Goal: Task Accomplishment & Management: Manage account settings

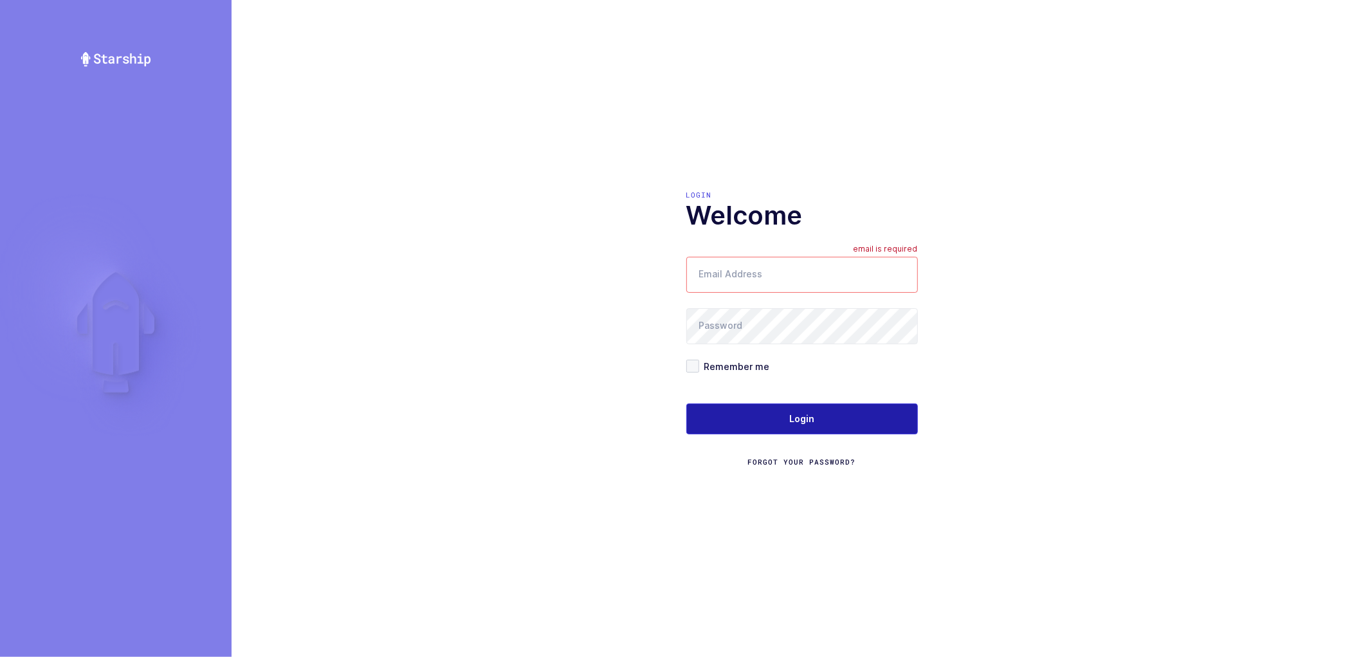
type input "[PERSON_NAME][EMAIL_ADDRESS][DOMAIN_NAME]"
click at [792, 421] on span "Login" at bounding box center [801, 418] width 25 height 13
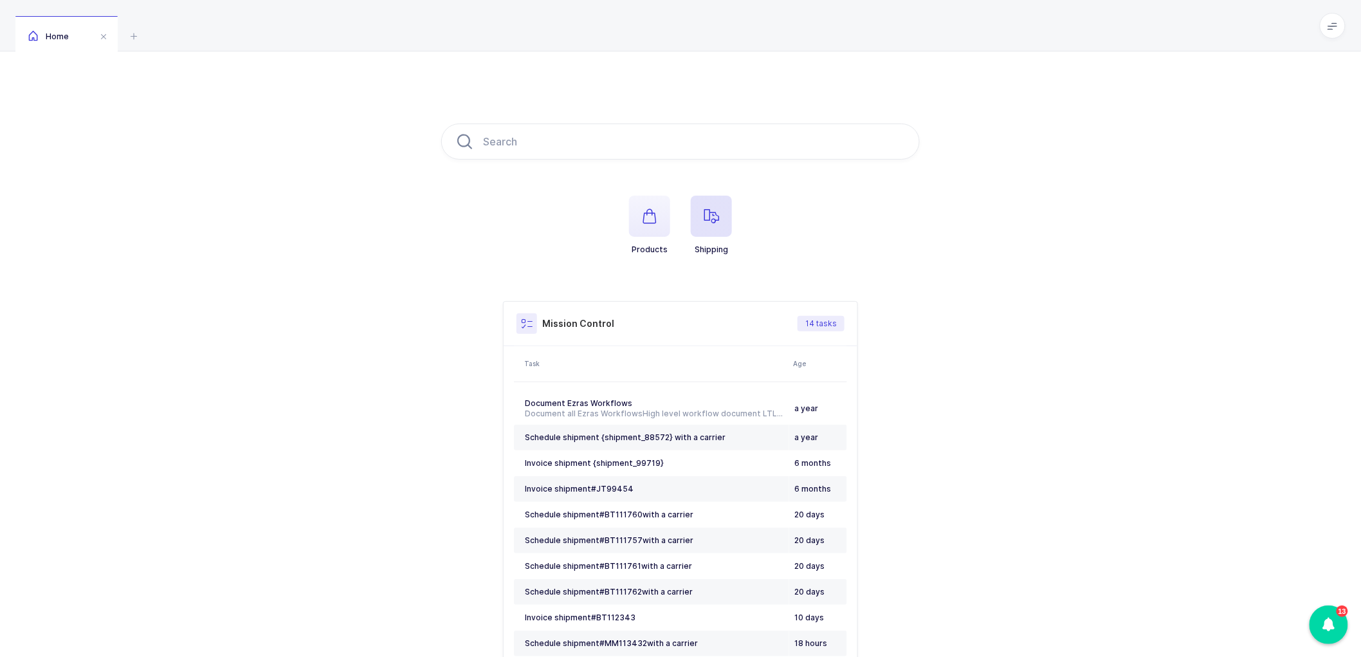
click at [716, 214] on icon "button" at bounding box center [711, 215] width 15 height 15
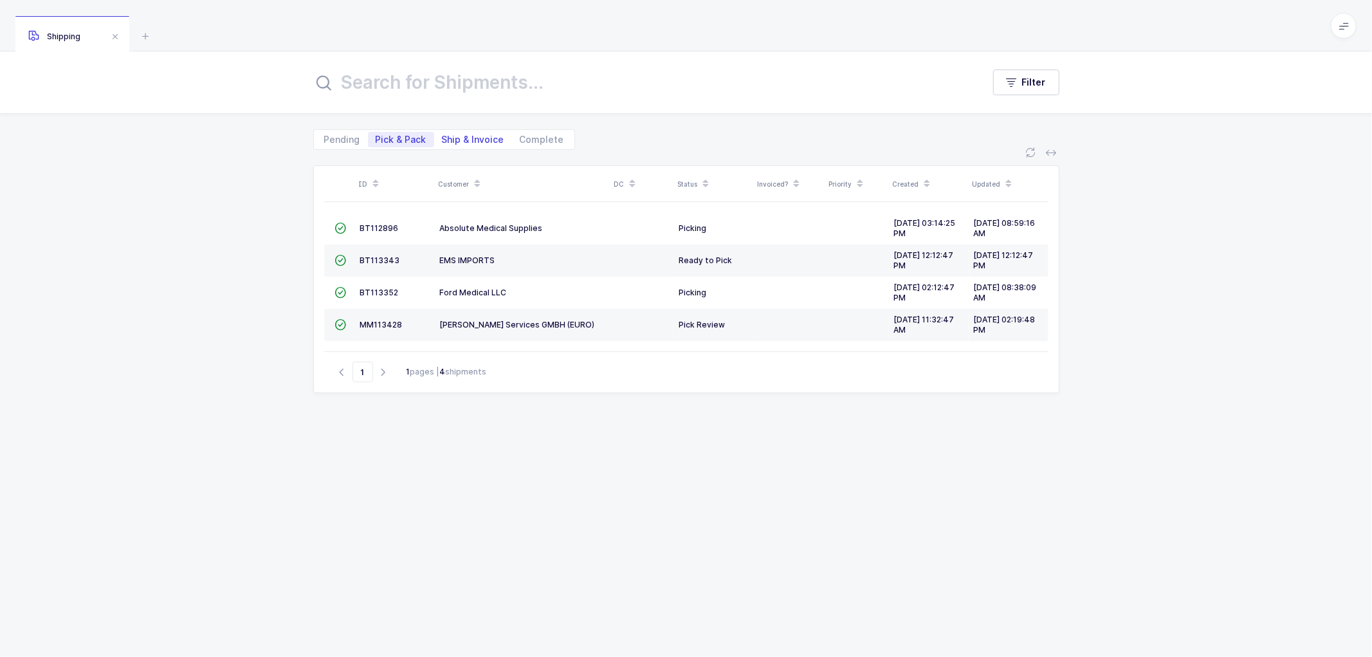
click at [473, 140] on span "Ship & Invoice" at bounding box center [473, 139] width 62 height 9
click at [442, 140] on input "Ship & Invoice" at bounding box center [438, 136] width 8 height 8
radio input "true"
radio input "false"
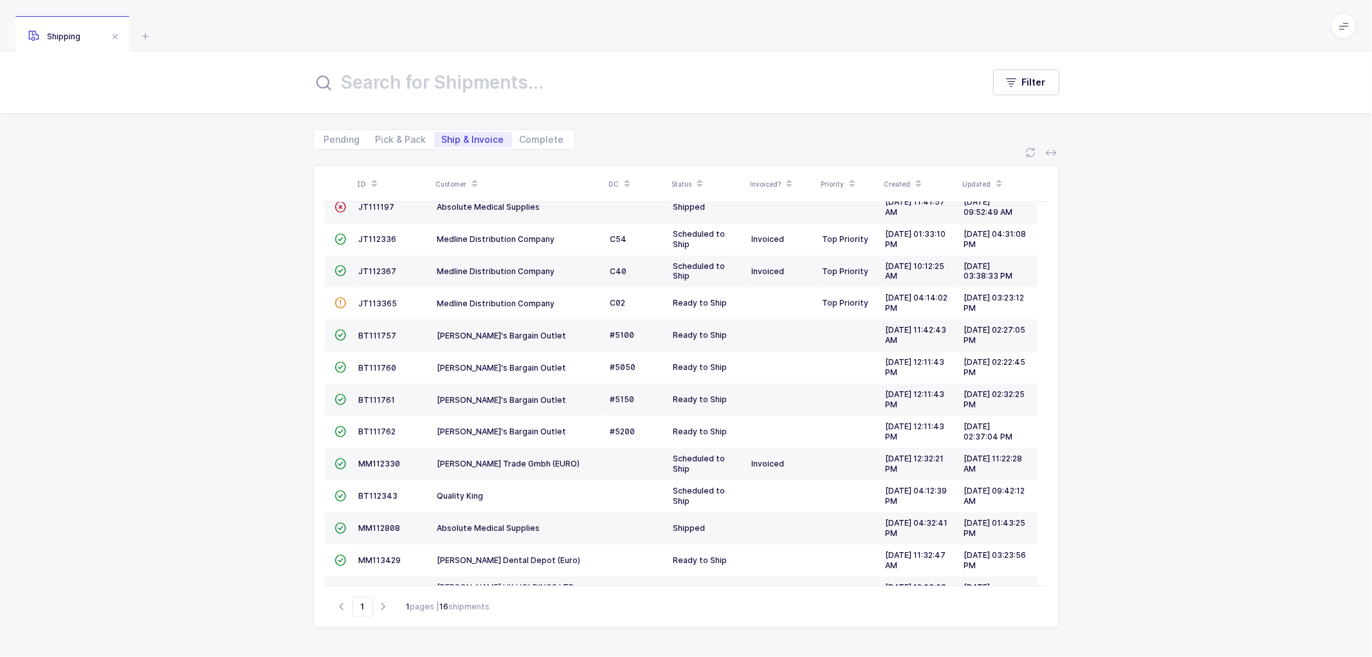
scroll to position [143, 0]
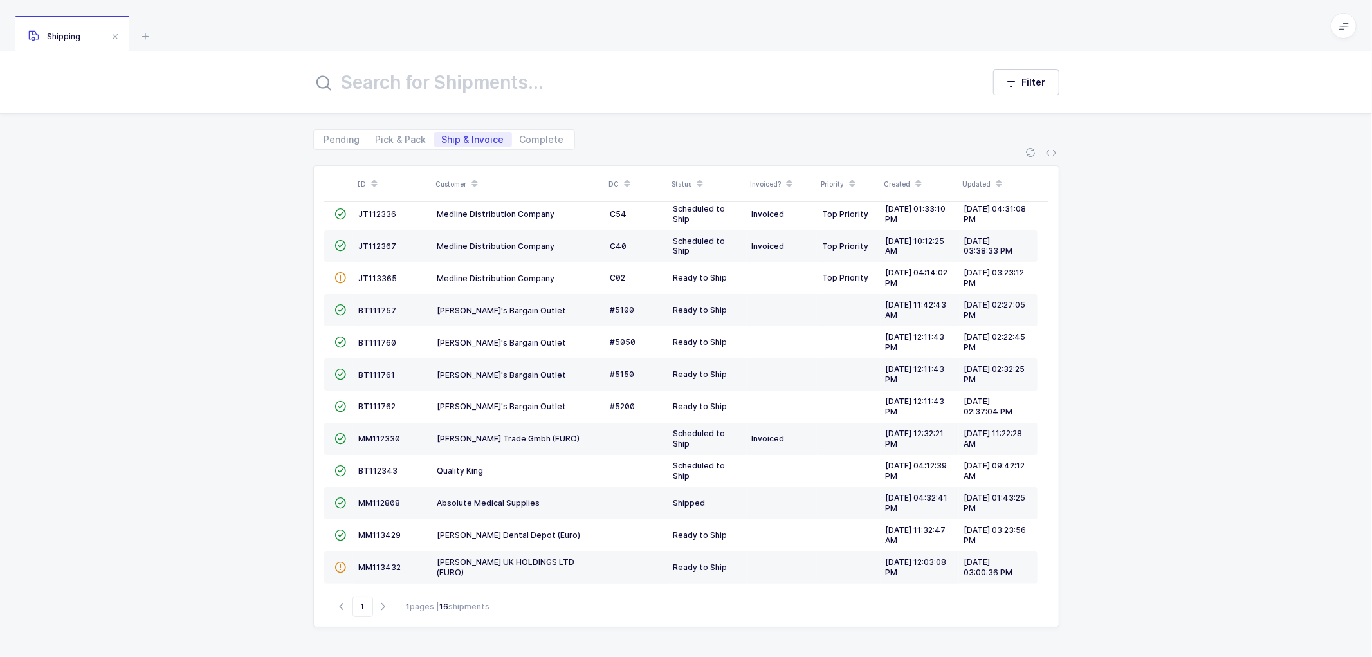
drag, startPoint x: 473, startPoint y: 178, endPoint x: 484, endPoint y: 177, distance: 11.0
click at [473, 178] on icon at bounding box center [474, 179] width 6 height 6
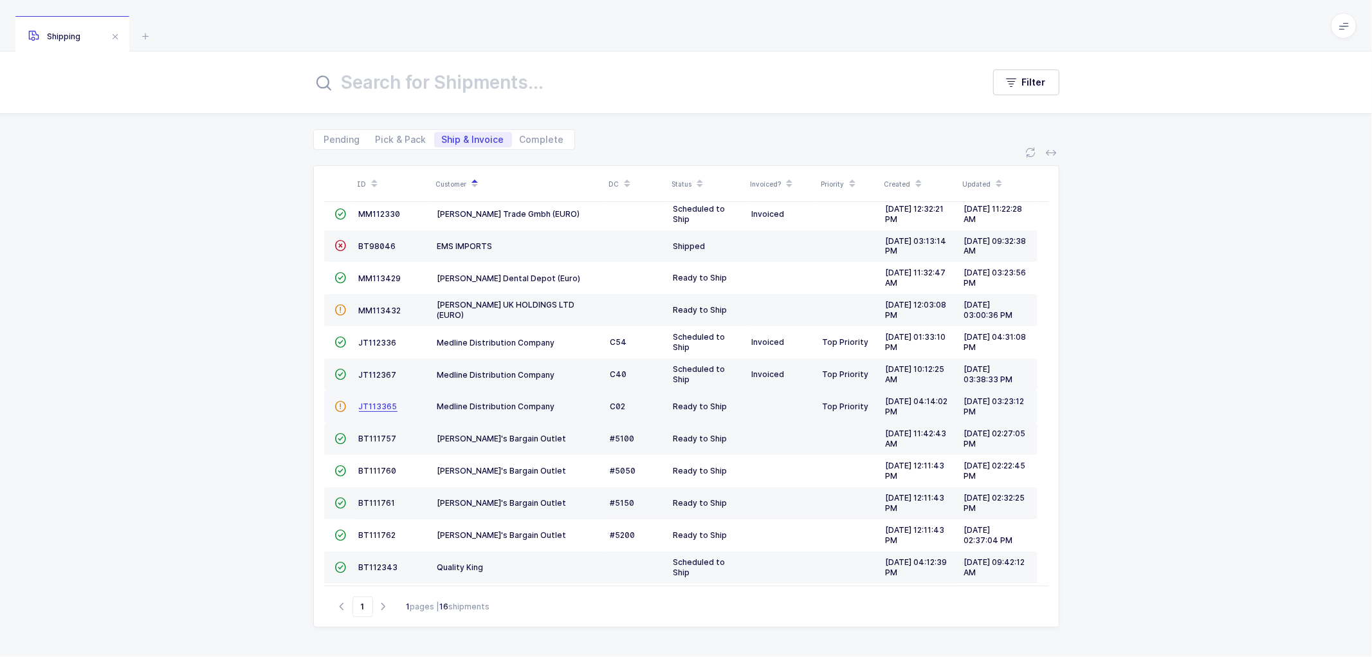
click at [368, 407] on span "JT113365" at bounding box center [378, 406] width 39 height 10
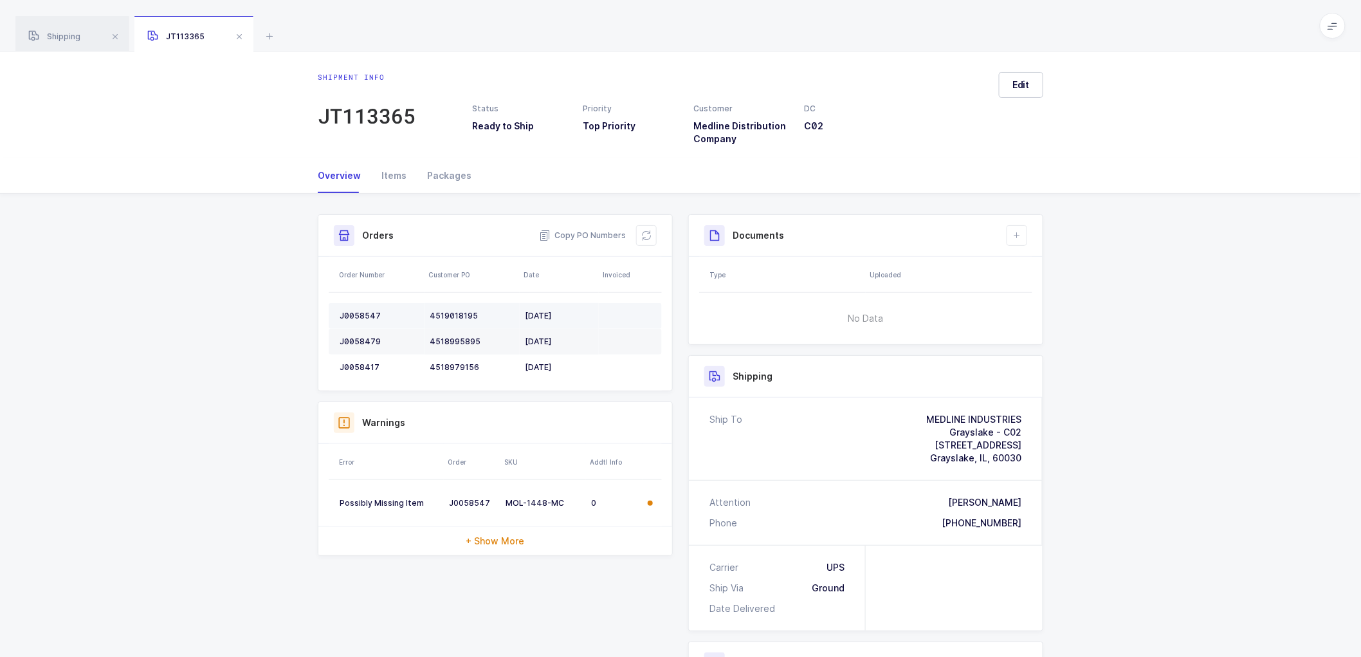
click at [363, 313] on div "J0058547" at bounding box center [380, 316] width 80 height 10
copy div "J0058547"
click at [363, 314] on div "J0058547" at bounding box center [380, 316] width 80 height 10
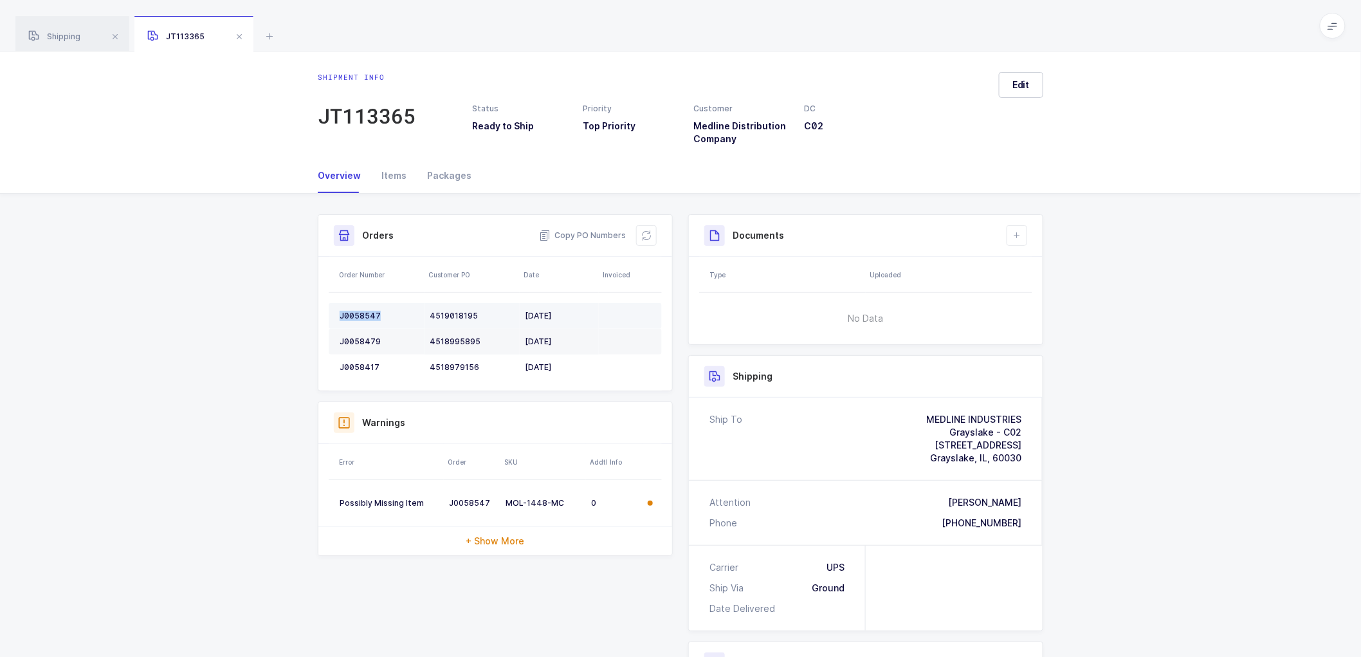
copy div "J0058547"
click at [357, 336] on div "J0058479" at bounding box center [380, 341] width 80 height 10
click at [358, 336] on div "J0058479" at bounding box center [380, 341] width 80 height 10
copy div "J0058479"
click at [356, 363] on div "J0058417" at bounding box center [380, 367] width 80 height 10
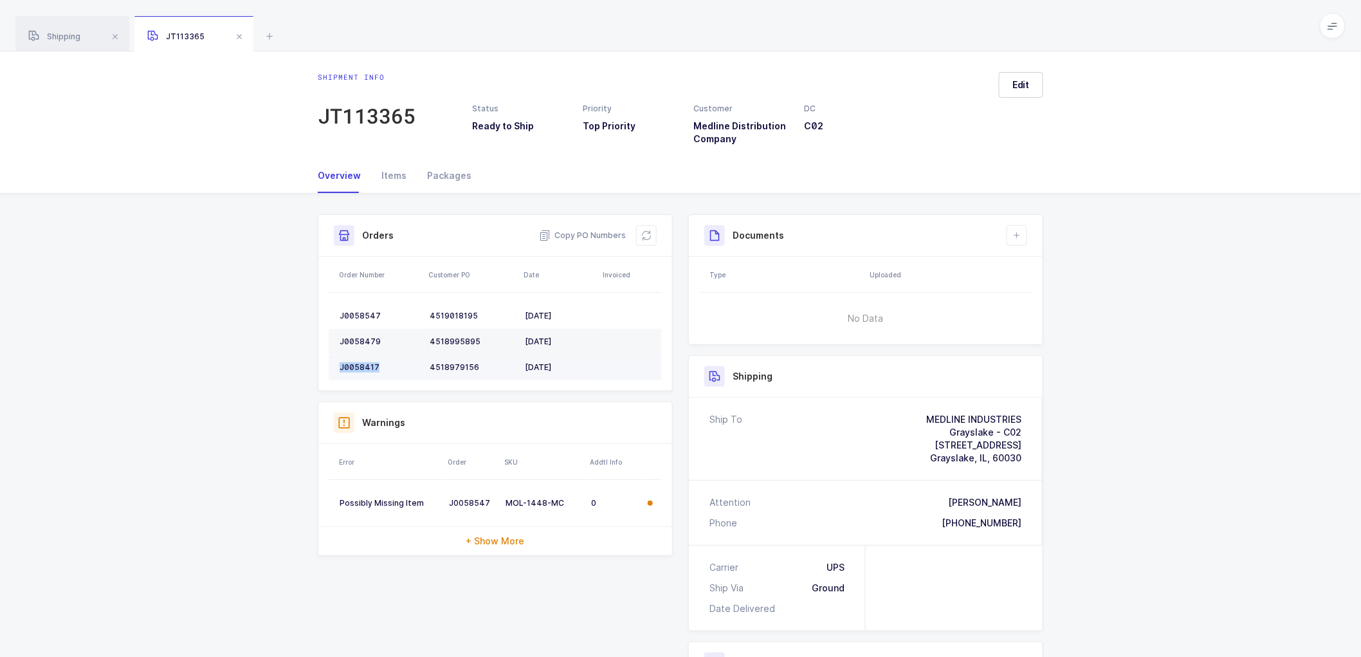
click at [356, 363] on div "J0058417" at bounding box center [380, 367] width 80 height 10
copy div "J0058417"
click at [645, 233] on icon at bounding box center [646, 235] width 10 height 10
drag, startPoint x: 1015, startPoint y: 82, endPoint x: 1032, endPoint y: 85, distance: 17.6
click at [1016, 82] on span "Edit" at bounding box center [1020, 84] width 17 height 13
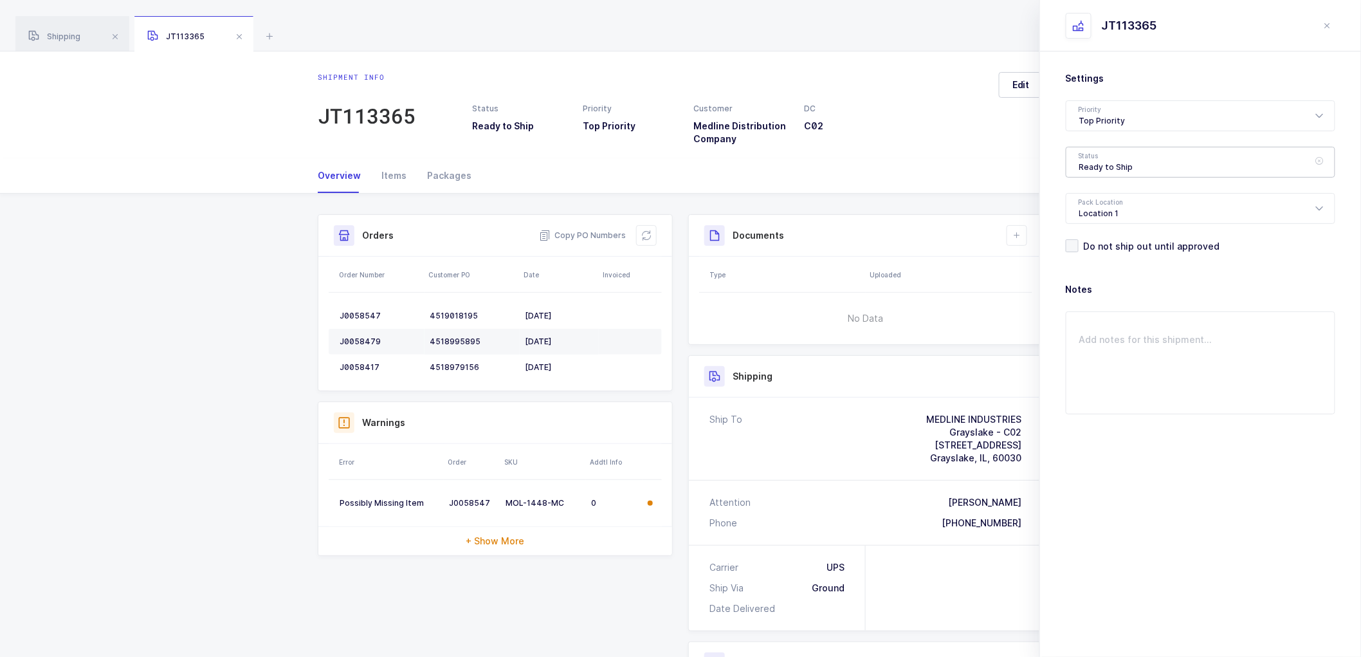
click at [1100, 158] on div "Ready to Ship" at bounding box center [1200, 162] width 269 height 31
click at [1120, 238] on span "Scheduled to Ship" at bounding box center [1120, 240] width 82 height 11
type input "Scheduled to Ship"
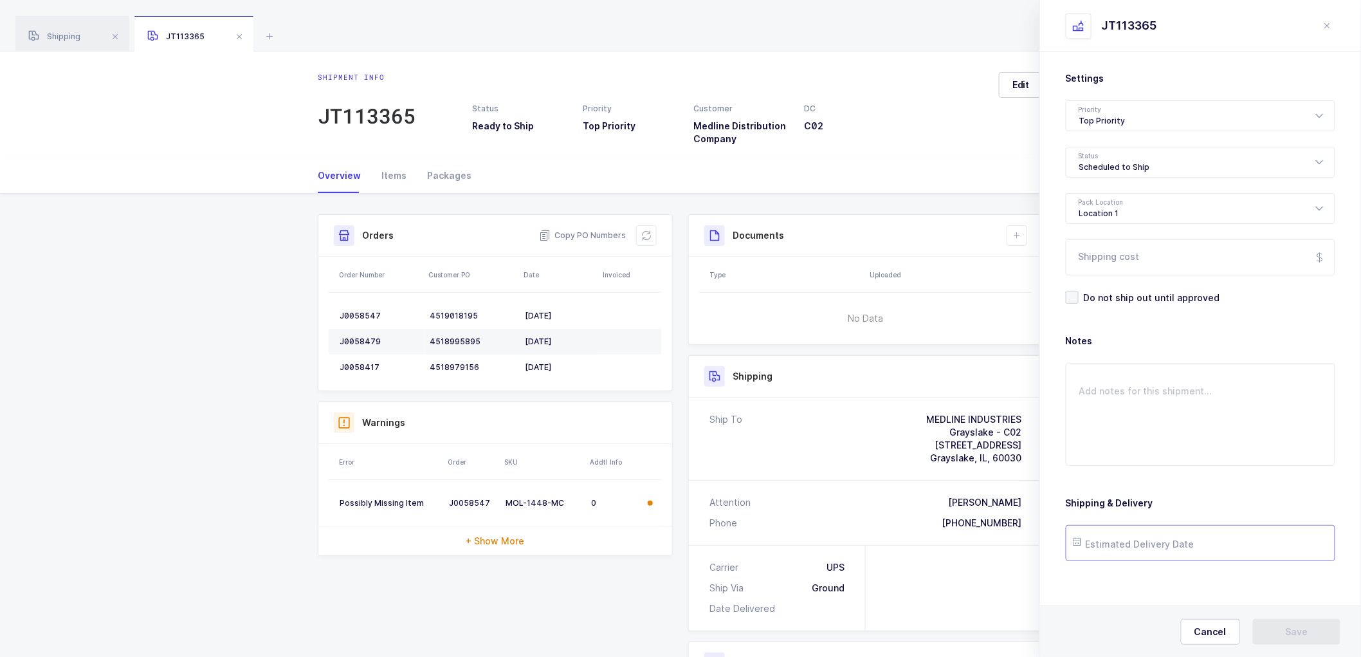
click at [1110, 538] on input "text" at bounding box center [1200, 543] width 269 height 36
click at [1141, 394] on span "9" at bounding box center [1143, 396] width 15 height 15
type input "2025-09-09"
click at [1295, 624] on button "Save" at bounding box center [1296, 632] width 87 height 26
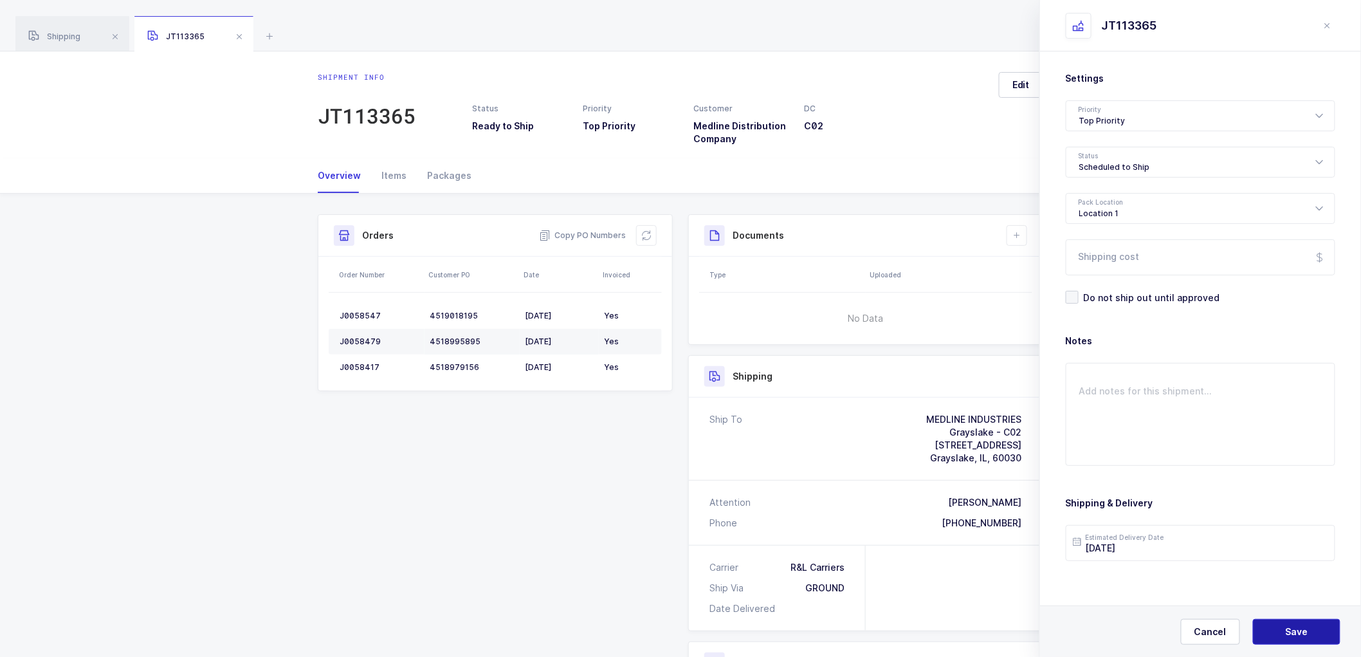
click at [1295, 623] on button "Save" at bounding box center [1296, 632] width 87 height 26
click at [1021, 233] on icon at bounding box center [1017, 235] width 10 height 10
click at [1034, 268] on li "Create Document" at bounding box center [1060, 272] width 96 height 21
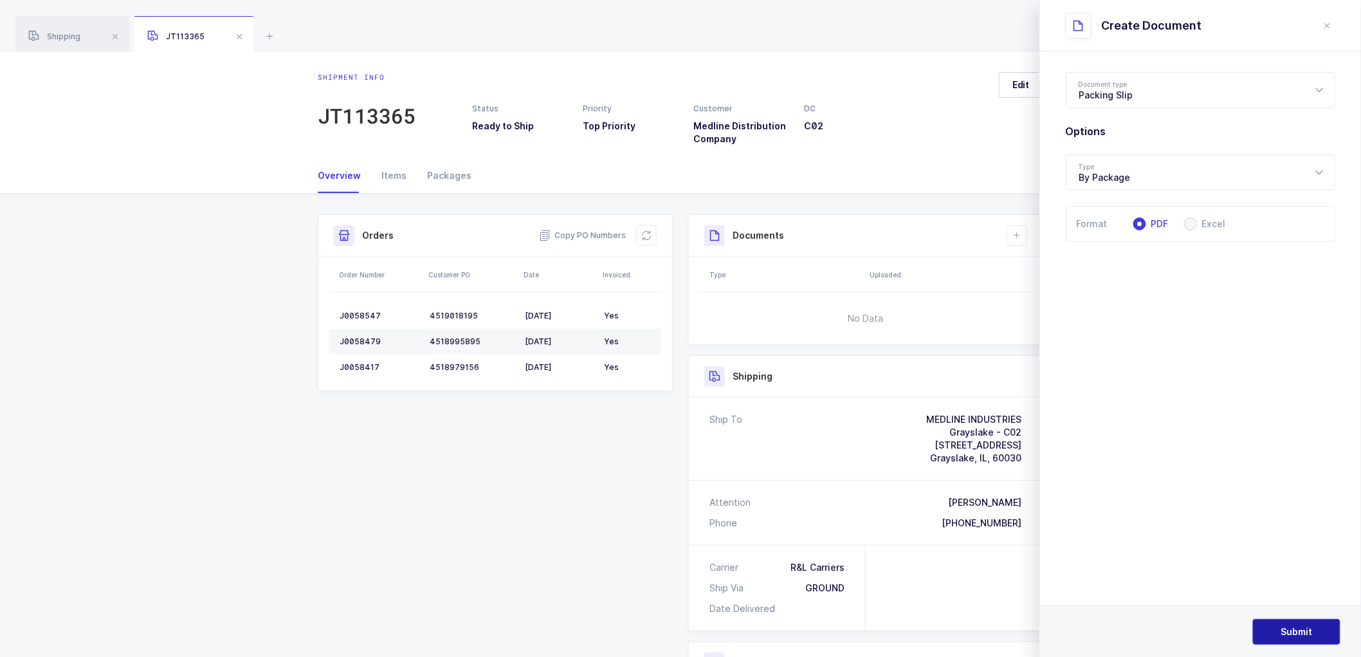
click at [1295, 633] on span "Submit" at bounding box center [1297, 631] width 32 height 13
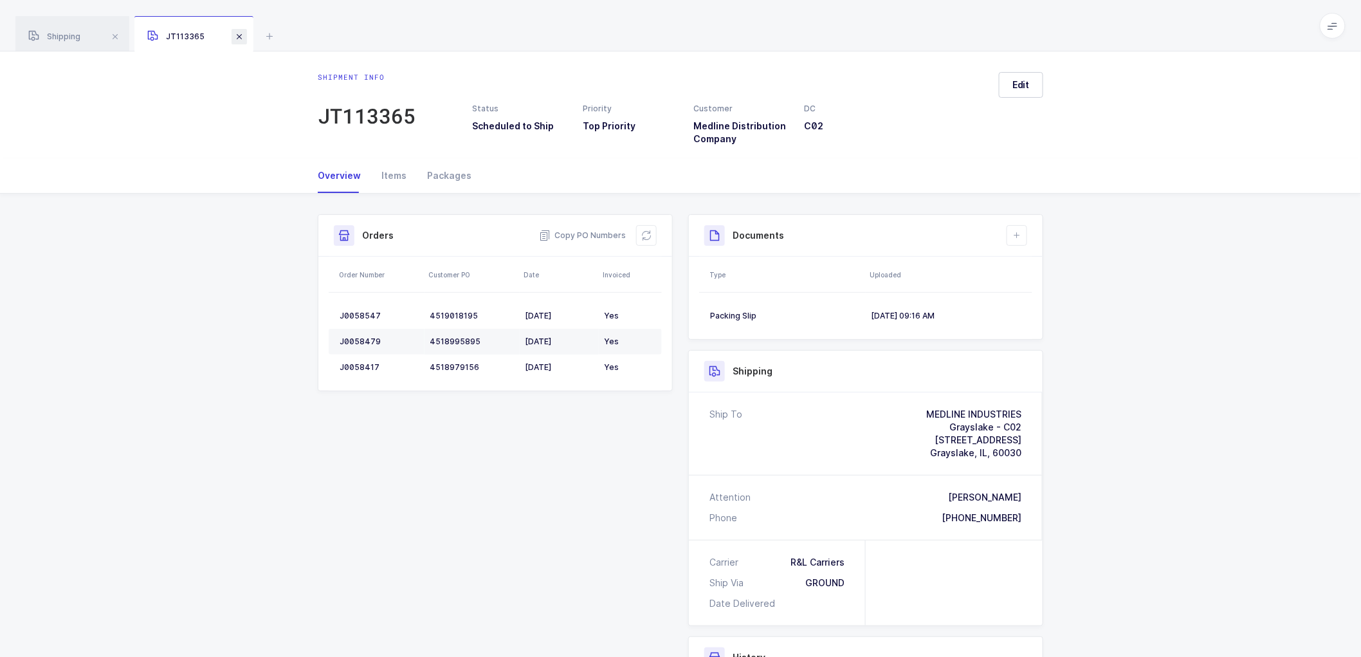
click at [239, 35] on span at bounding box center [239, 36] width 15 height 15
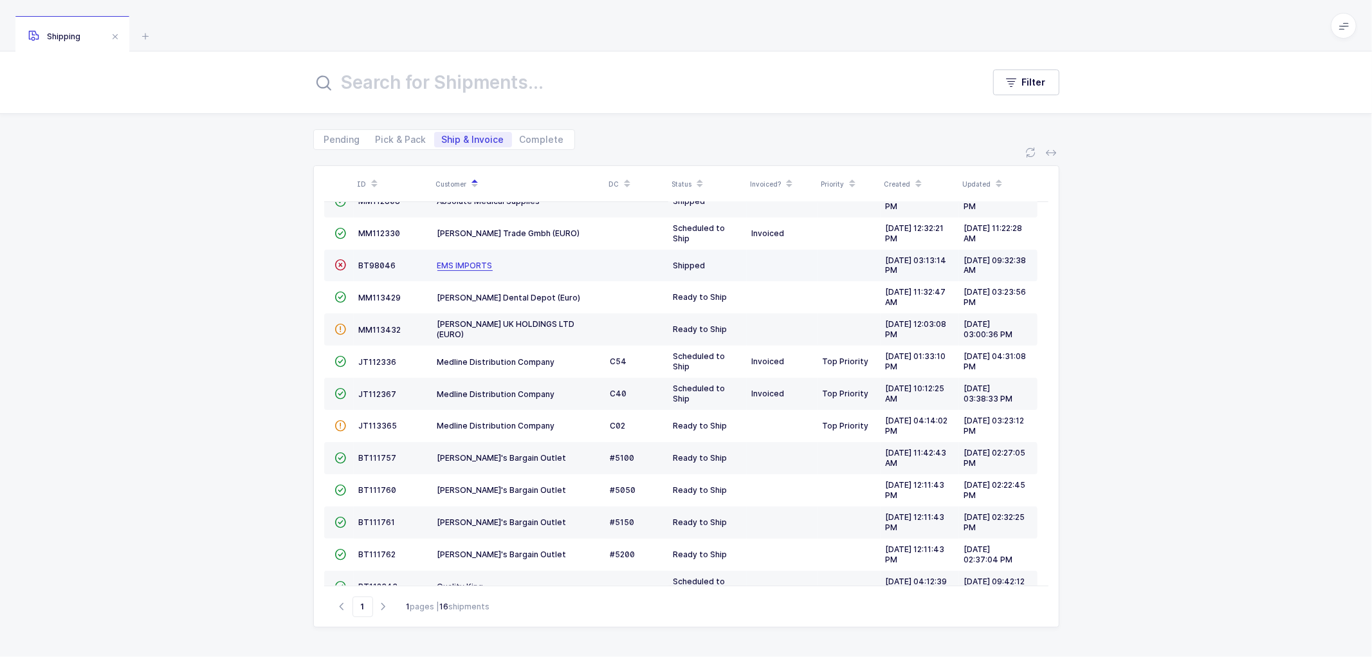
scroll to position [143, 0]
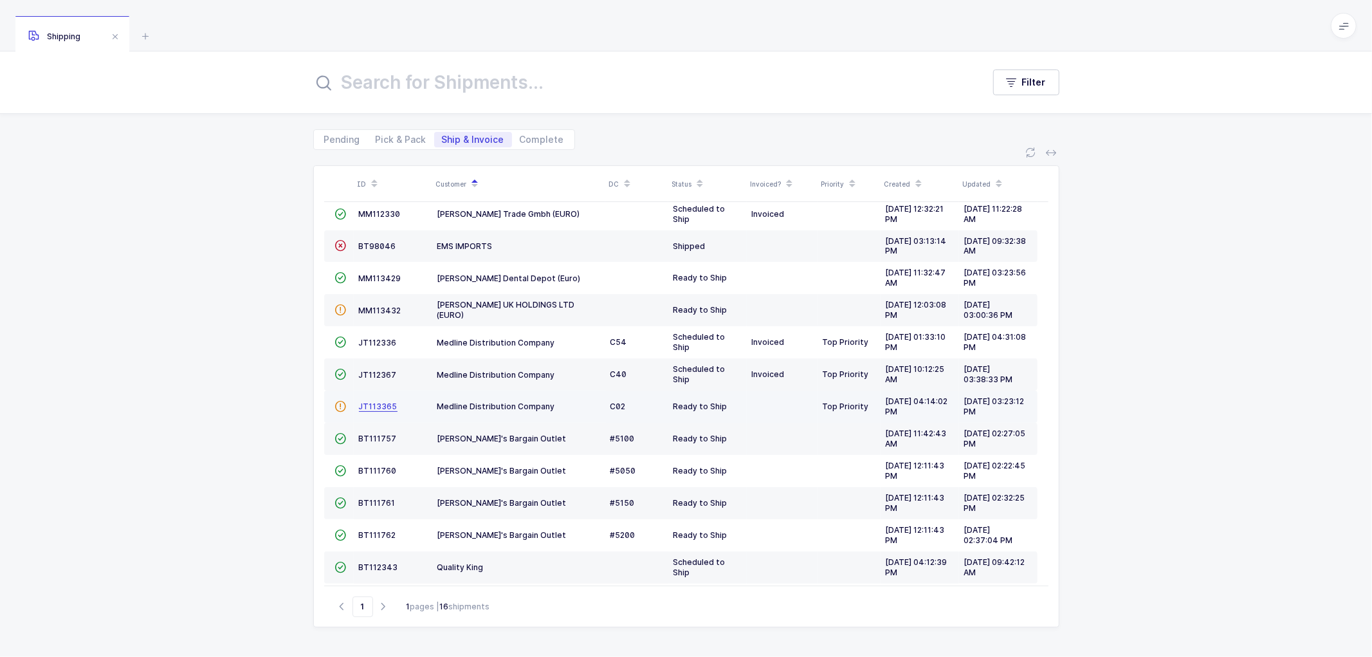
click at [375, 408] on span "JT113365" at bounding box center [378, 406] width 39 height 10
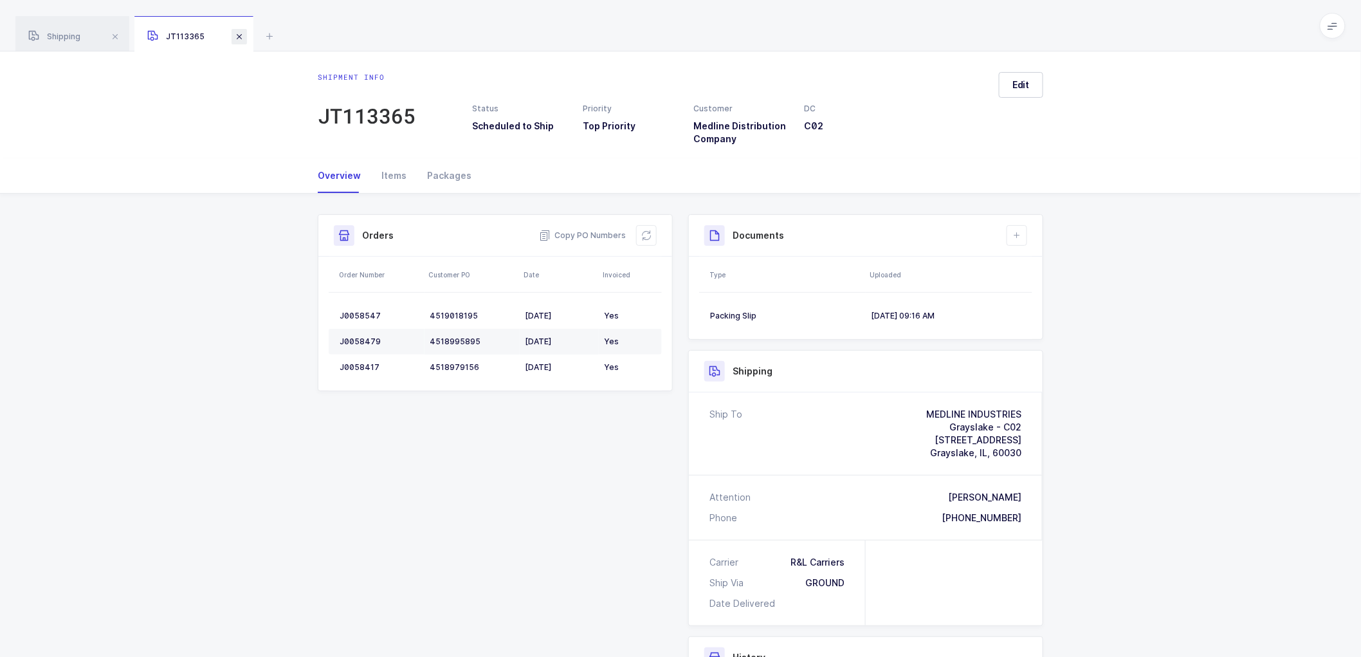
click at [235, 33] on span at bounding box center [239, 36] width 15 height 15
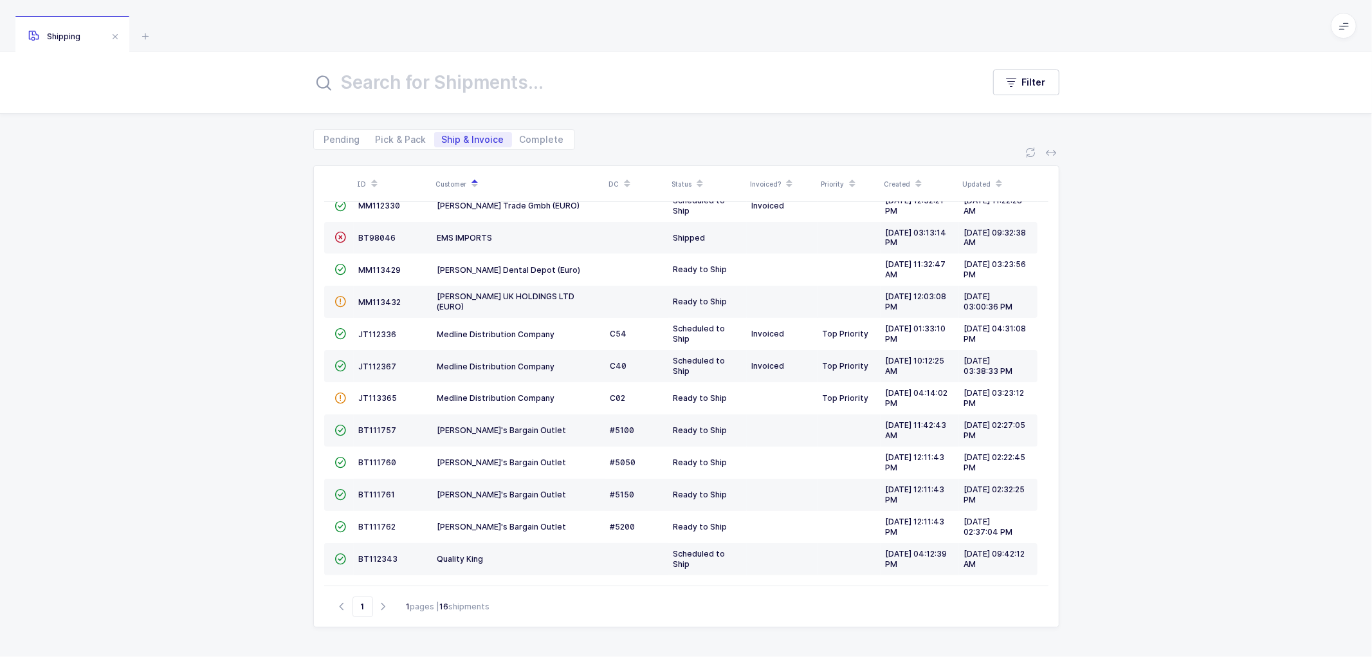
scroll to position [10, 0]
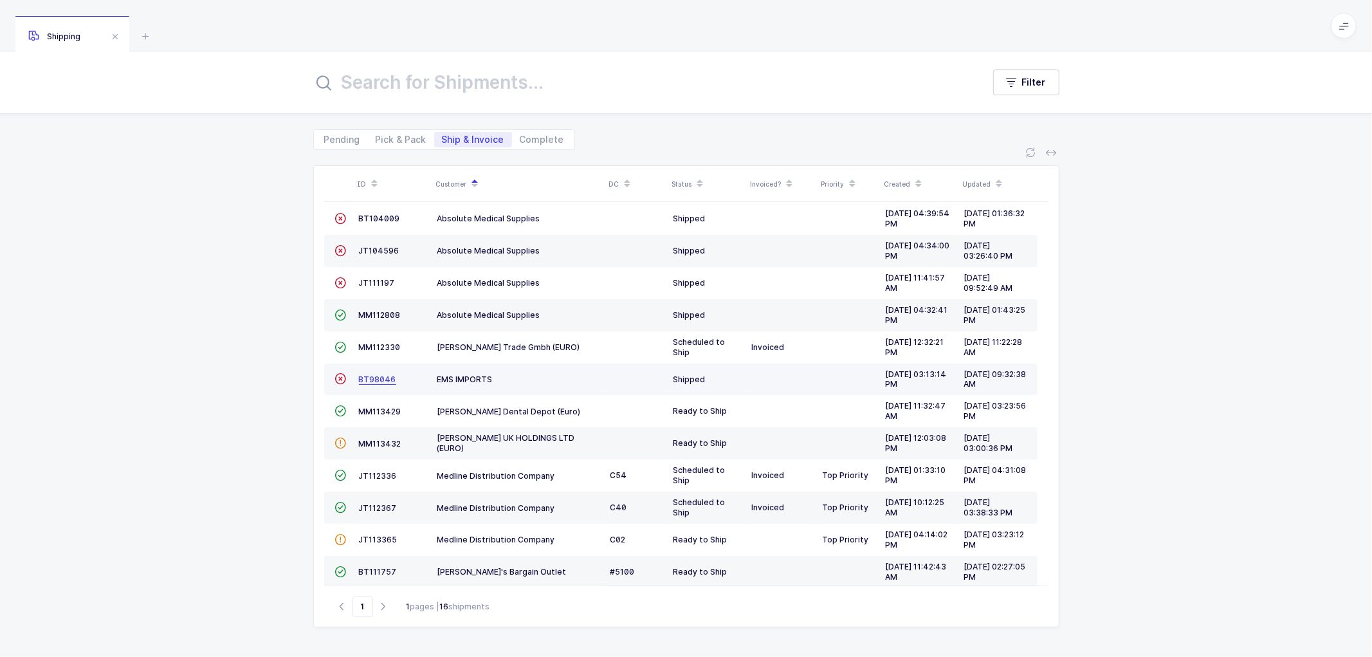
click at [376, 381] on span "BT98046" at bounding box center [377, 379] width 37 height 10
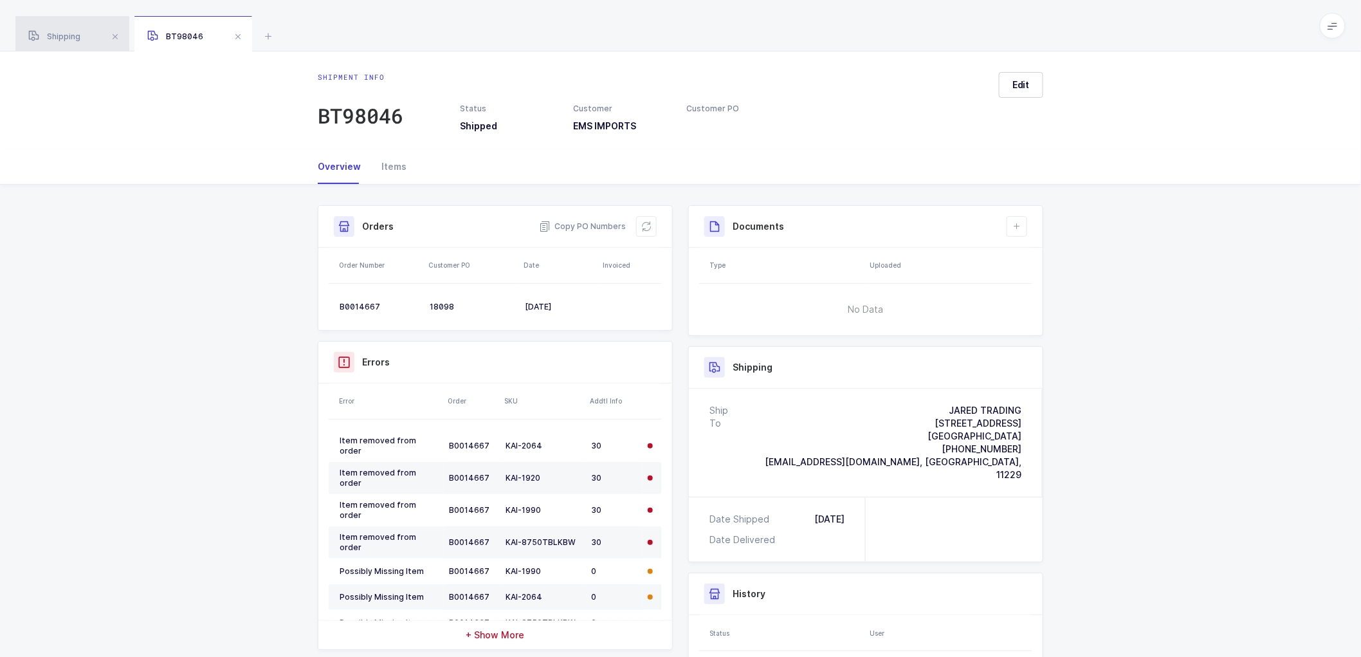
click at [51, 28] on div "Shipping" at bounding box center [72, 34] width 114 height 36
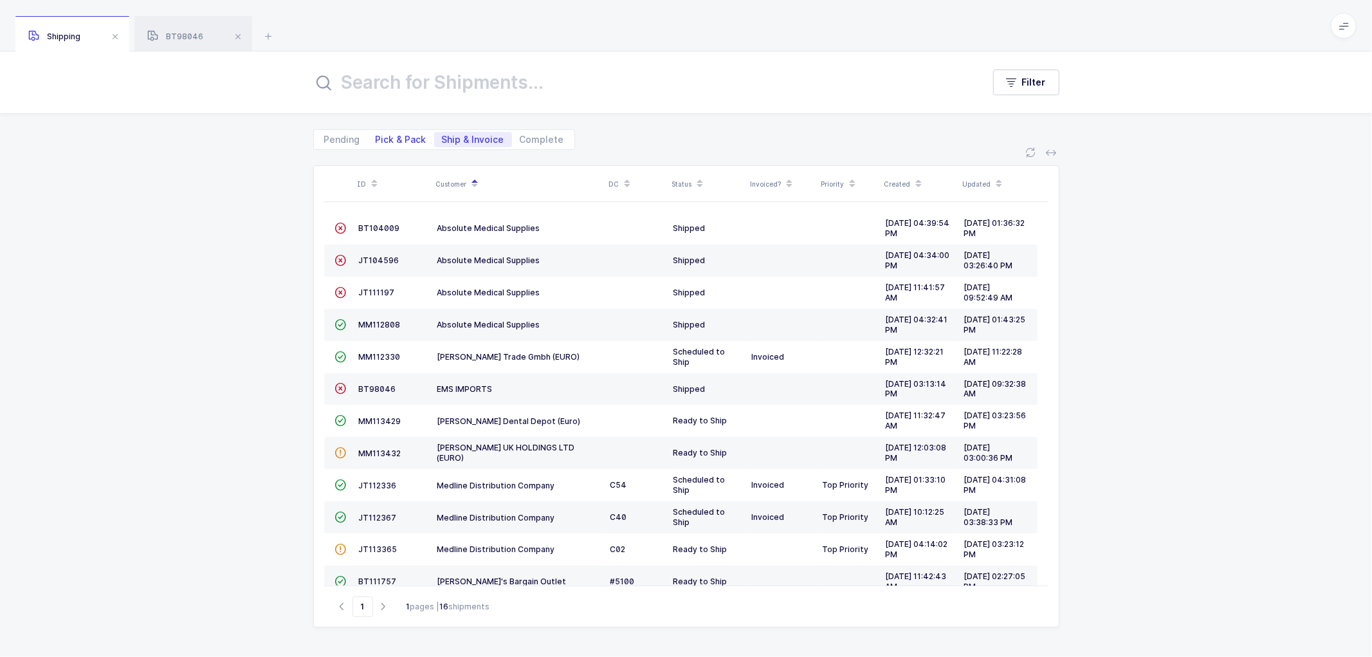
click at [394, 136] on span "Pick & Pack" at bounding box center [401, 139] width 51 height 9
click at [376, 136] on input "Pick & Pack" at bounding box center [372, 136] width 8 height 8
radio input "true"
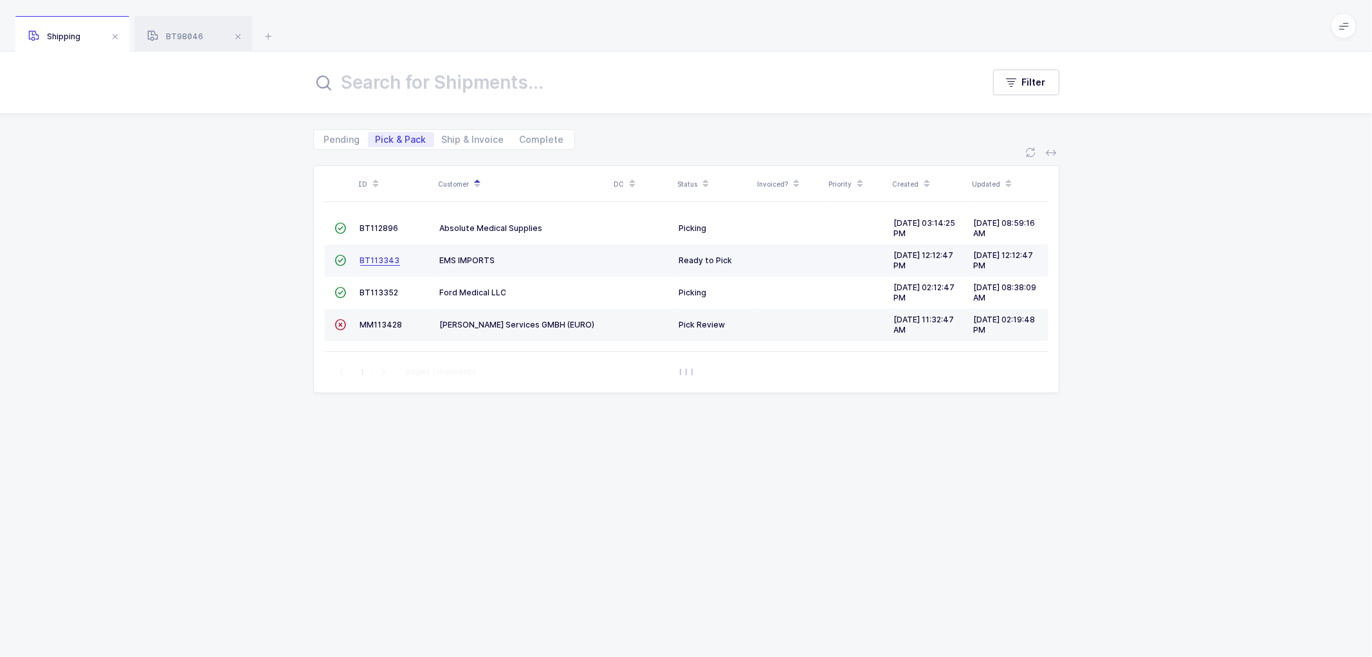
click at [382, 258] on span "BT113343" at bounding box center [380, 260] width 40 height 10
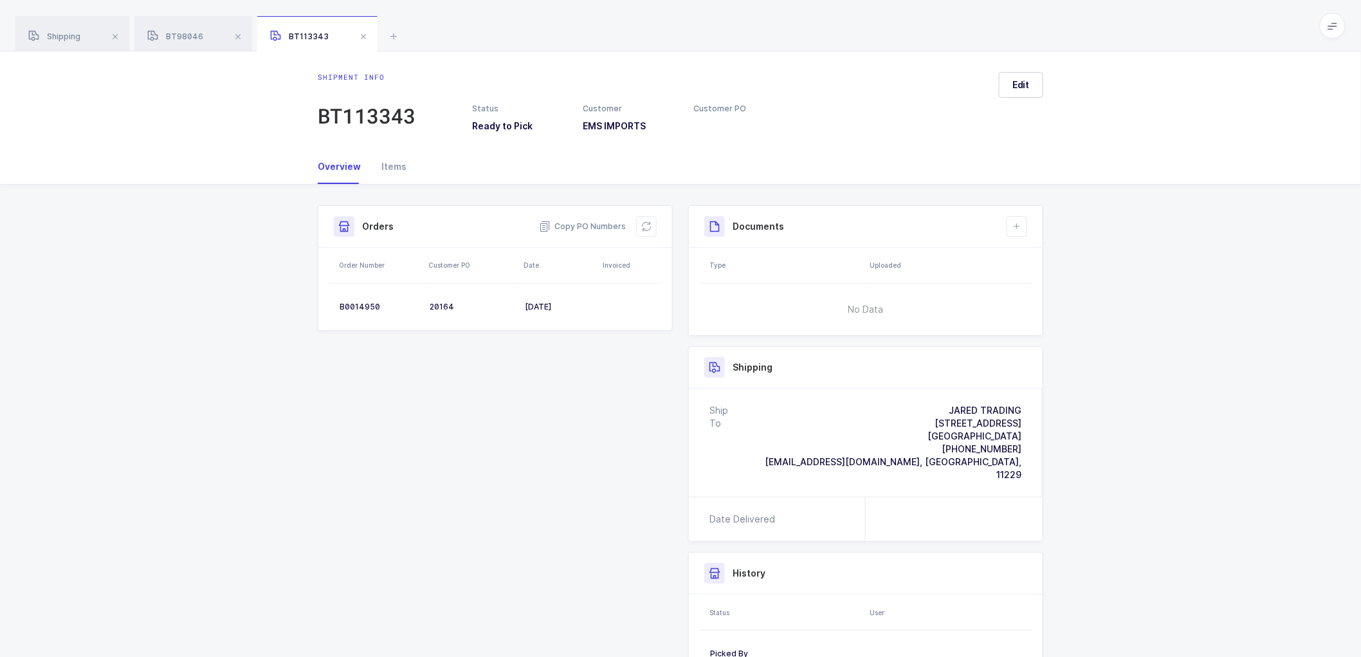
click at [469, 345] on div "Shipment Info Shipment Number BT113343 Status Ready to Pick Customer EMS IMPORT…" at bounding box center [680, 472] width 741 height 534
click at [1095, 241] on div "Shipment Info Shipment Number BT113343 Status Ready to Pick Customer EMS IMPORT…" at bounding box center [680, 477] width 1361 height 585
click at [574, 376] on div "Shipment Info Shipment Number BT113343 Status Ready to Pick Customer EMS IMPORT…" at bounding box center [680, 472] width 741 height 534
click at [188, 33] on span "BT98046" at bounding box center [175, 37] width 56 height 10
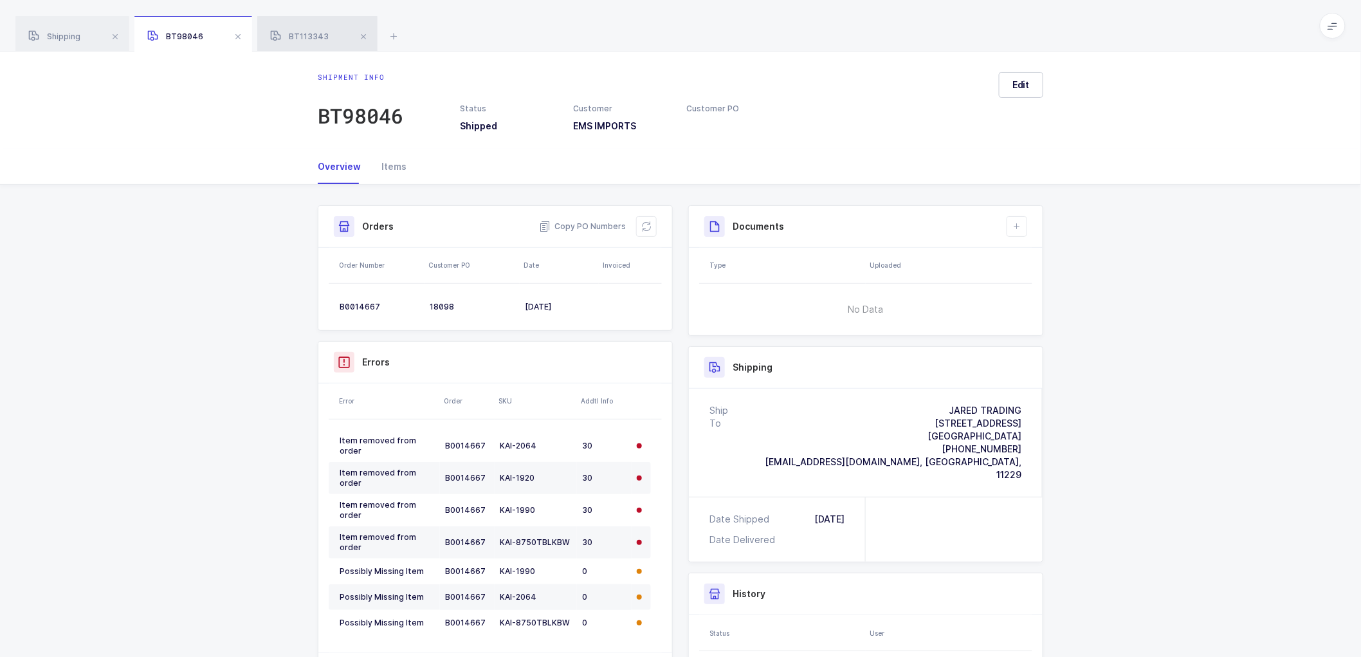
click at [304, 39] on span "BT113343" at bounding box center [299, 37] width 59 height 10
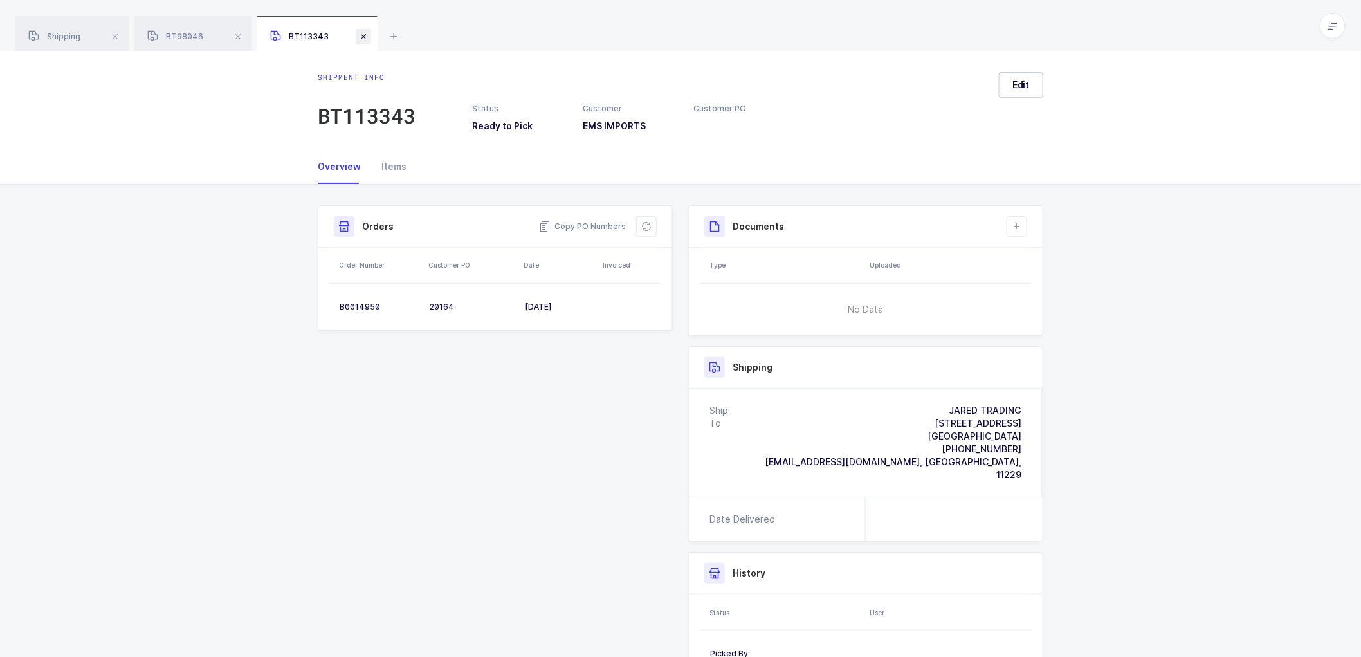
click at [361, 30] on span at bounding box center [363, 36] width 15 height 15
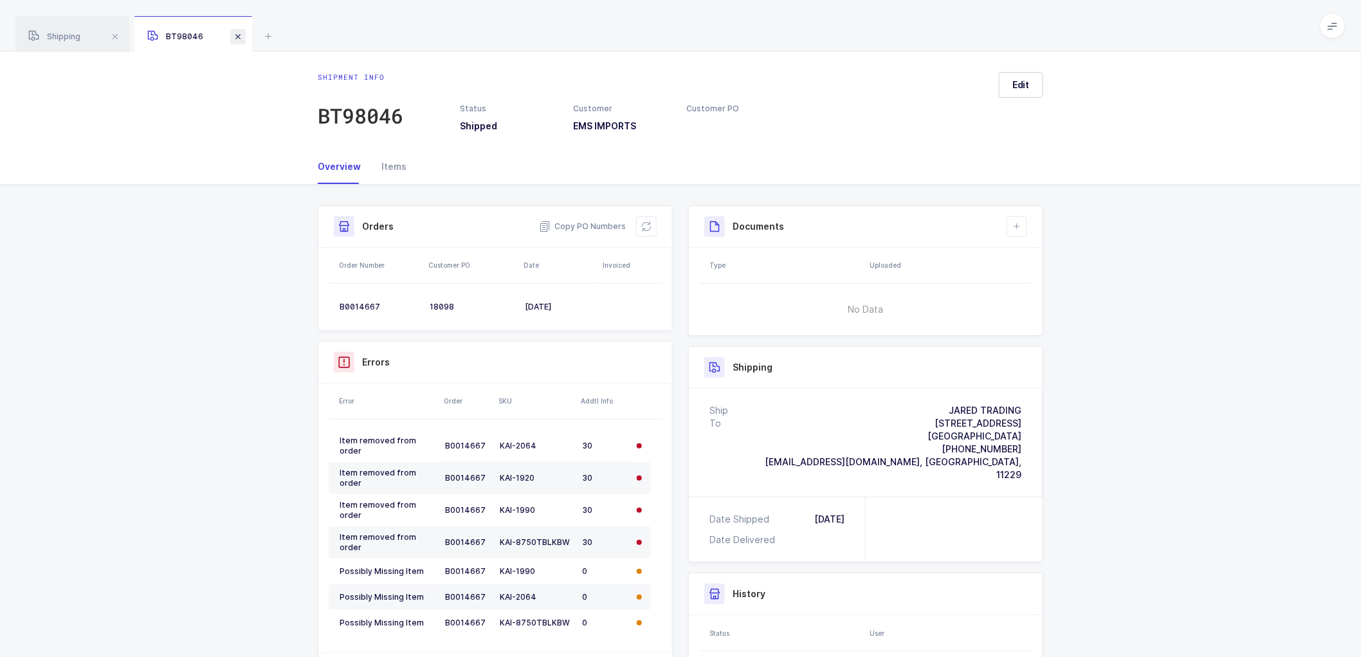
click at [239, 37] on span at bounding box center [237, 36] width 15 height 15
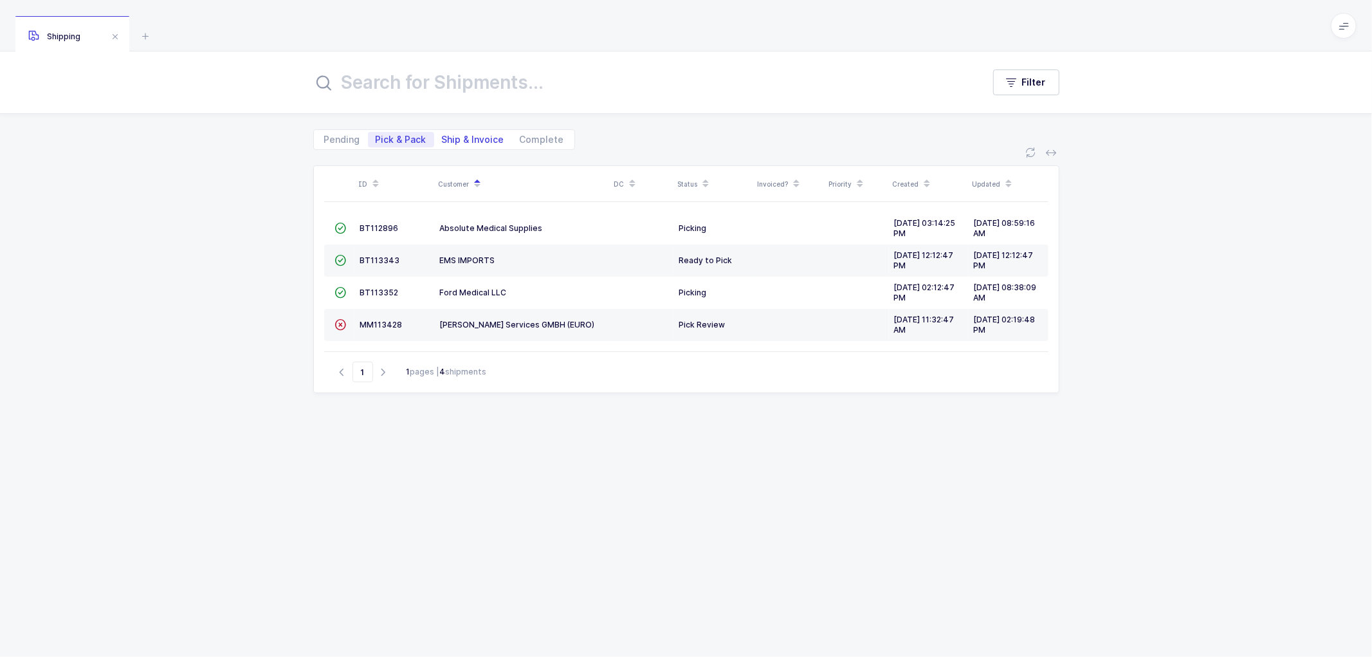
click at [466, 132] on span "Ship & Invoice" at bounding box center [473, 139] width 78 height 15
click at [442, 132] on input "Ship & Invoice" at bounding box center [438, 136] width 8 height 8
radio input "true"
radio input "false"
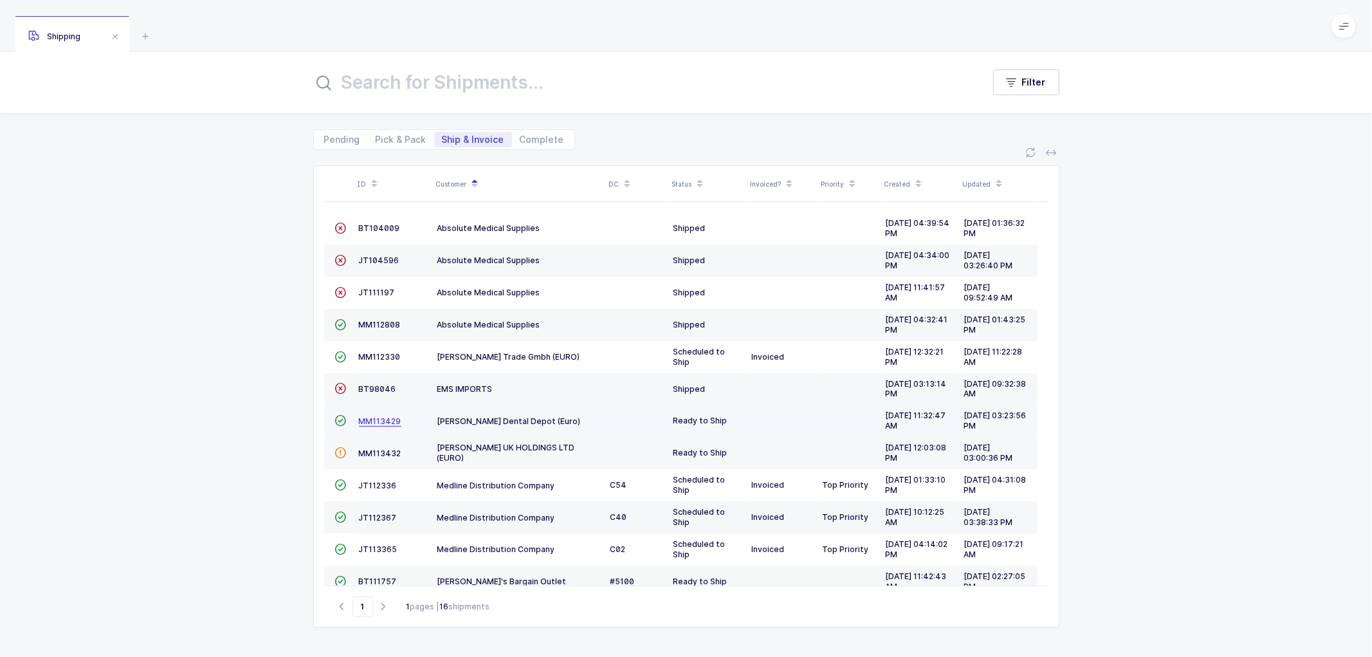
click at [372, 419] on span "MM113429" at bounding box center [380, 421] width 42 height 10
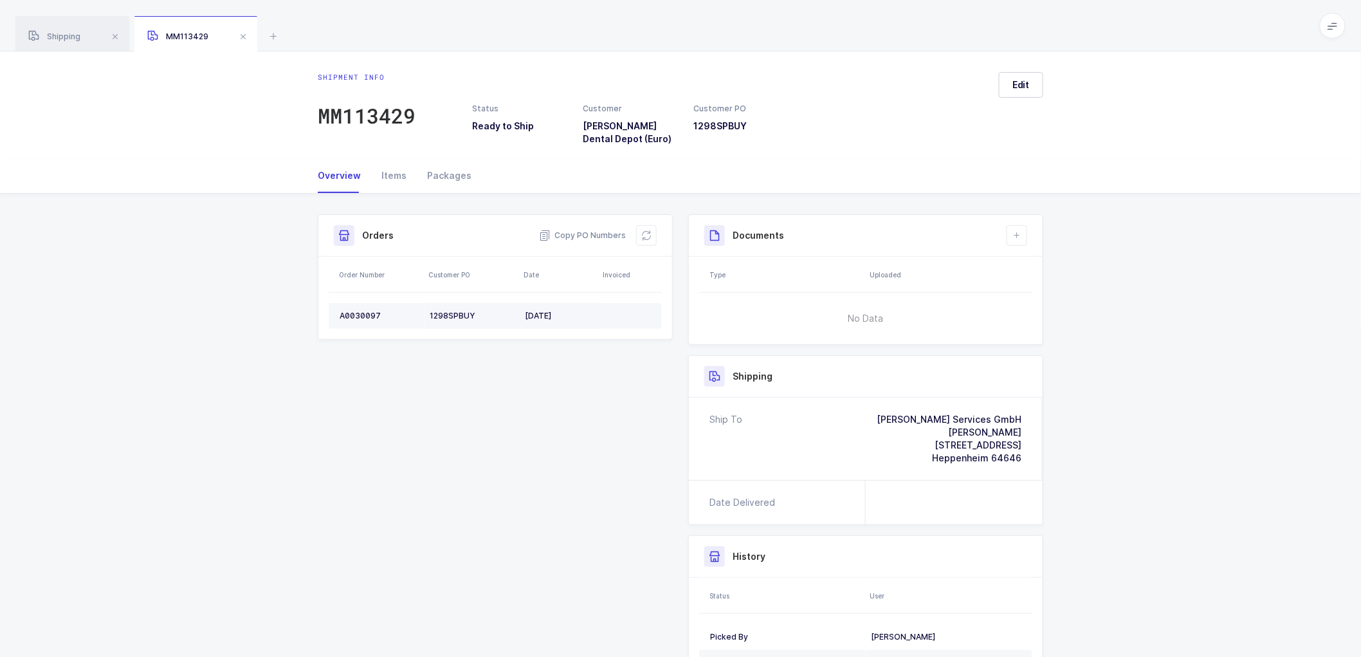
click at [350, 315] on div "A0030097" at bounding box center [380, 316] width 80 height 10
click at [352, 314] on div "A0030097" at bounding box center [380, 316] width 80 height 10
copy div "A0030097"
drag, startPoint x: 569, startPoint y: 232, endPoint x: 702, endPoint y: 259, distance: 135.2
click at [570, 230] on span "Copy PO Numbers" at bounding box center [582, 235] width 87 height 13
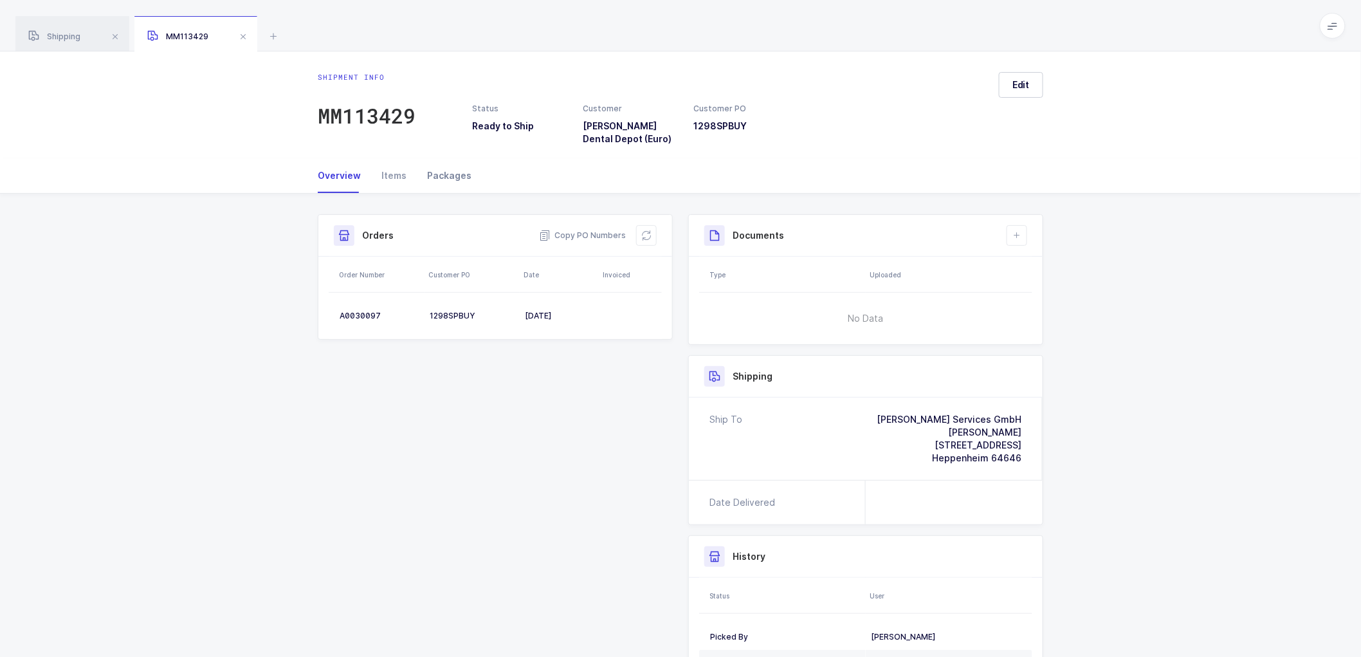
click at [448, 171] on div "Packages" at bounding box center [444, 175] width 55 height 35
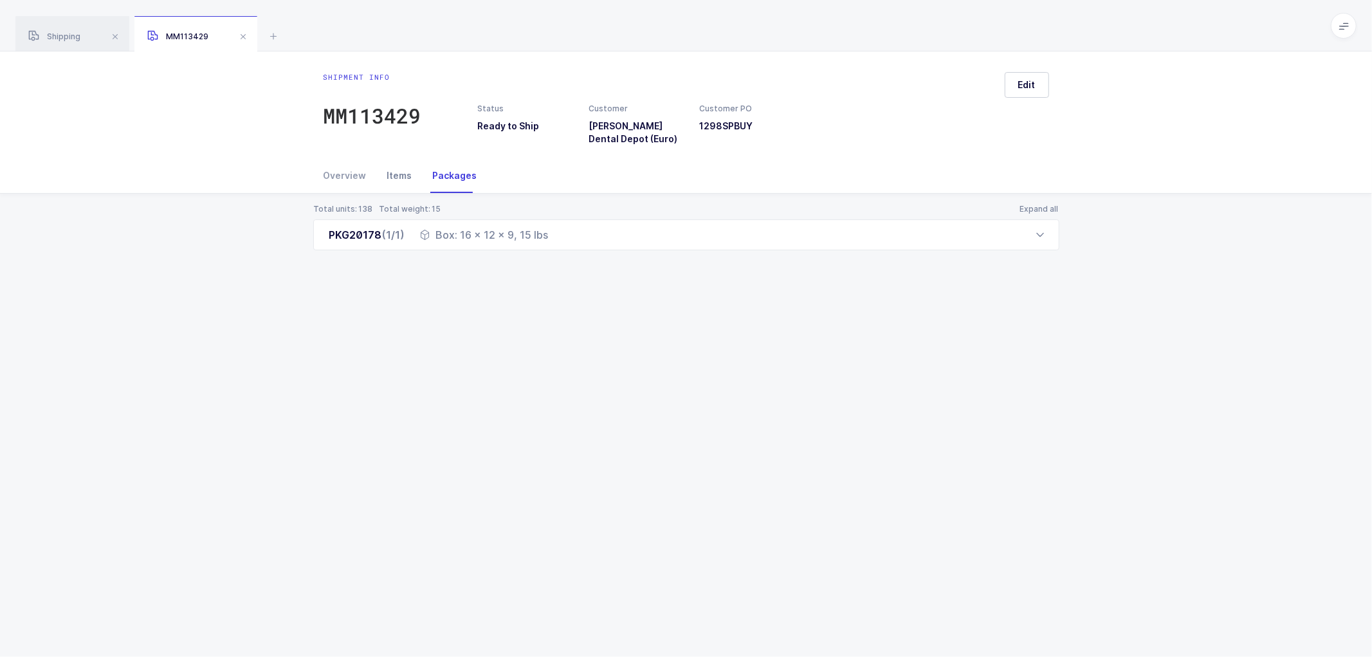
click at [396, 168] on div "Items" at bounding box center [400, 175] width 46 height 35
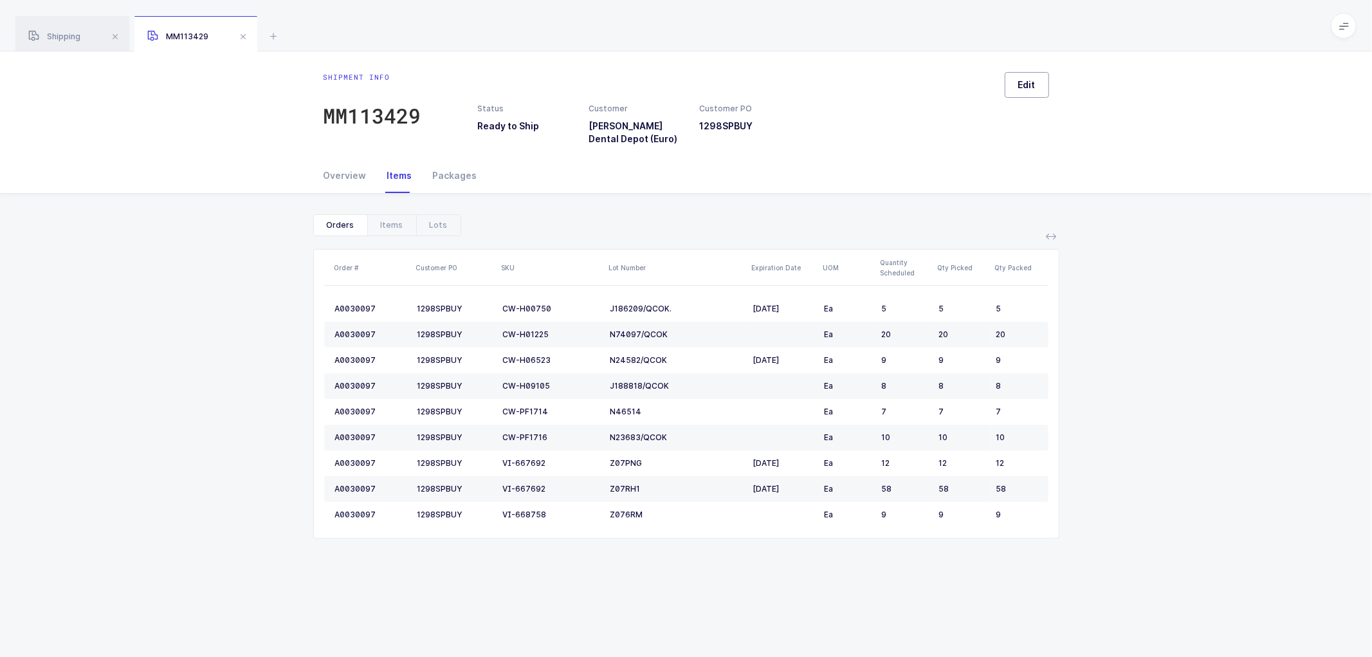
click at [1011, 80] on button "Edit" at bounding box center [1027, 85] width 44 height 26
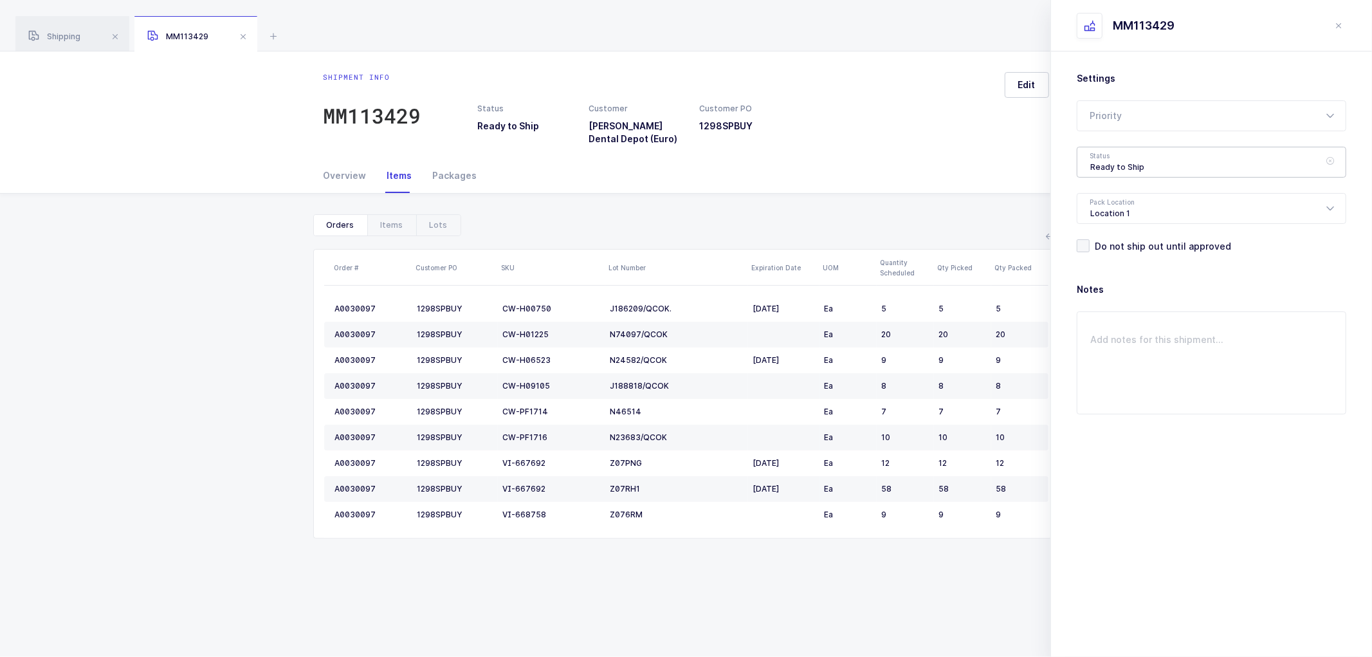
click at [1101, 166] on div "Ready to Ship" at bounding box center [1211, 162] width 269 height 31
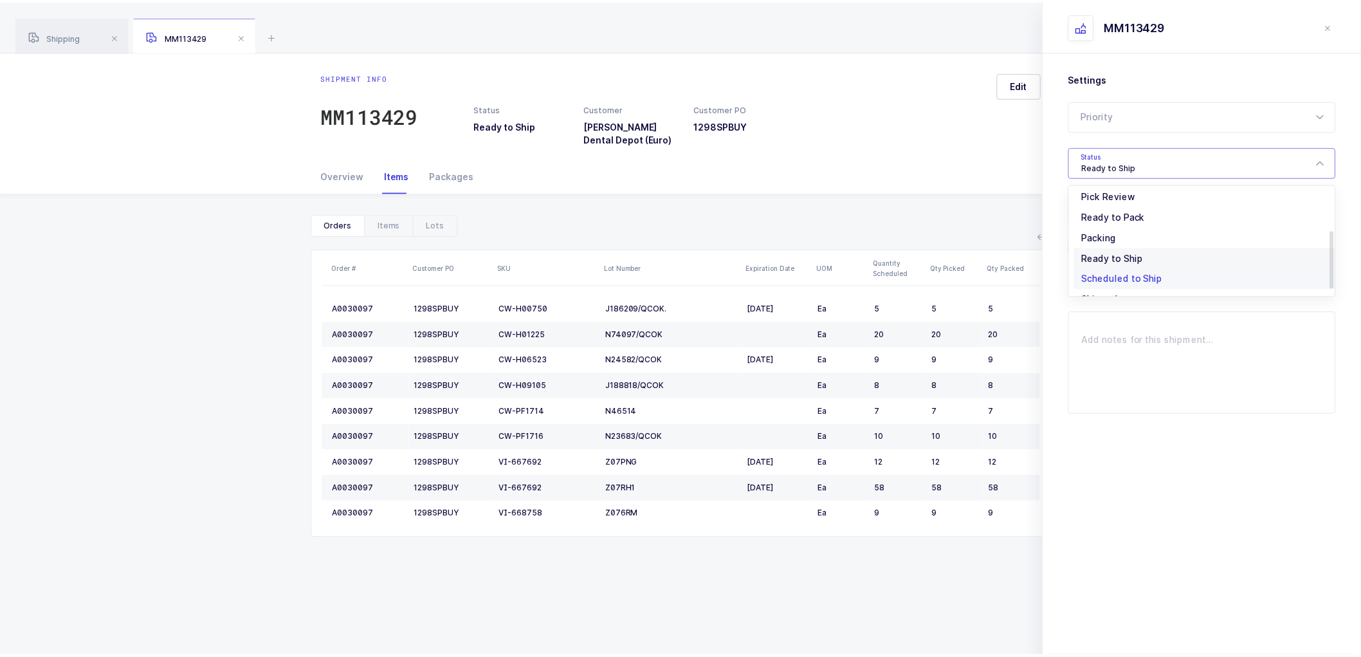
scroll to position [106, 0]
click at [1104, 255] on span "Shipped" at bounding box center [1108, 260] width 37 height 11
type input "Shipped"
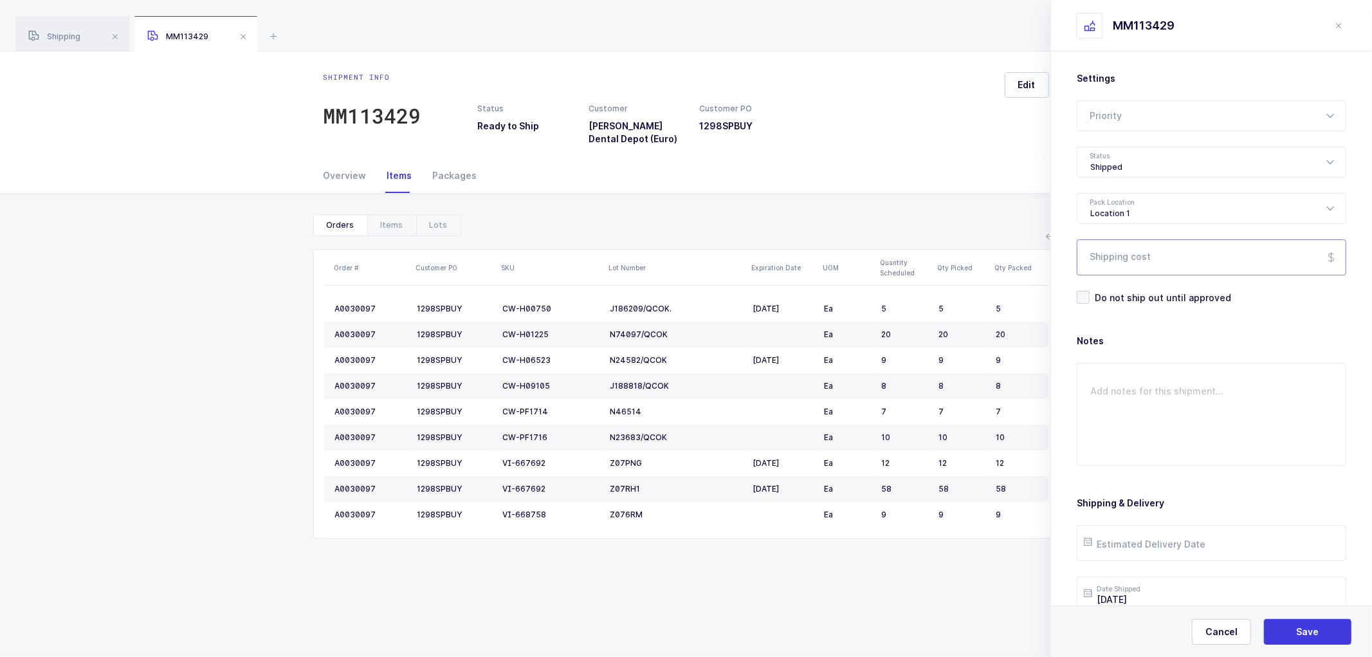
click at [1118, 259] on input "Shipping cost" at bounding box center [1211, 257] width 269 height 36
paste input "117.85"
type input "117.85"
click at [1302, 628] on span "Save" at bounding box center [1307, 631] width 23 height 13
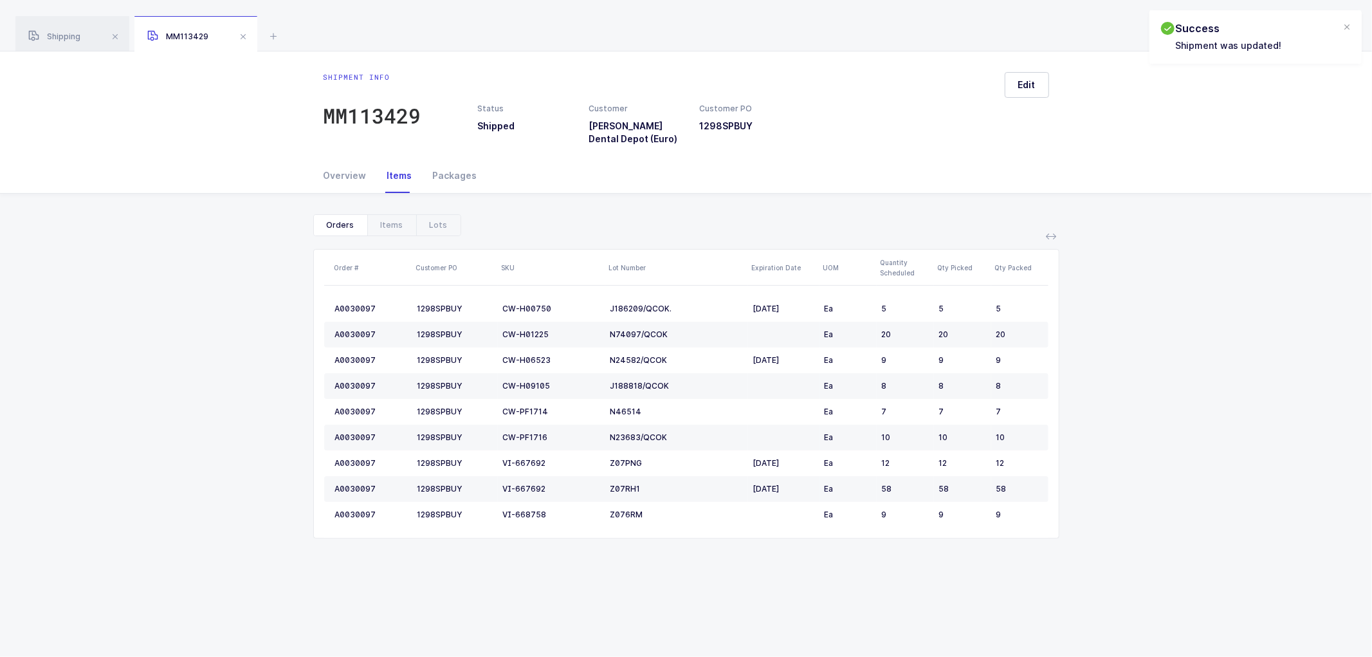
drag, startPoint x: 338, startPoint y: 176, endPoint x: 385, endPoint y: 172, distance: 46.4
click at [339, 175] on div "Overview" at bounding box center [349, 175] width 53 height 35
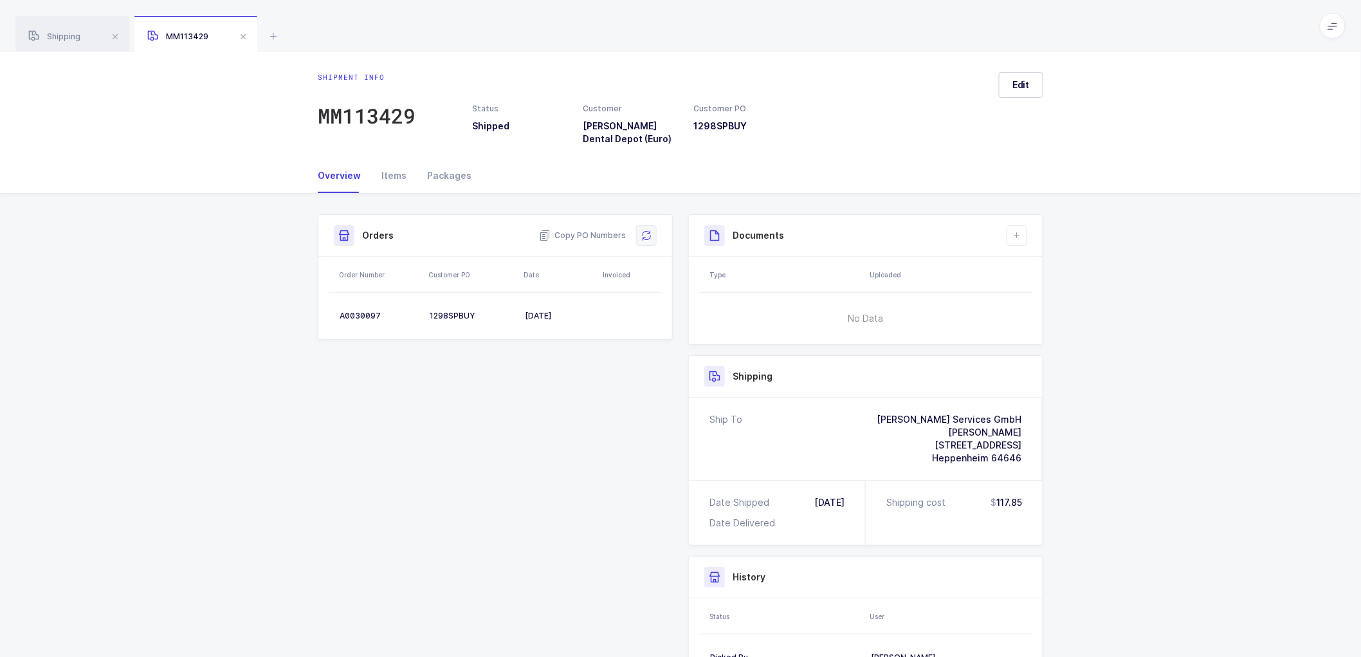
click at [647, 233] on icon at bounding box center [646, 235] width 10 height 10
click at [1017, 238] on icon at bounding box center [1017, 235] width 10 height 10
click at [1033, 272] on li "Create Document" at bounding box center [1060, 272] width 96 height 21
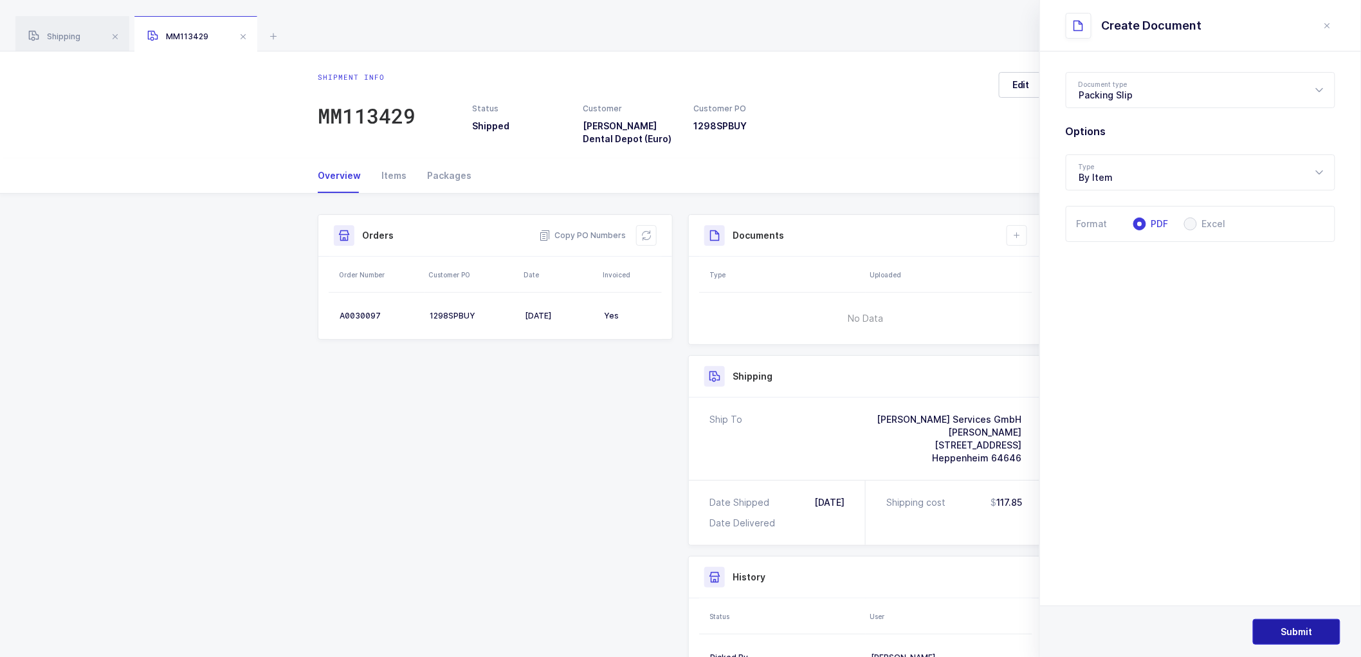
click at [1302, 624] on button "Submit" at bounding box center [1296, 632] width 87 height 26
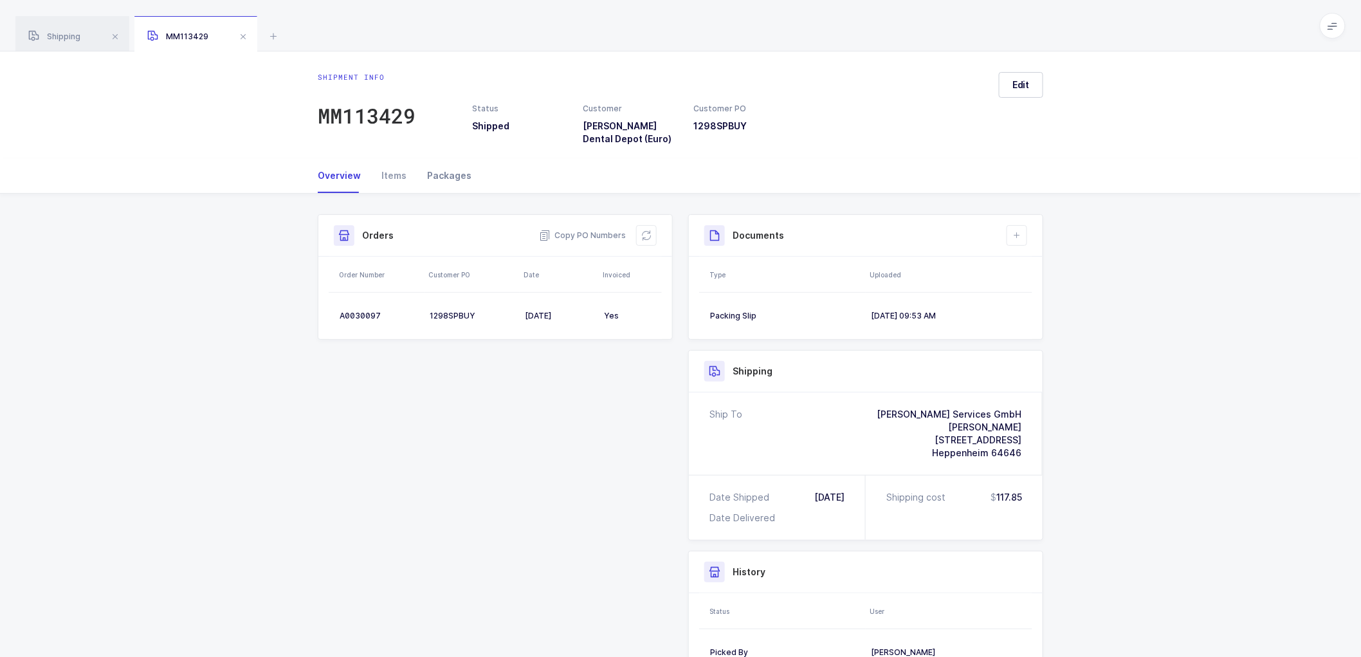
click at [438, 172] on div "Packages" at bounding box center [444, 175] width 55 height 35
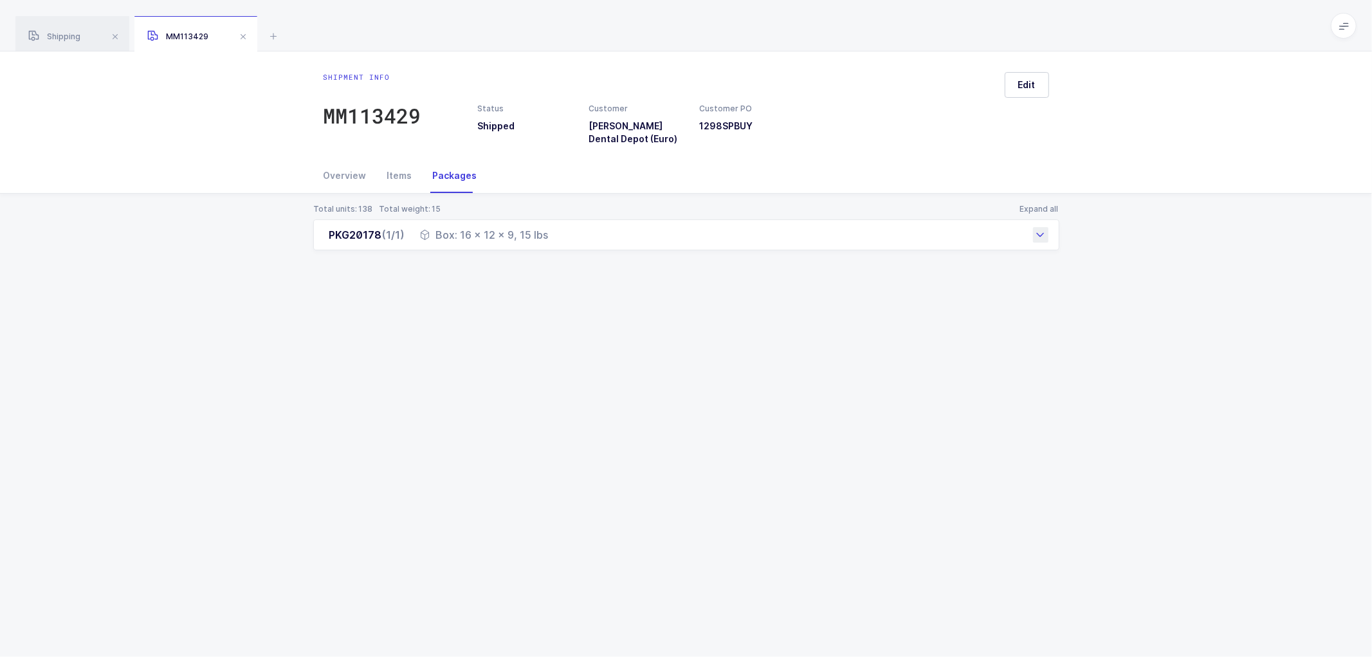
click at [457, 235] on div "Box: 16 x 12 x 9, 15 lbs" at bounding box center [485, 234] width 128 height 15
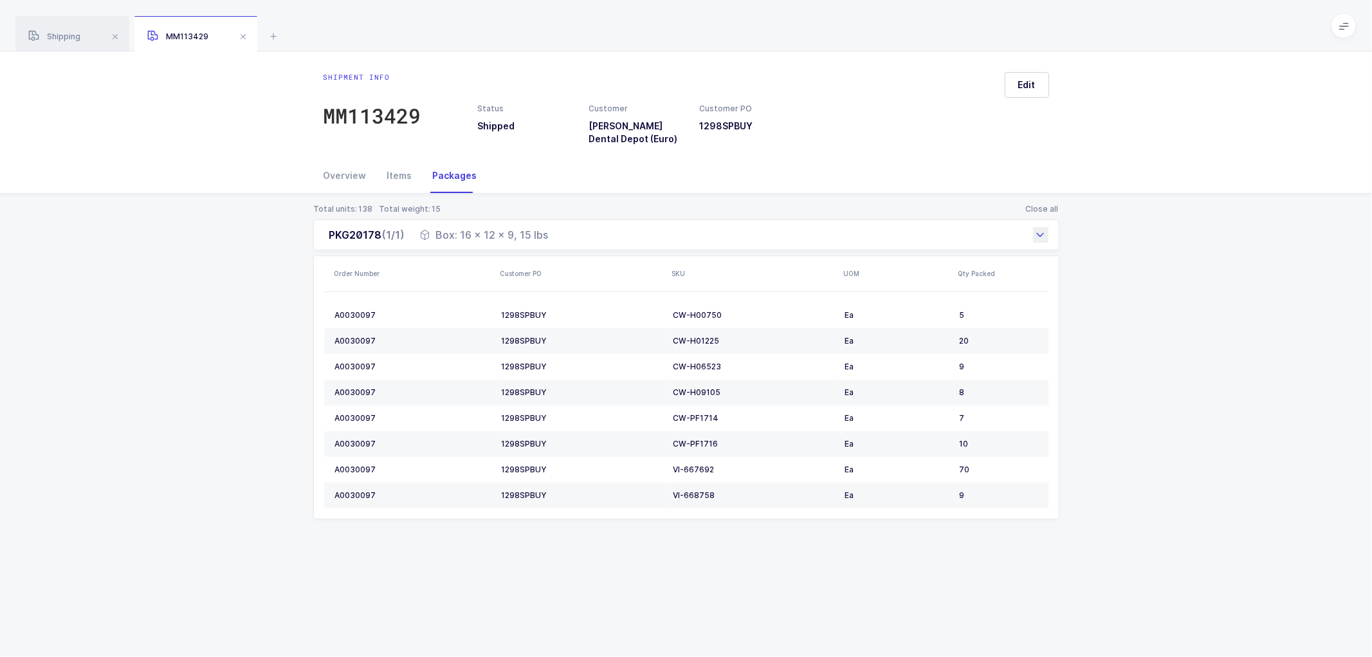
drag, startPoint x: 434, startPoint y: 233, endPoint x: 561, endPoint y: 242, distance: 127.6
click at [561, 242] on div "PKG20178 (1/1) Box: 16 x 12 x 9, 15 lbs" at bounding box center [686, 234] width 746 height 31
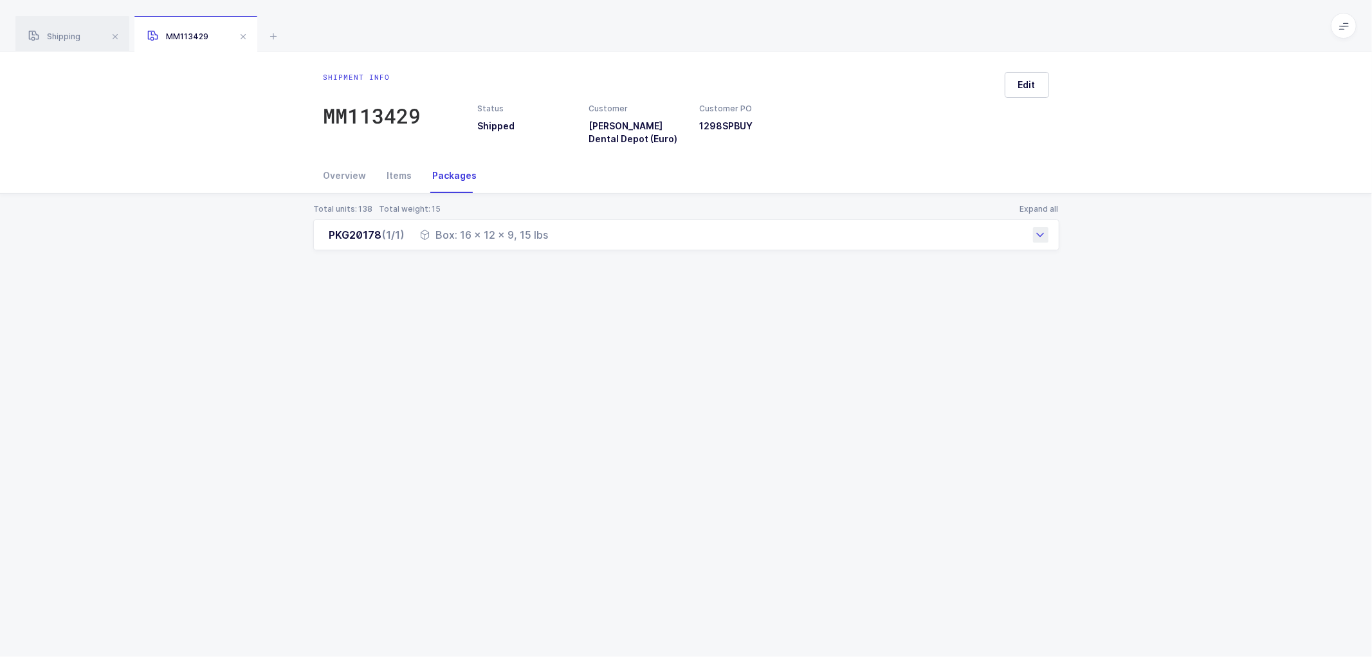
copy div "Box: 16 x 12 x 9, 15 lbs"
click at [345, 174] on div "Overview" at bounding box center [349, 175] width 53 height 35
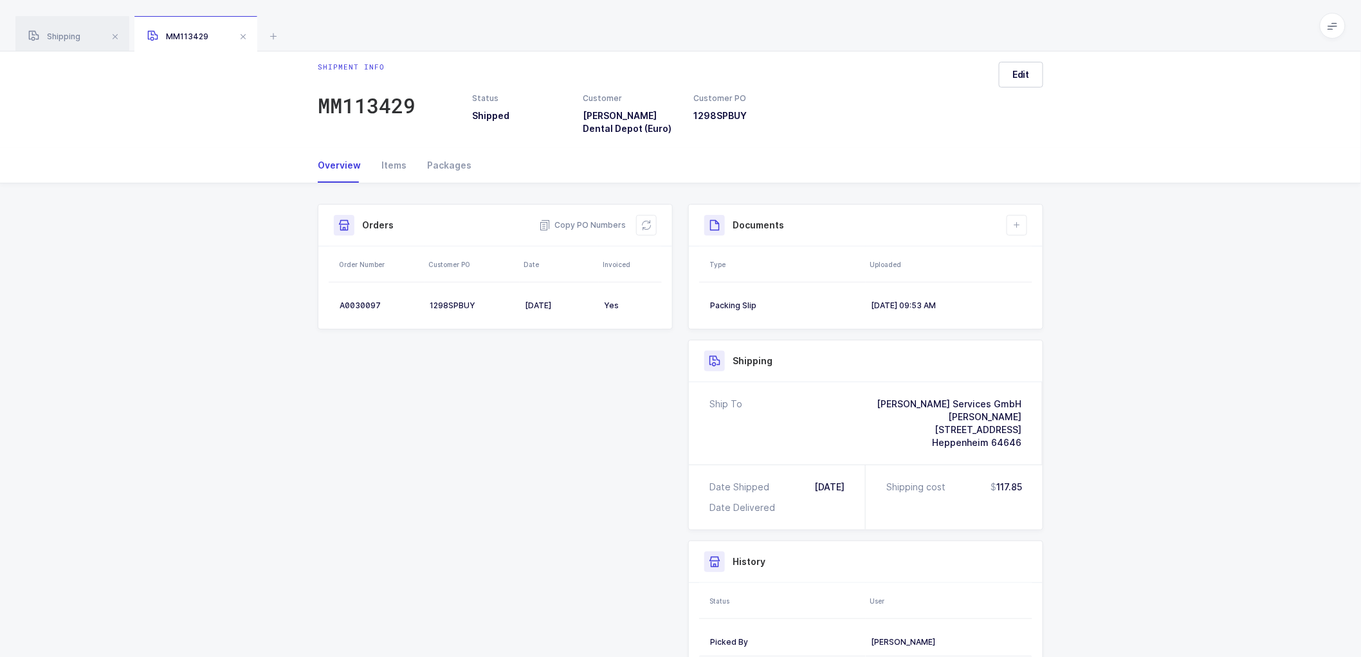
scroll to position [0, 0]
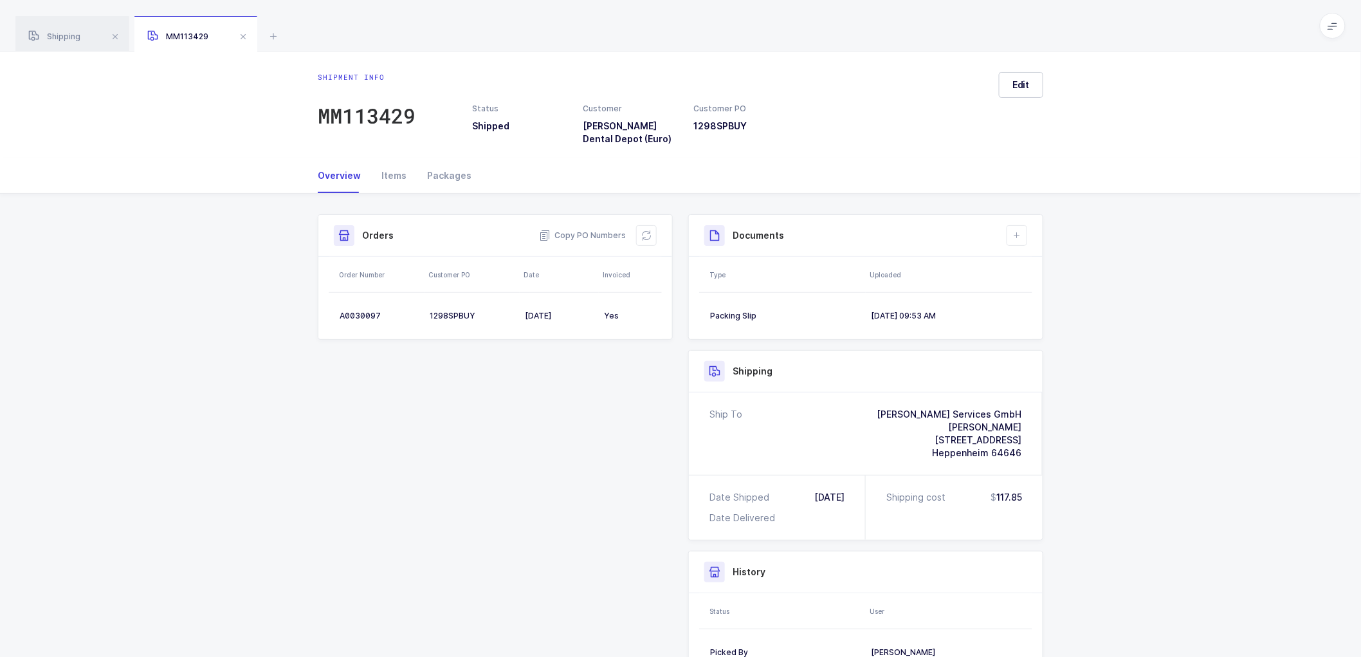
click at [241, 33] on span at bounding box center [242, 36] width 15 height 15
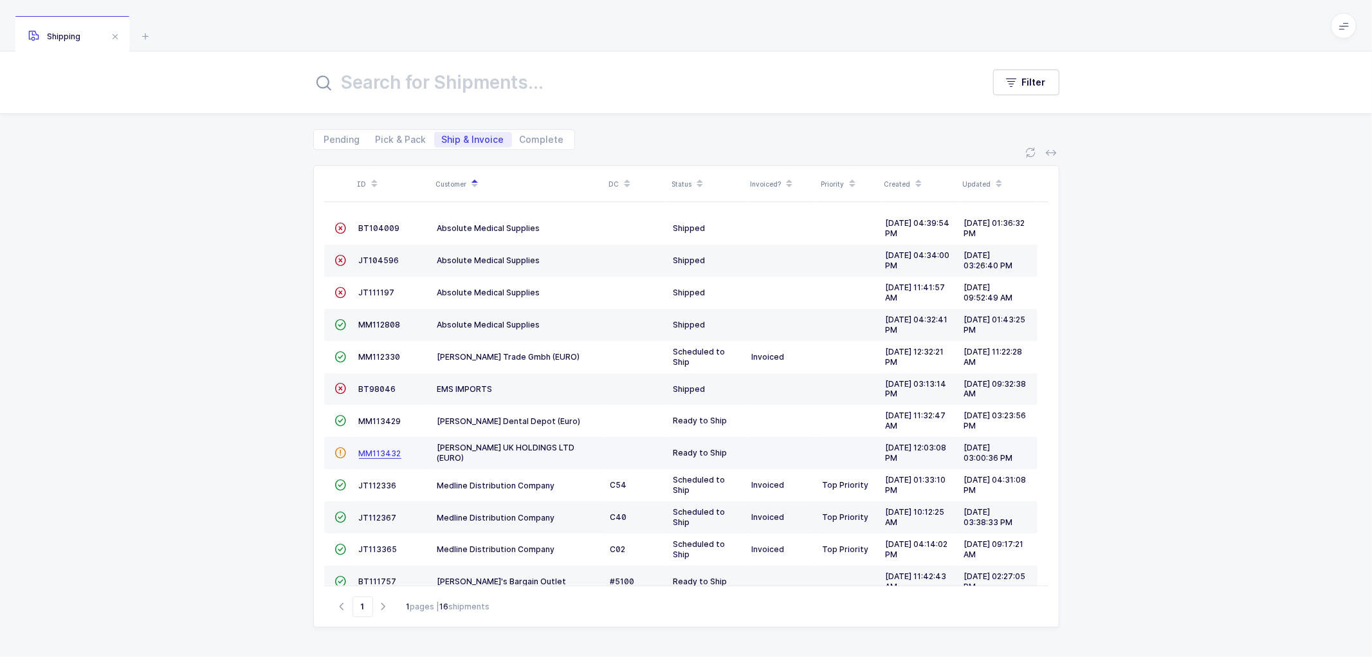
click at [377, 451] on span "MM113432" at bounding box center [380, 453] width 42 height 10
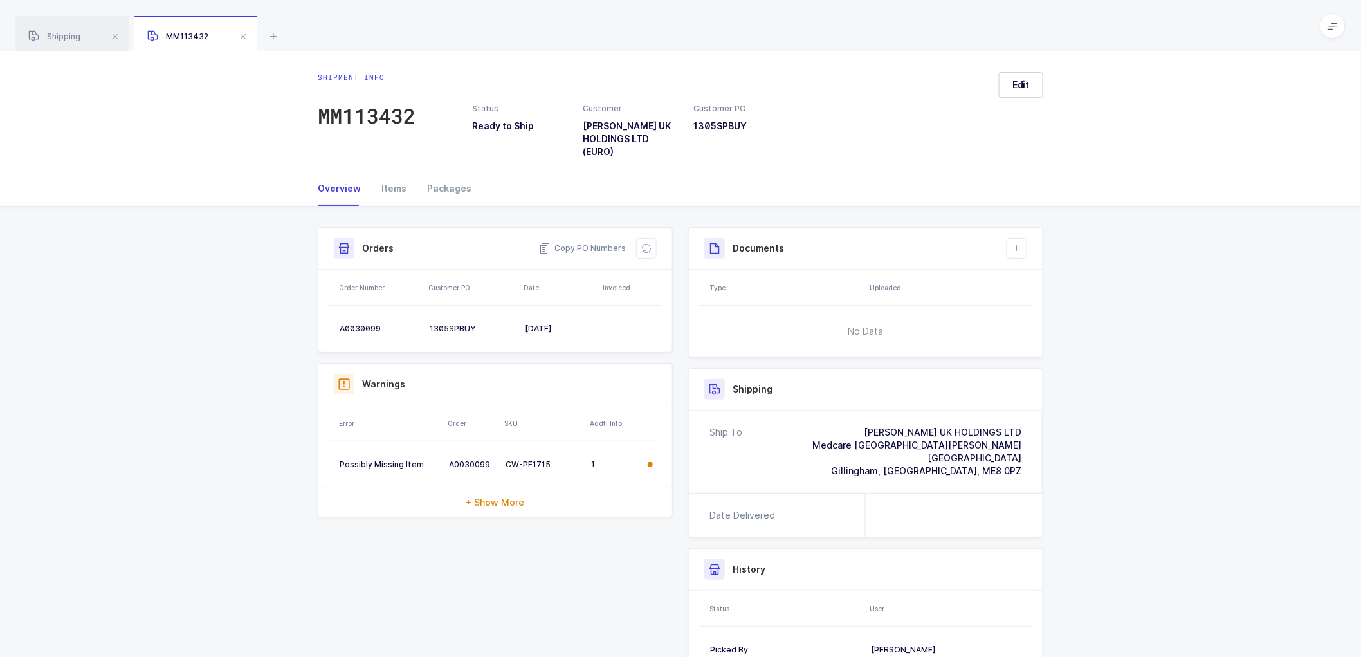
click at [583, 577] on div "Shipment Info Shipment Number MM113432 Status Ready to Ship Customer HENRY SCHE…" at bounding box center [680, 481] width 741 height 508
click at [1118, 464] on div "Shipment Info Shipment Number MM113432 Status Ready to Ship Customer HENRY SCHE…" at bounding box center [680, 485] width 1361 height 559
click at [363, 329] on div "A0030099" at bounding box center [380, 328] width 80 height 10
copy div "A0030099"
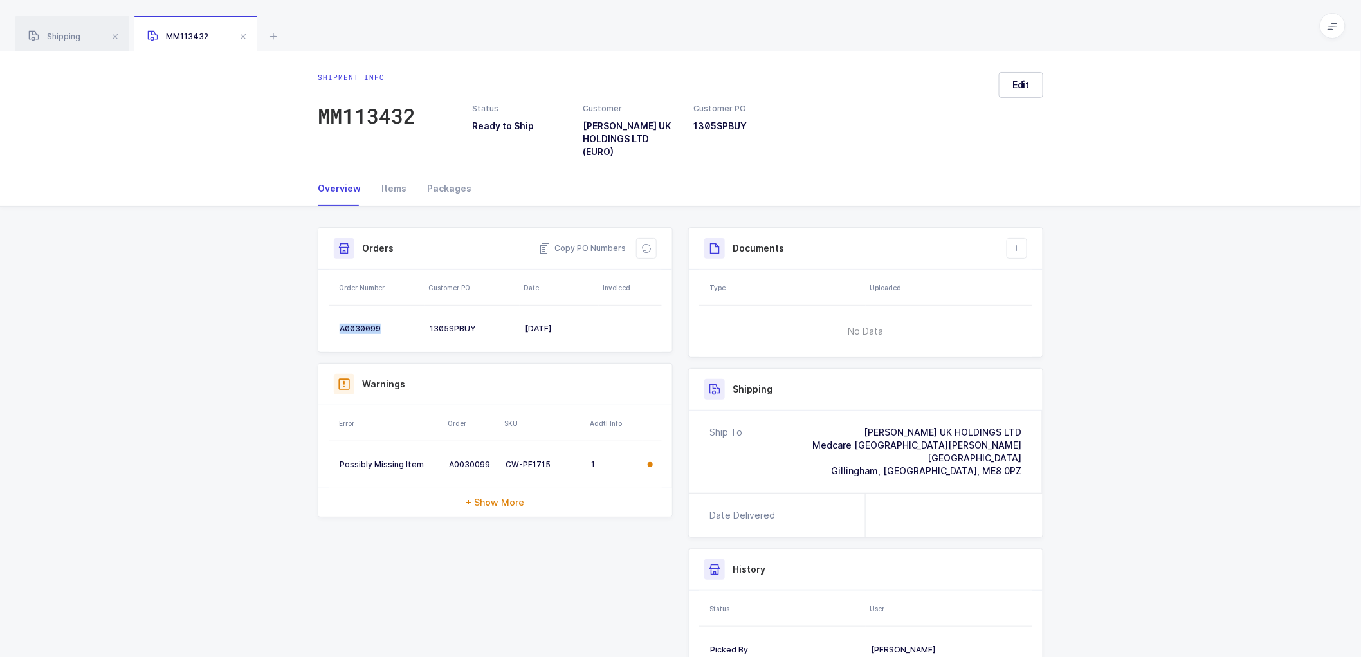
click at [1190, 498] on div "Shipment Info Shipment Number MM113432 Status Ready to Ship Customer HENRY SCHE…" at bounding box center [680, 485] width 1361 height 559
drag, startPoint x: 600, startPoint y: 246, endPoint x: 729, endPoint y: 243, distance: 129.3
click at [602, 246] on span "Copy PO Numbers" at bounding box center [582, 248] width 87 height 13
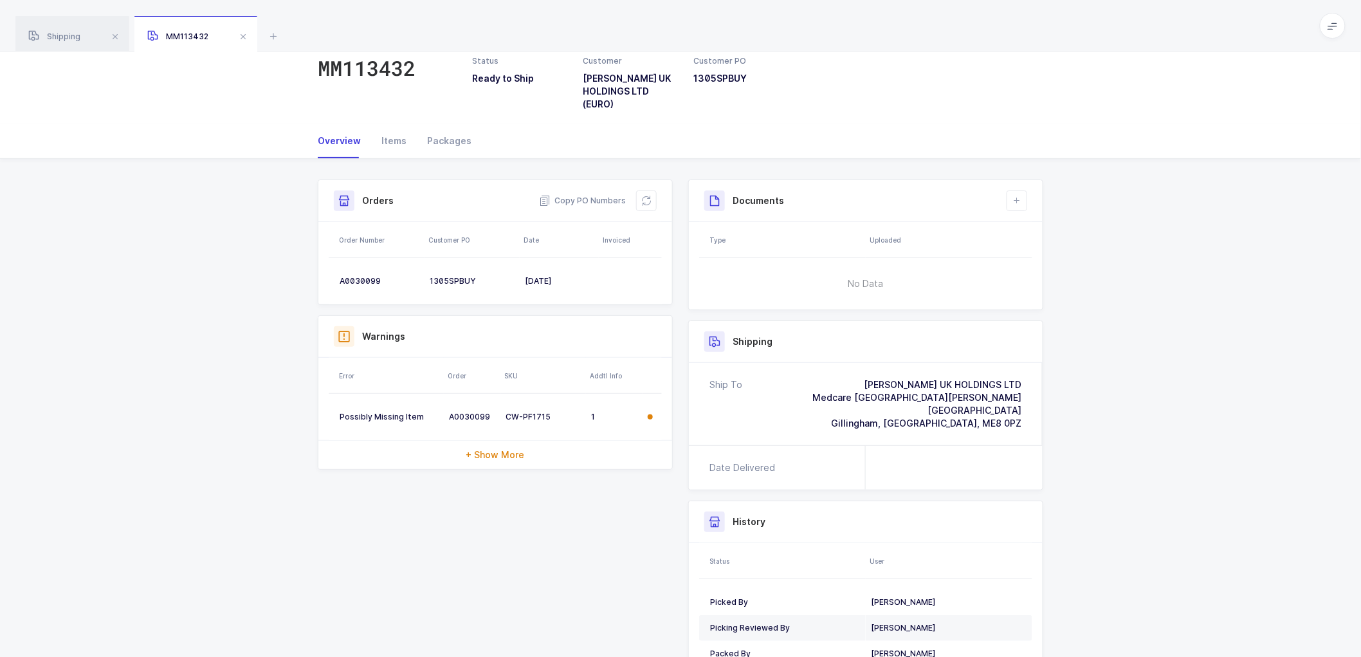
scroll to position [71, 0]
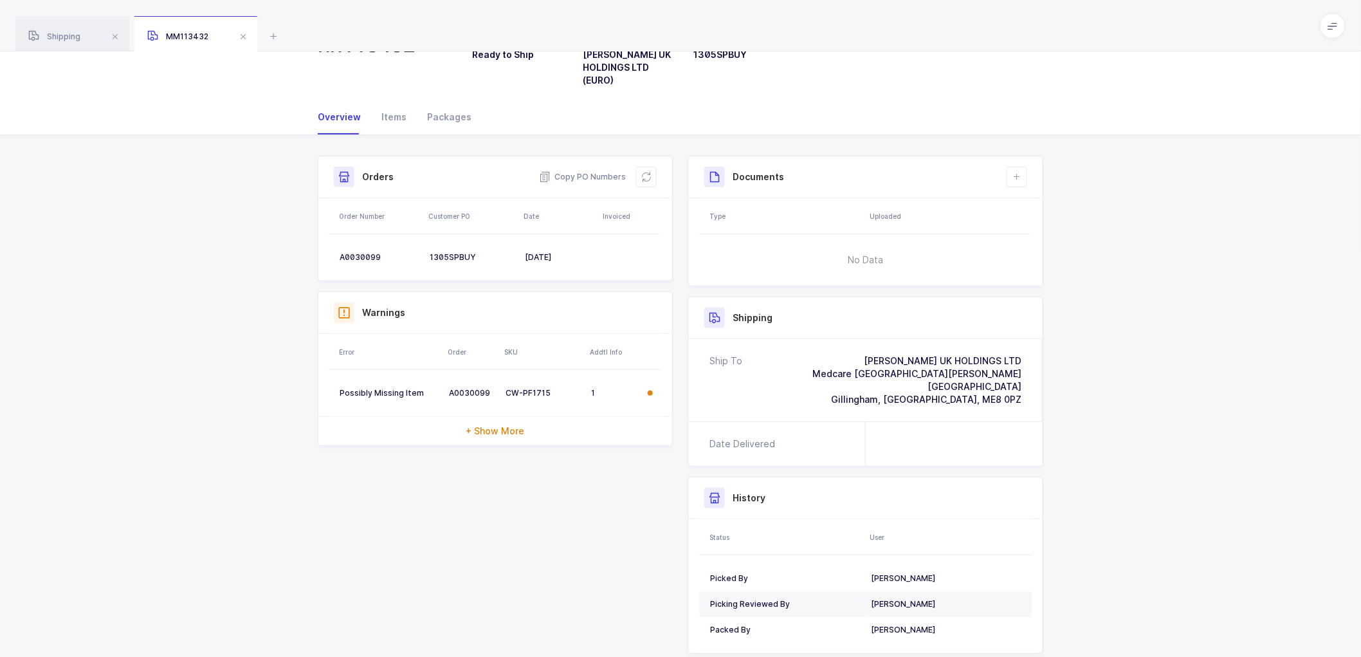
drag, startPoint x: 1135, startPoint y: 319, endPoint x: 895, endPoint y: 225, distance: 257.6
click at [1125, 313] on div "Shipment Info Shipment Number MM113432 Status Ready to Ship Customer HENRY SCHE…" at bounding box center [680, 414] width 1361 height 559
drag, startPoint x: 435, startPoint y: 110, endPoint x: 520, endPoint y: 126, distance: 86.4
click at [436, 110] on div "Packages" at bounding box center [444, 117] width 55 height 35
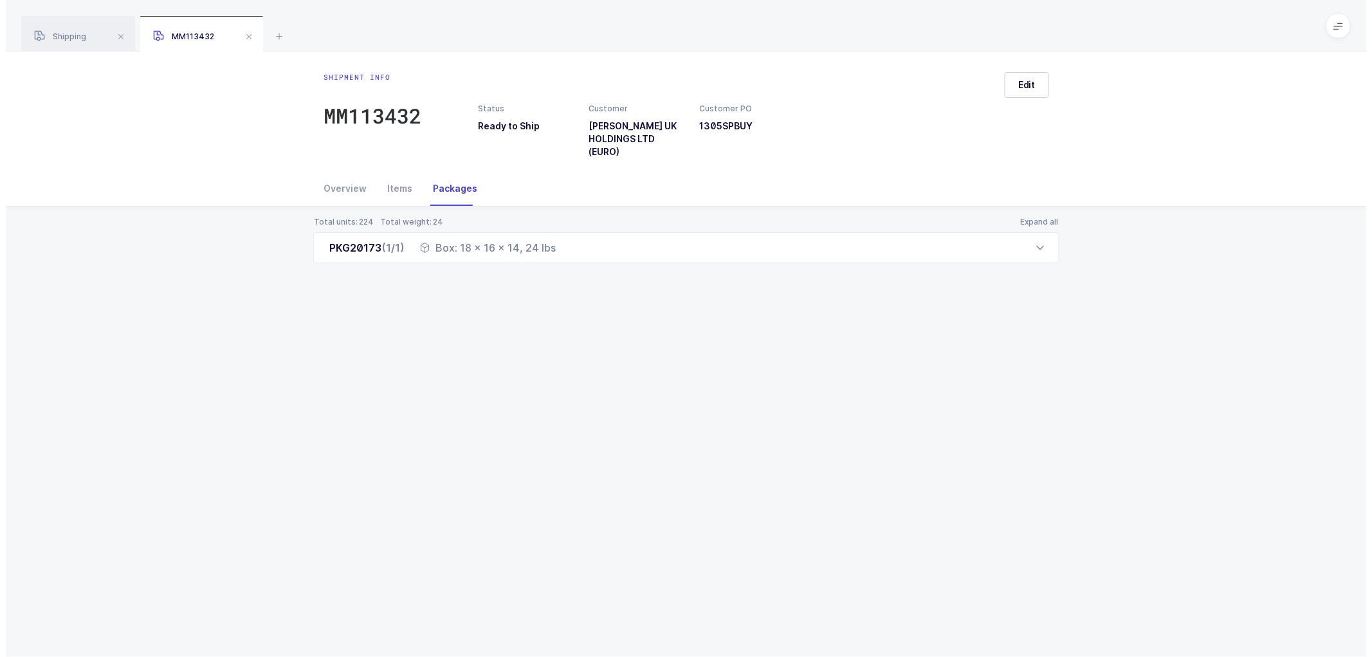
scroll to position [0, 0]
drag, startPoint x: 1020, startPoint y: 89, endPoint x: 1057, endPoint y: 112, distance: 43.9
click at [1020, 90] on span "Edit" at bounding box center [1026, 84] width 17 height 13
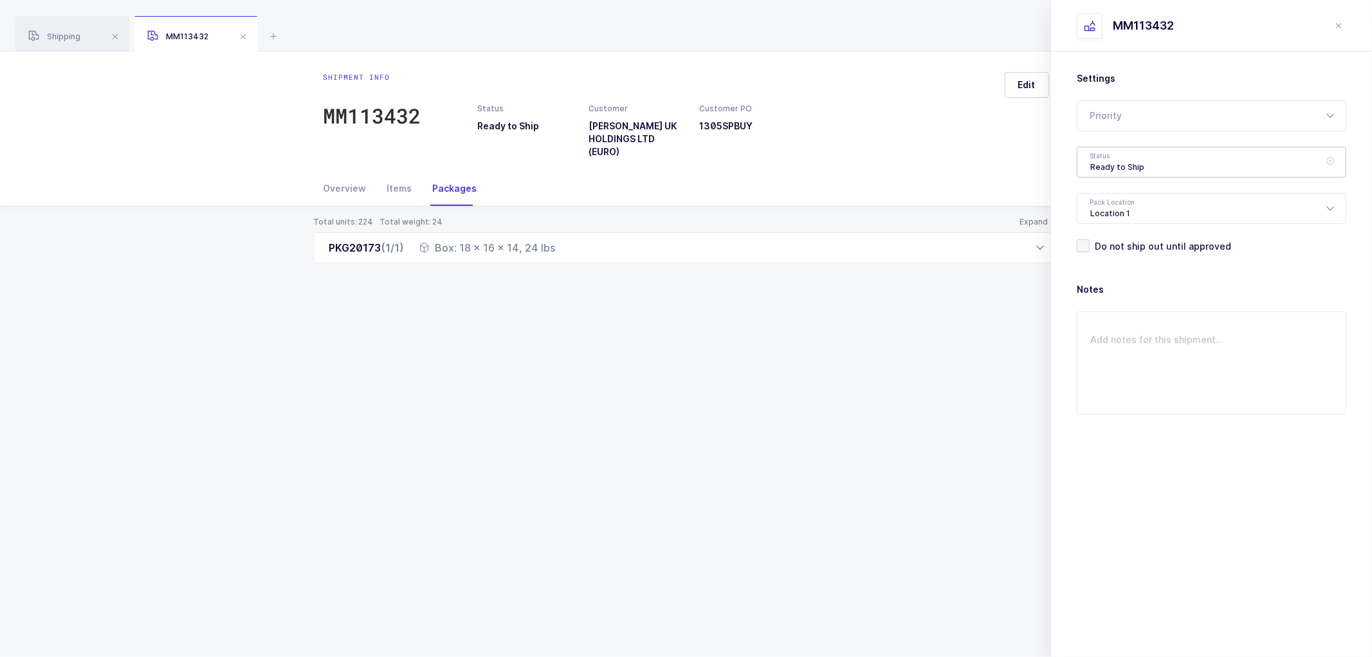
drag, startPoint x: 1114, startPoint y: 158, endPoint x: 1168, endPoint y: 188, distance: 62.2
click at [1116, 159] on div "Ready to Ship" at bounding box center [1211, 162] width 269 height 31
click at [1123, 259] on span "Shipped" at bounding box center [1108, 260] width 37 height 11
type input "Shipped"
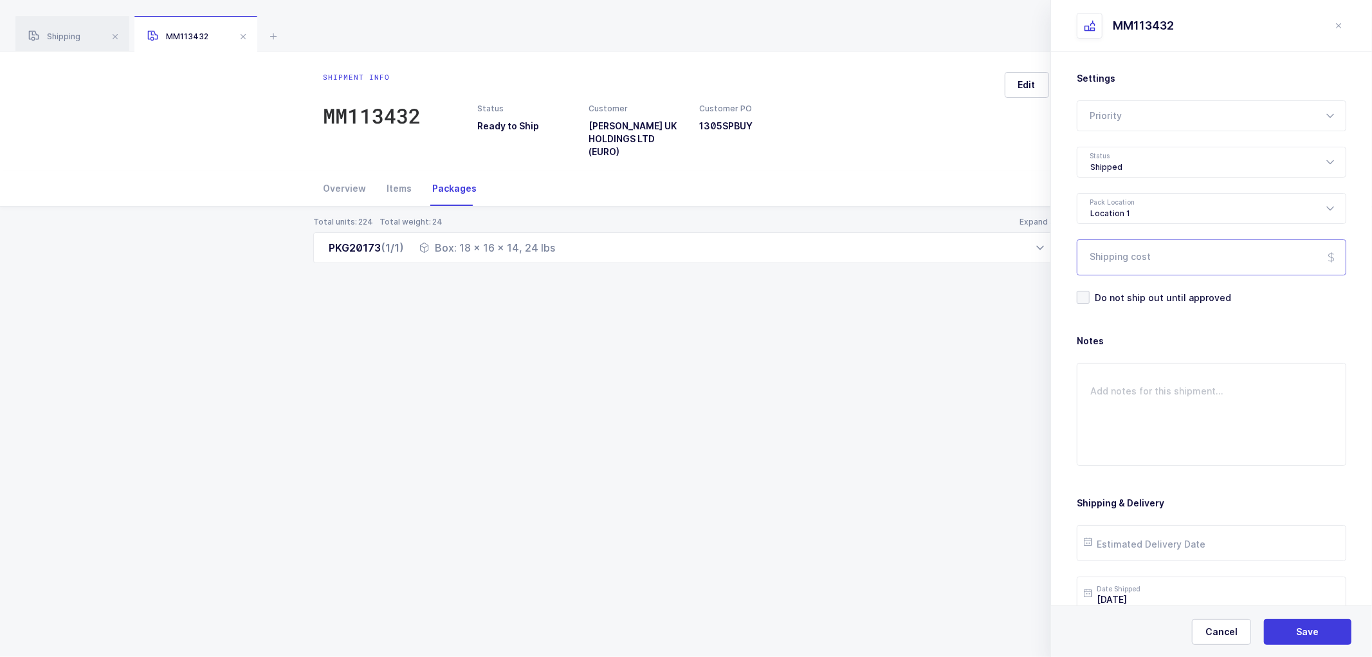
click at [1100, 253] on input "Shipping cost" at bounding box center [1211, 257] width 269 height 36
paste input "208.88"
type input "208.88"
click at [1297, 624] on button "Save" at bounding box center [1307, 632] width 87 height 26
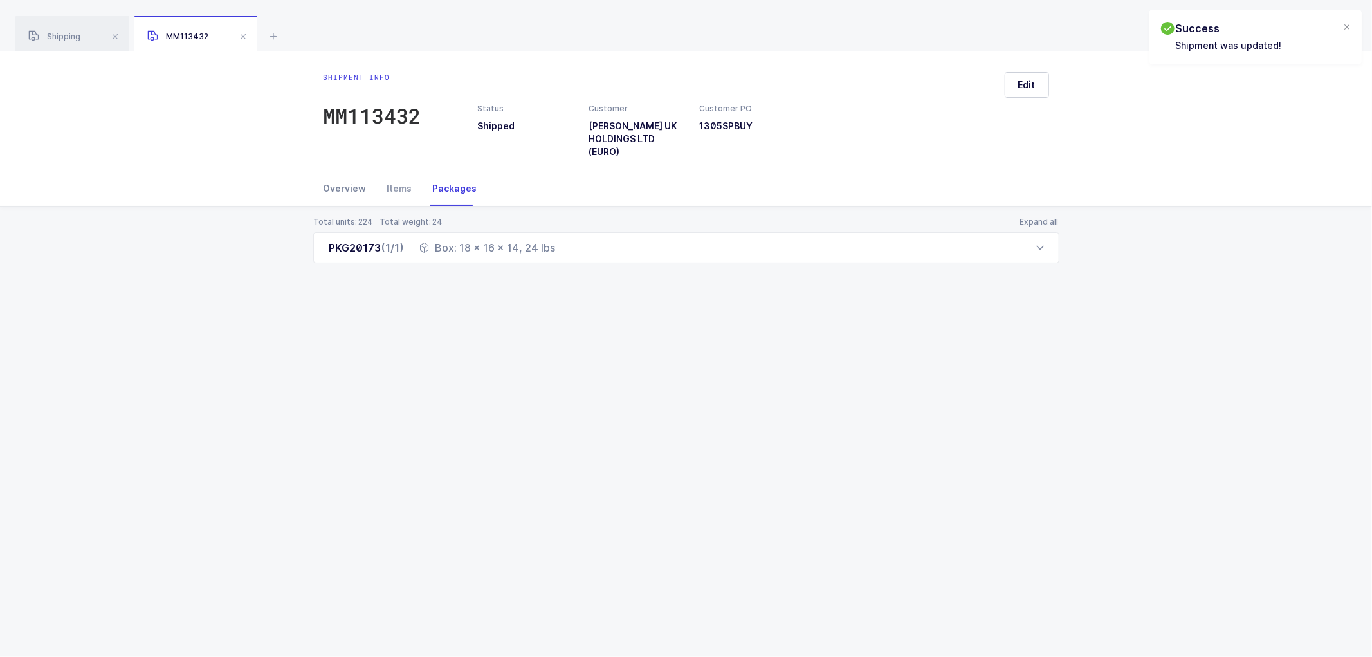
click at [343, 185] on div "Overview" at bounding box center [349, 188] width 53 height 35
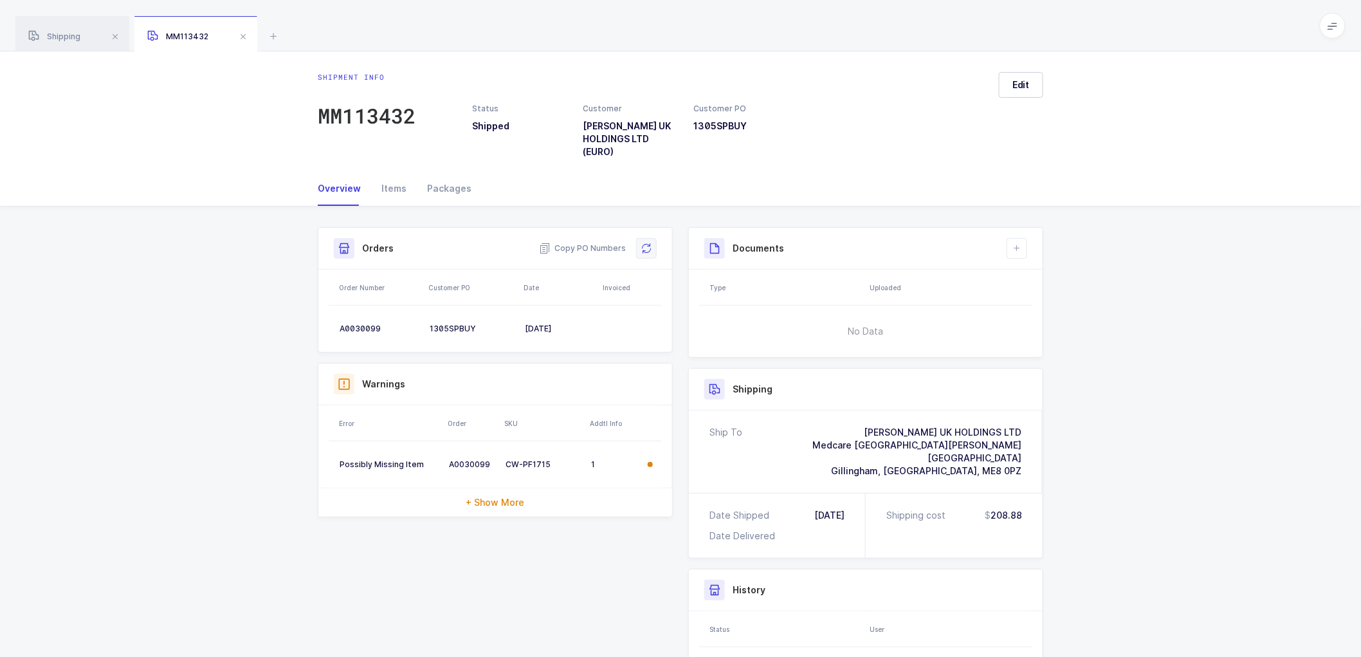
click at [650, 254] on button at bounding box center [646, 248] width 21 height 21
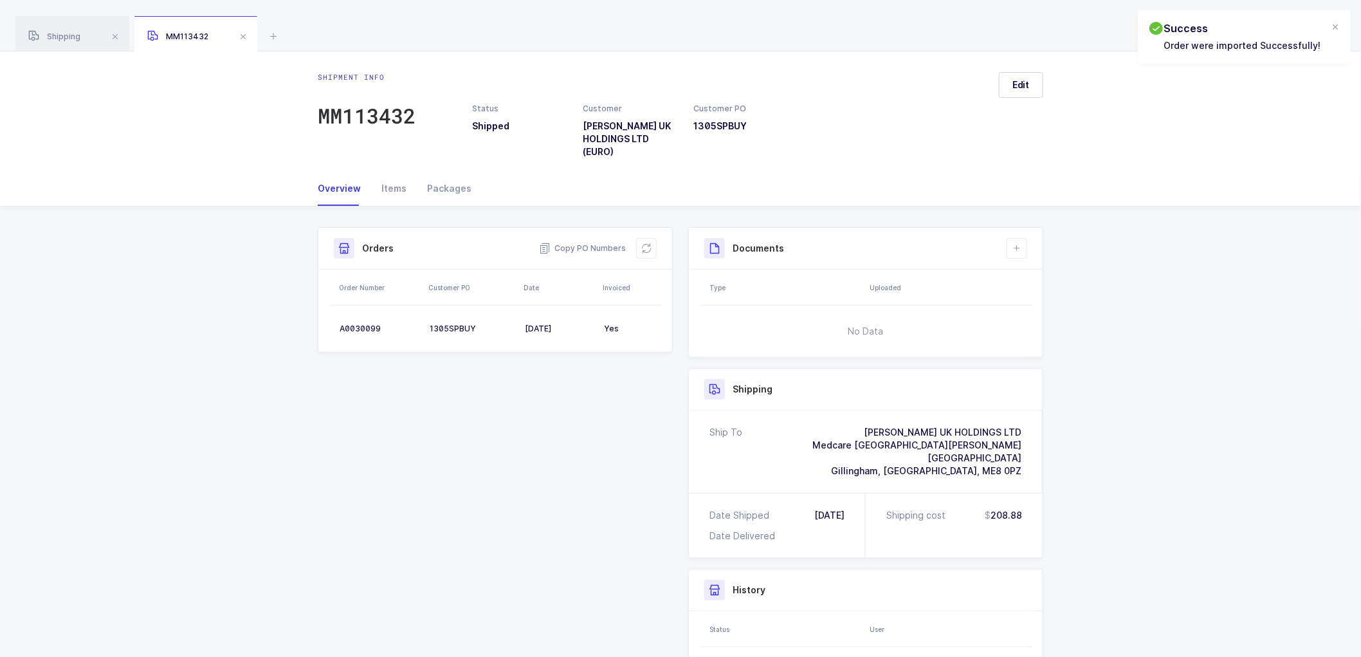
click at [1159, 267] on div "Shipment Info Shipment Number MM113432 Status Shipped Customer HENRY SCHEIN UK …" at bounding box center [680, 511] width 1361 height 610
click at [444, 186] on div "Packages" at bounding box center [444, 188] width 55 height 35
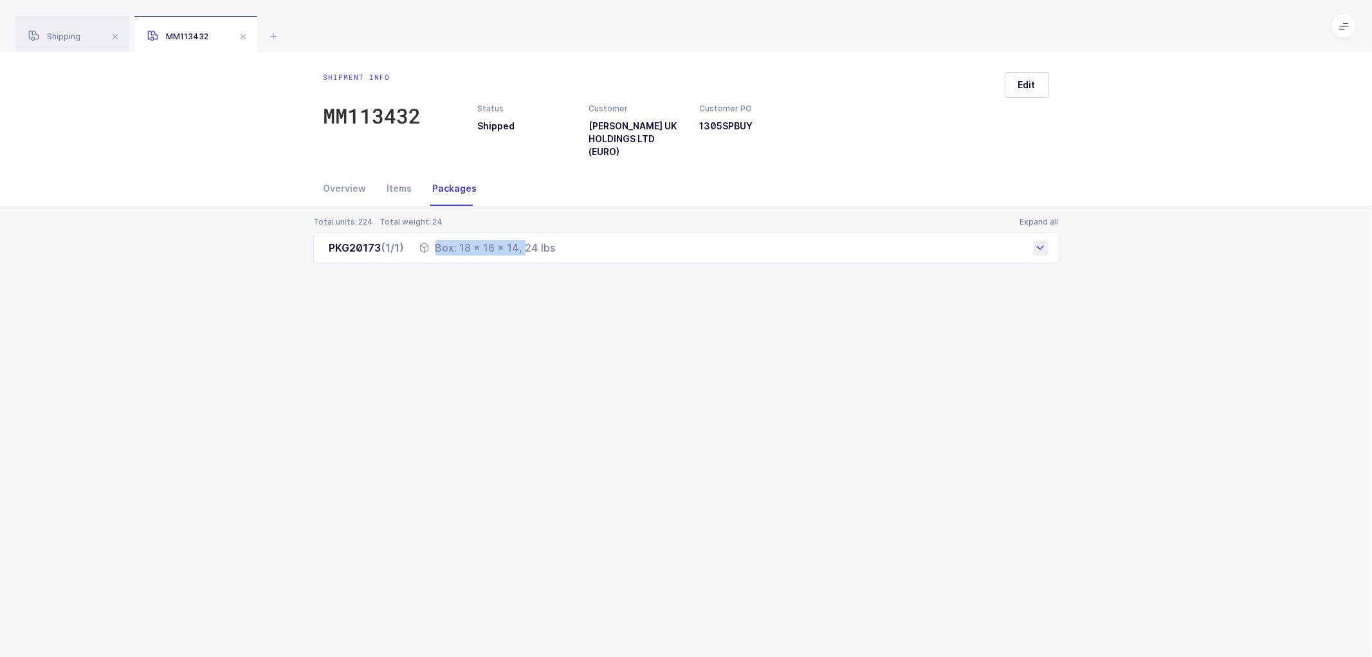
drag, startPoint x: 556, startPoint y: 246, endPoint x: 487, endPoint y: 251, distance: 69.0
click at [480, 252] on div "PKG20173 (1/1) Box: 18 x 16 x 14, 24 lbs" at bounding box center [686, 247] width 746 height 31
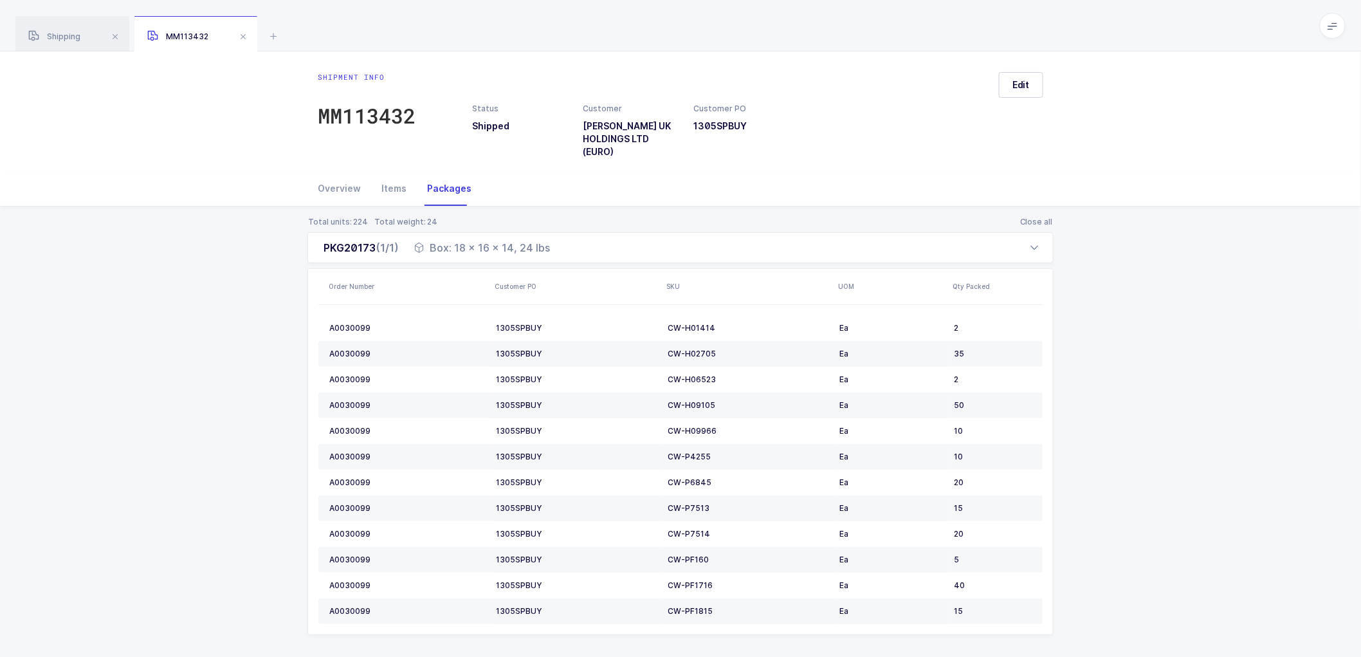
click at [568, 181] on div "Overview Items Packages" at bounding box center [680, 188] width 725 height 35
drag, startPoint x: 431, startPoint y: 249, endPoint x: 562, endPoint y: 253, distance: 131.3
click at [562, 253] on div "PKG20173 (1/1) Box: 18 x 16 x 14, 24 lbs" at bounding box center [680, 247] width 746 height 31
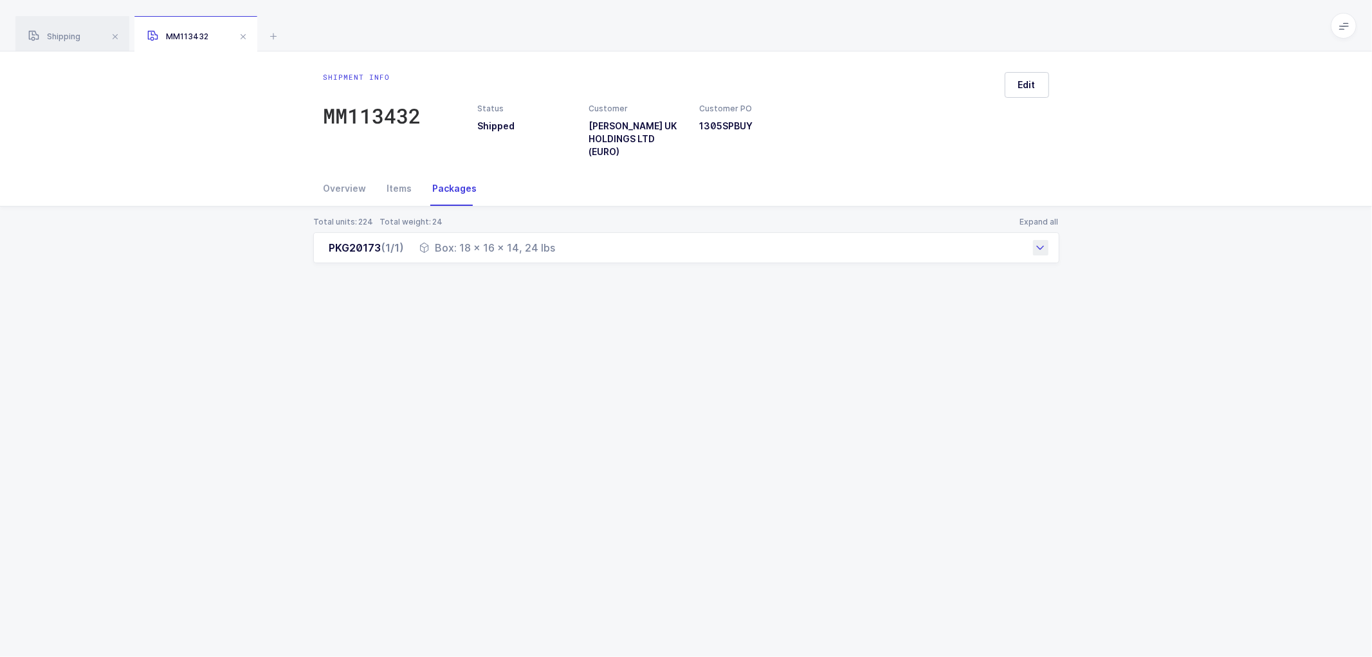
copy div "Box: 18 x 16 x 14, 24 lbs"
click at [342, 187] on div "Overview" at bounding box center [349, 188] width 53 height 35
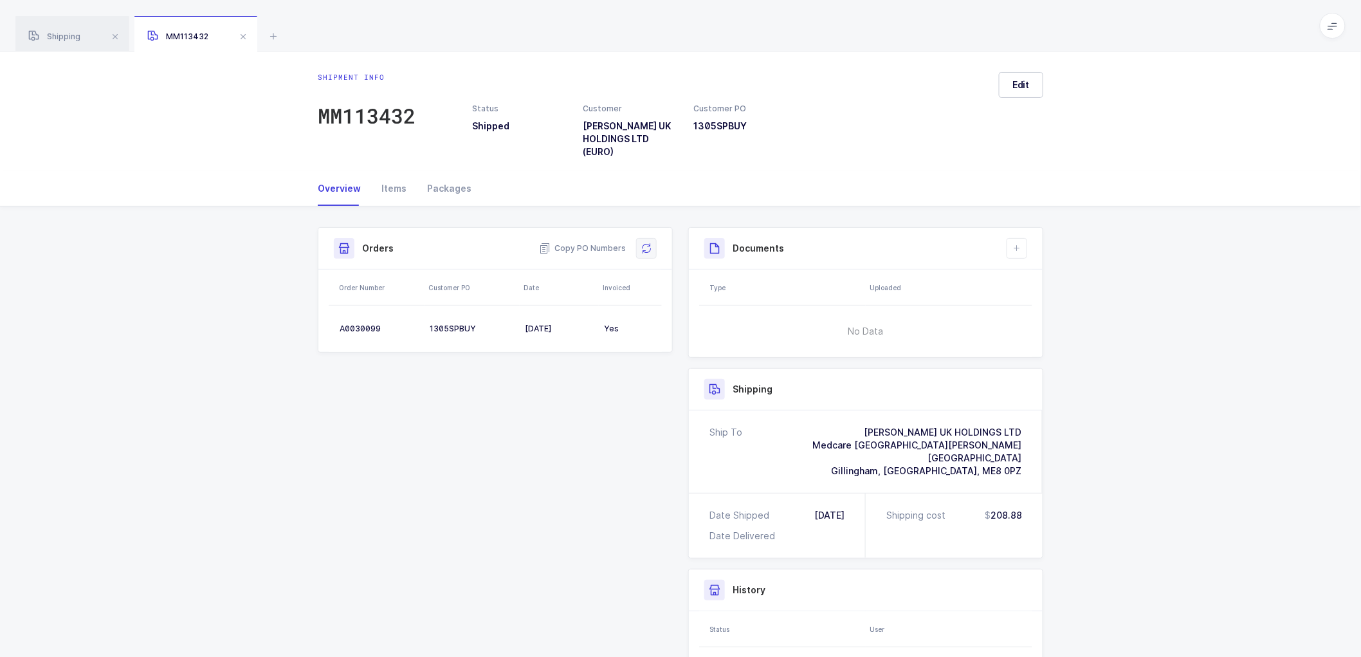
click at [644, 243] on icon at bounding box center [646, 248] width 10 height 10
click at [246, 37] on span at bounding box center [242, 36] width 15 height 15
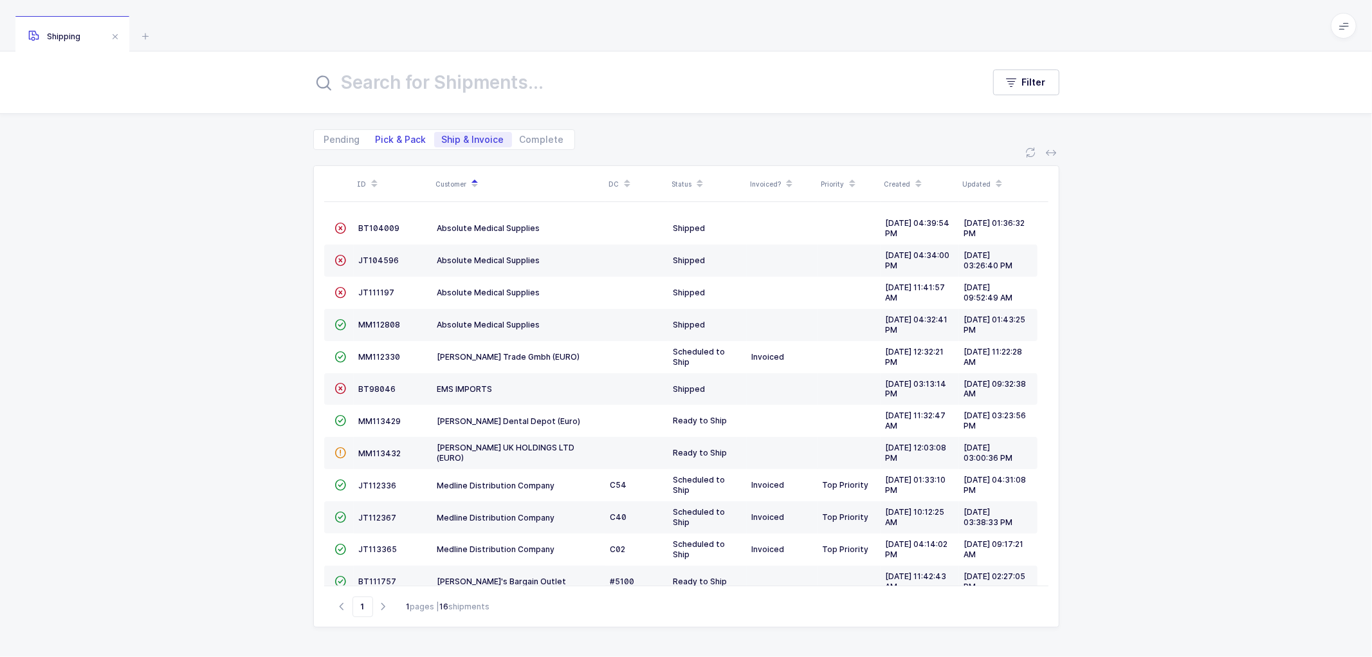
drag, startPoint x: 400, startPoint y: 134, endPoint x: 478, endPoint y: 136, distance: 78.5
click at [401, 135] on span "Pick & Pack" at bounding box center [401, 139] width 51 height 9
click at [376, 134] on input "Pick & Pack" at bounding box center [372, 136] width 8 height 8
radio input "true"
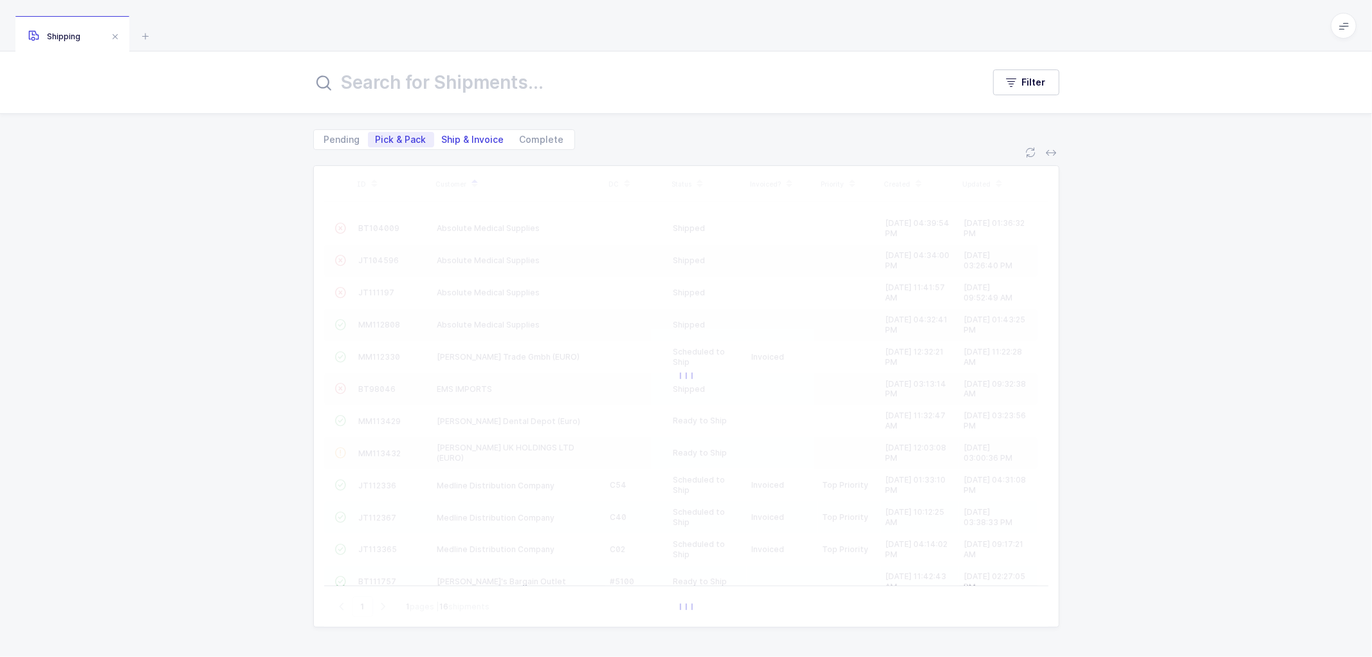
click at [478, 138] on span "Ship & Invoice" at bounding box center [473, 139] width 62 height 9
click at [442, 138] on input "Ship & Invoice" at bounding box center [438, 136] width 8 height 8
radio input "true"
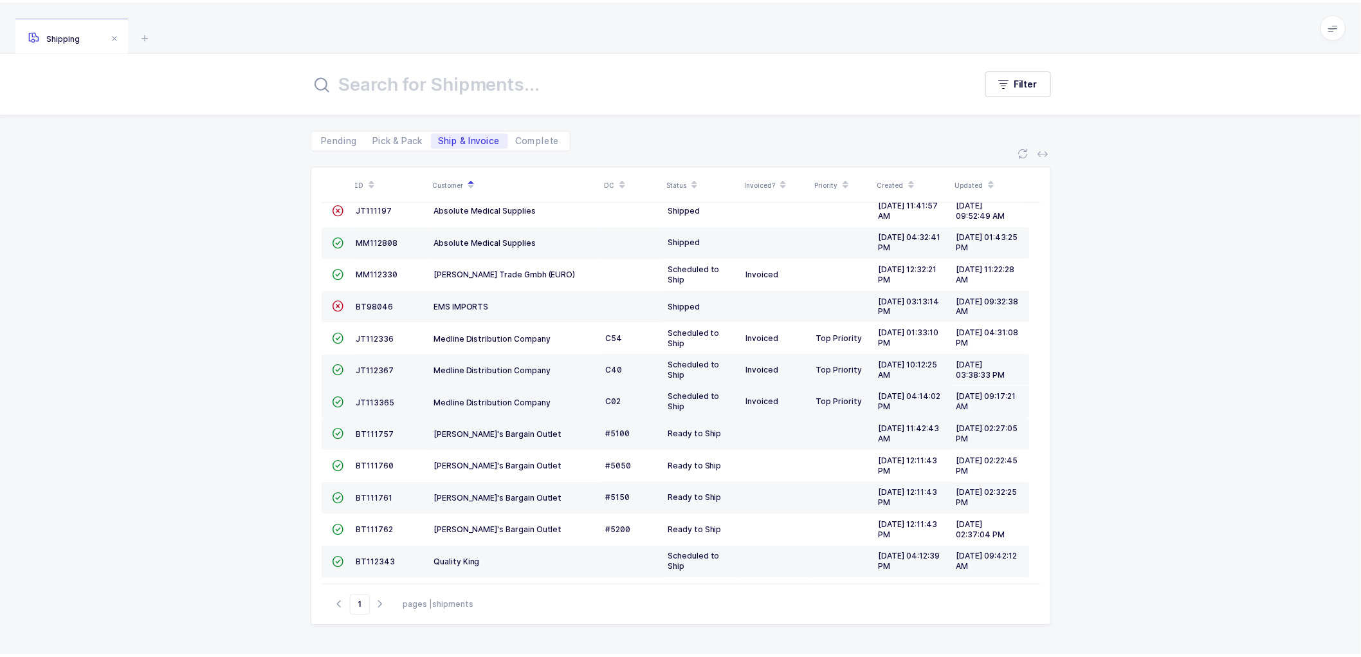
scroll to position [88, 0]
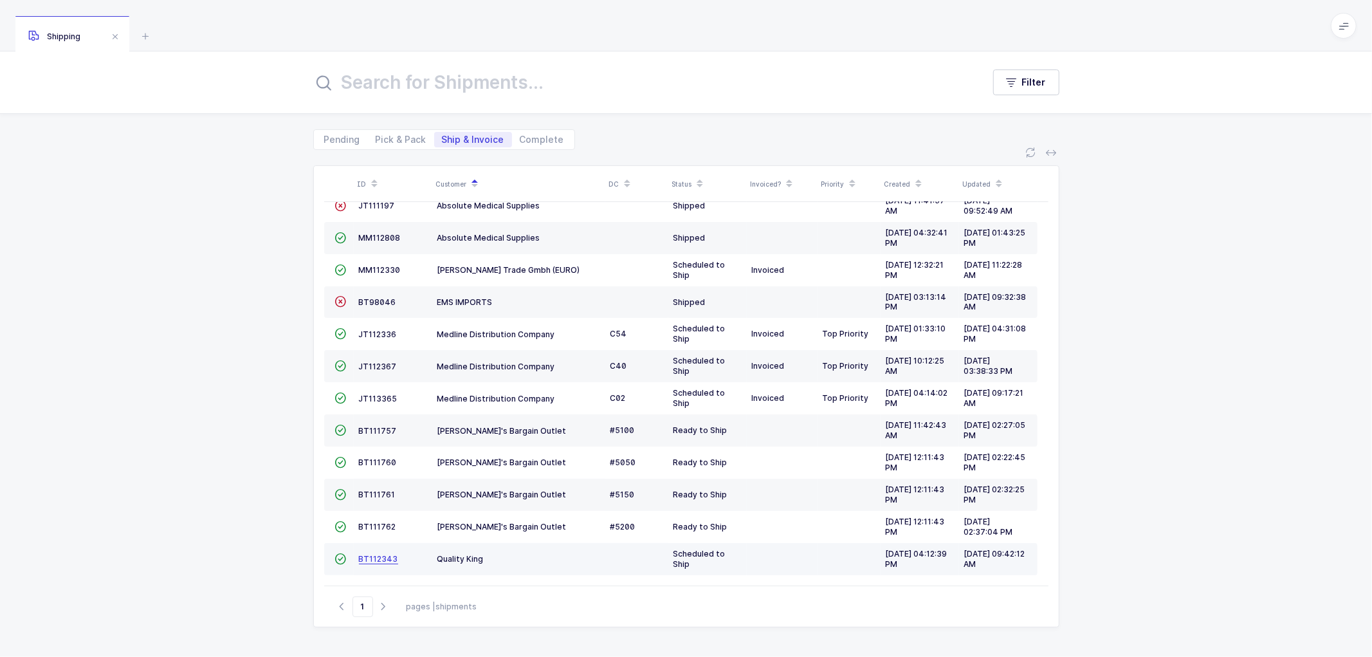
click at [379, 558] on span "BT112343" at bounding box center [378, 559] width 39 height 10
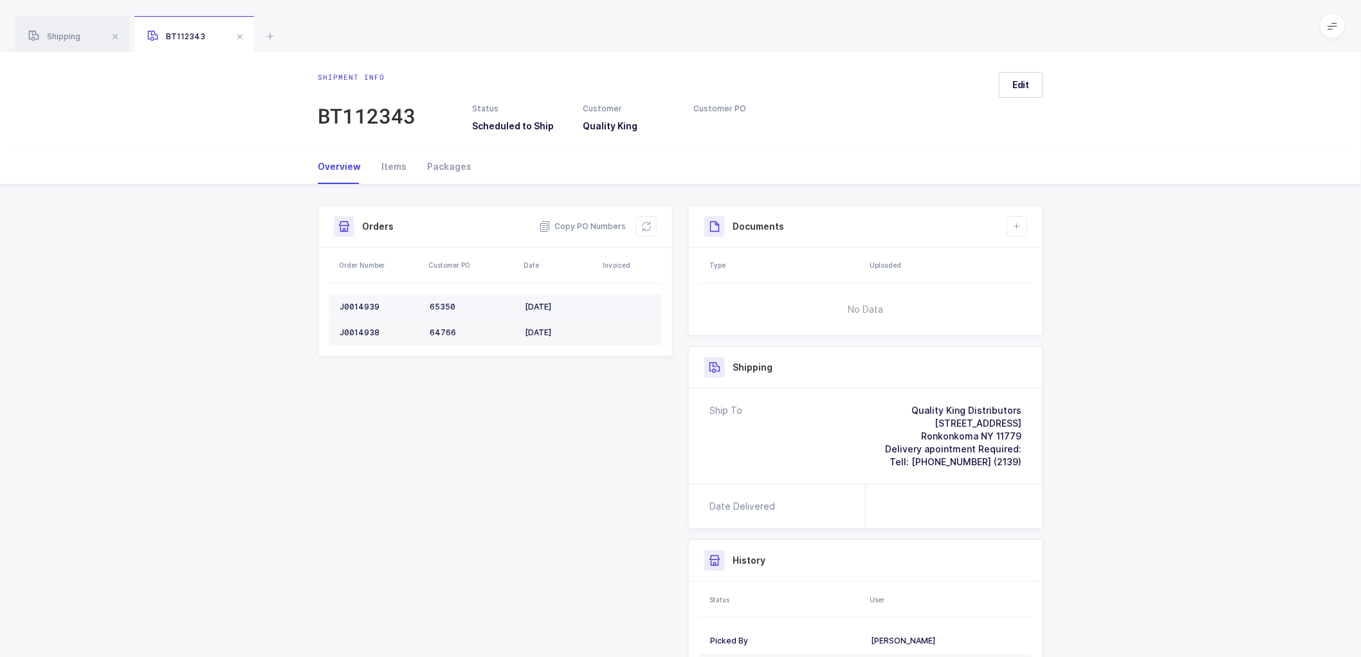
click at [362, 302] on div "J0014939" at bounding box center [380, 307] width 80 height 10
copy div "J0014939"
click at [585, 226] on span "Copy PO Numbers" at bounding box center [582, 226] width 87 height 13
drag, startPoint x: 445, startPoint y: 159, endPoint x: 454, endPoint y: 159, distance: 9.0
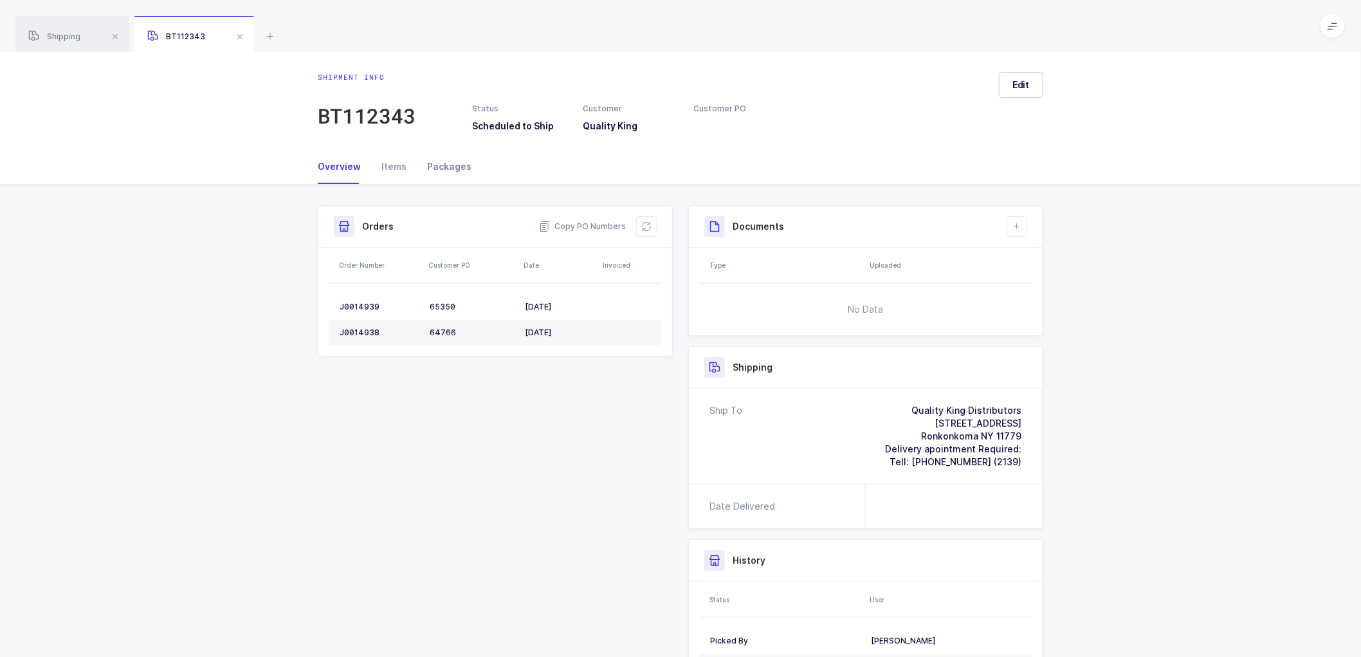
click at [446, 159] on div "Packages" at bounding box center [444, 166] width 55 height 35
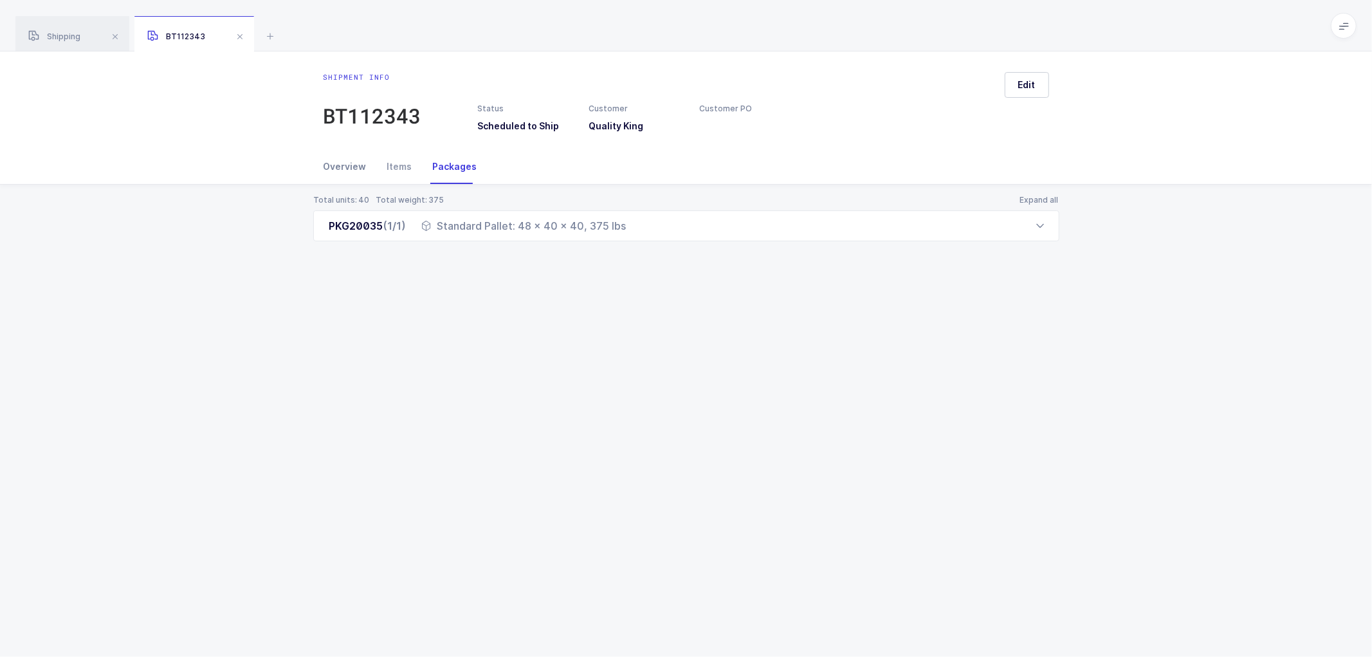
click at [356, 163] on div "Overview" at bounding box center [349, 166] width 53 height 35
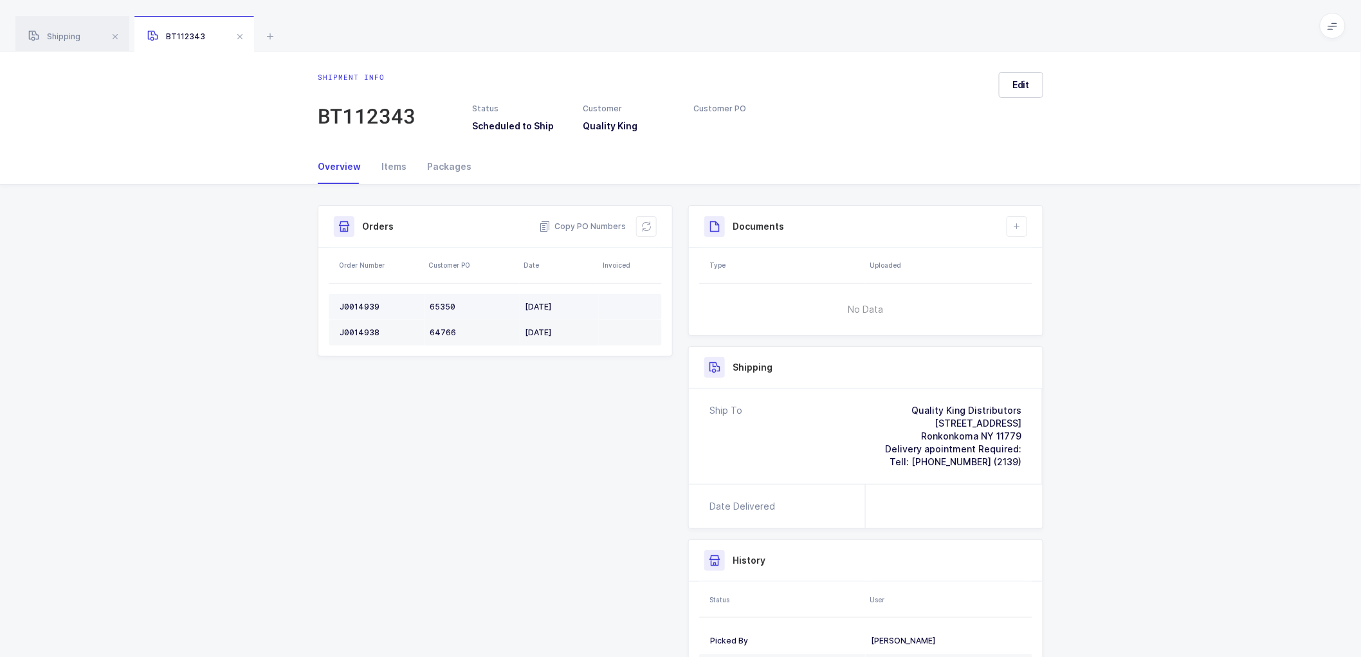
click at [360, 305] on div "J0014939" at bounding box center [380, 307] width 80 height 10
click at [361, 305] on div "J0014939" at bounding box center [380, 307] width 80 height 10
copy div "J0014939"
click at [355, 329] on div "J0014938" at bounding box center [380, 332] width 80 height 10
click at [357, 328] on div "J0014938" at bounding box center [380, 332] width 80 height 10
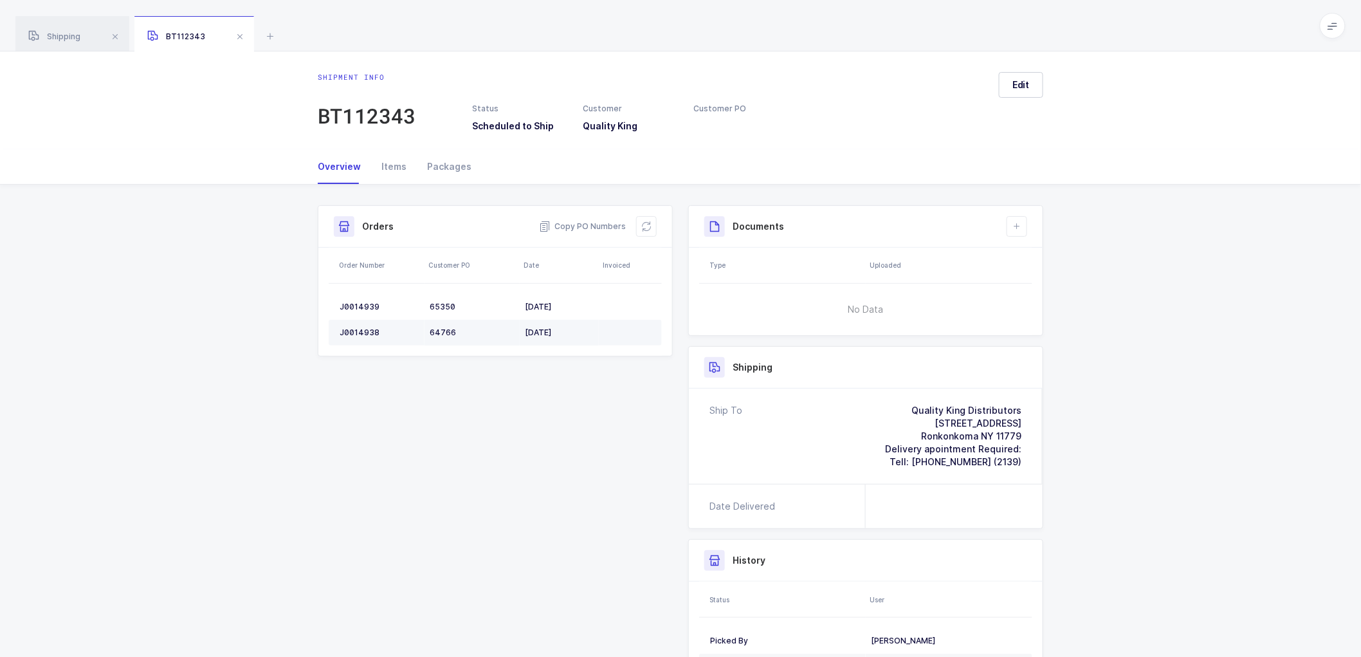
click at [359, 326] on td "J0014938" at bounding box center [377, 333] width 96 height 26
click at [650, 222] on icon at bounding box center [646, 226] width 10 height 10
click at [1010, 220] on button at bounding box center [1016, 226] width 21 height 21
click at [1193, 334] on div "Shipment Info Shipment Number BT112343 Status Scheduled to Ship Customer Qualit…" at bounding box center [680, 486] width 1361 height 602
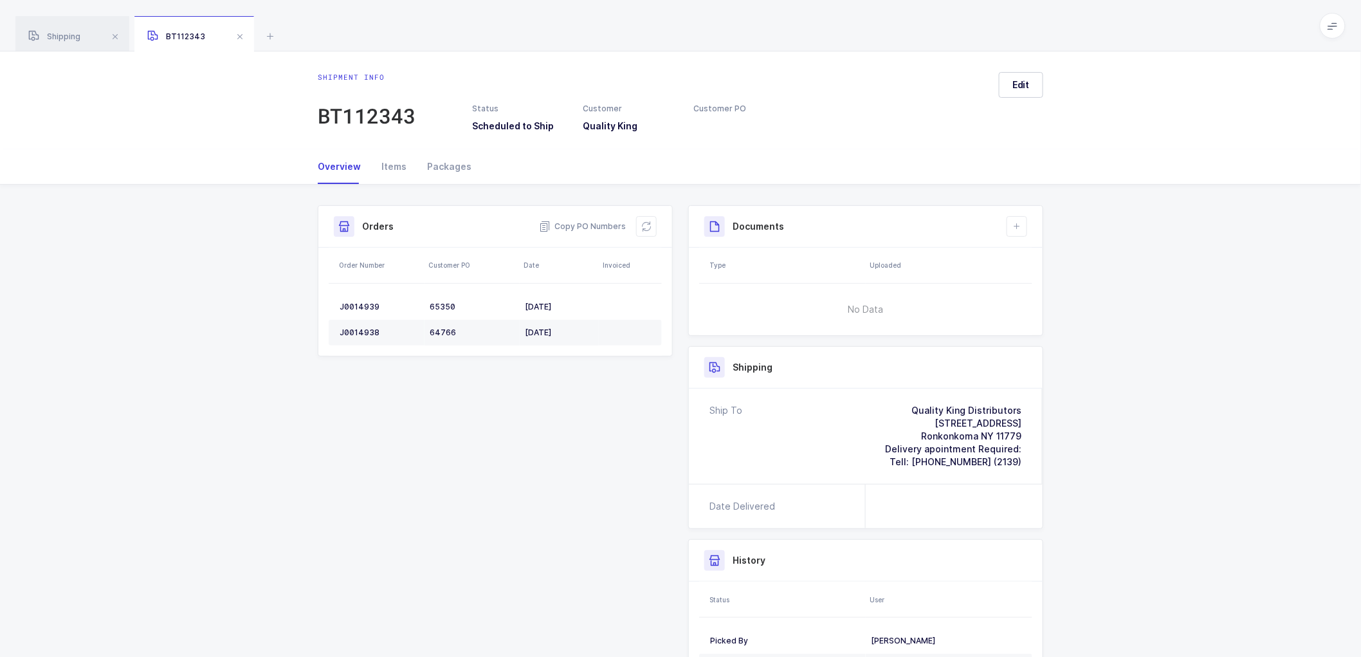
click at [579, 409] on div "Shipment Info Shipment Number BT112343 Status Scheduled to Ship Customer Qualit…" at bounding box center [680, 480] width 741 height 550
click at [1021, 223] on icon at bounding box center [1017, 226] width 10 height 10
click at [1048, 264] on li "Create Document" at bounding box center [1060, 263] width 96 height 21
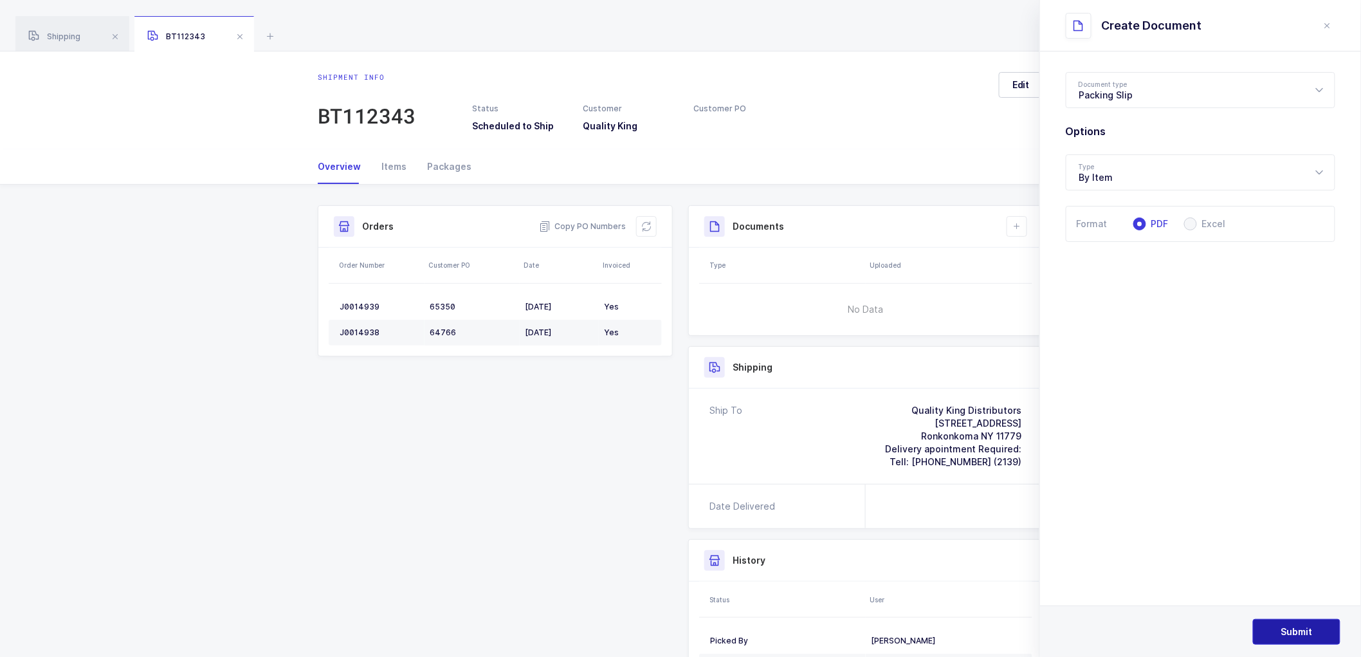
click at [1282, 631] on span "Submit" at bounding box center [1297, 631] width 32 height 13
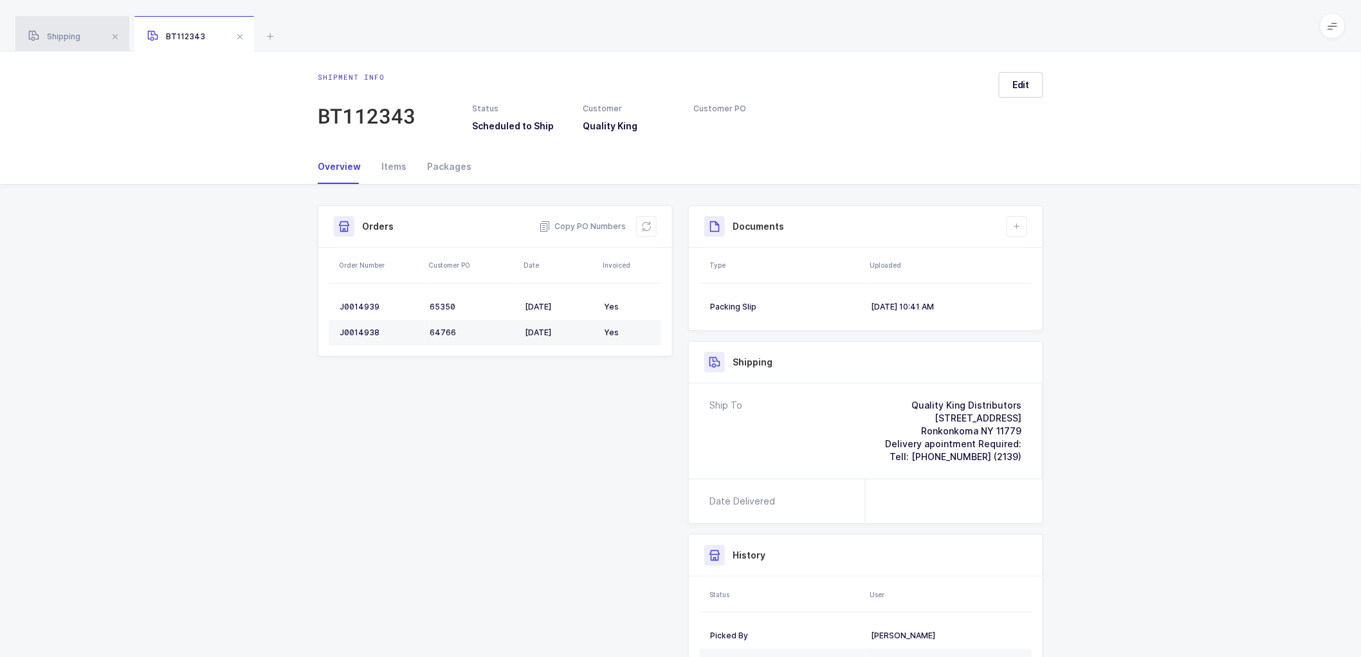
click at [57, 28] on div "Shipping" at bounding box center [72, 34] width 114 height 36
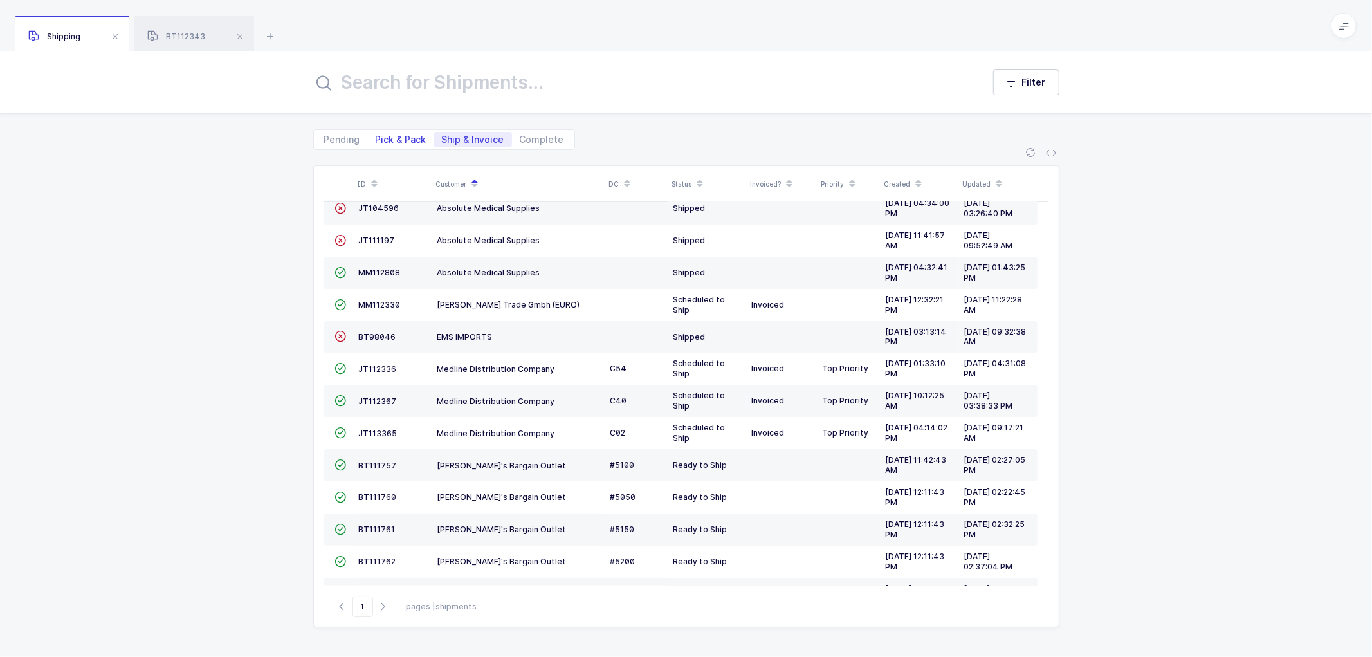
click at [392, 138] on span "Pick & Pack" at bounding box center [401, 139] width 51 height 9
click at [376, 138] on input "Pick & Pack" at bounding box center [372, 136] width 8 height 8
radio input "true"
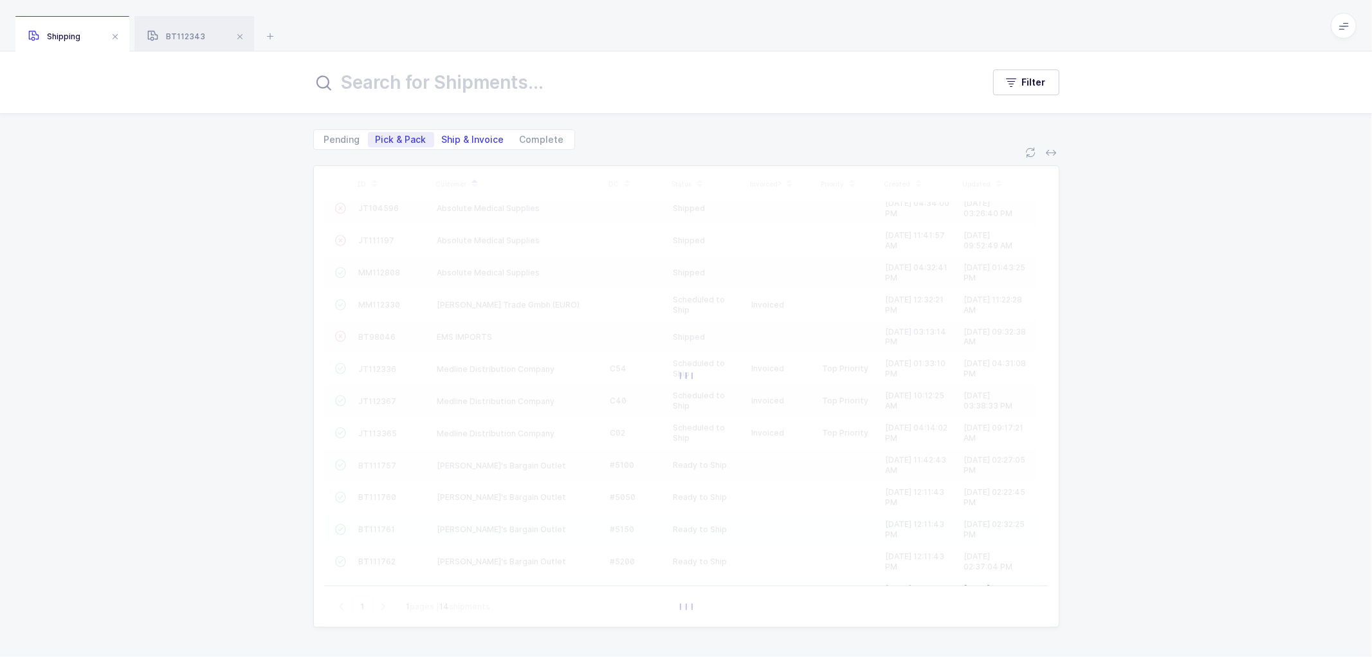
scroll to position [0, 0]
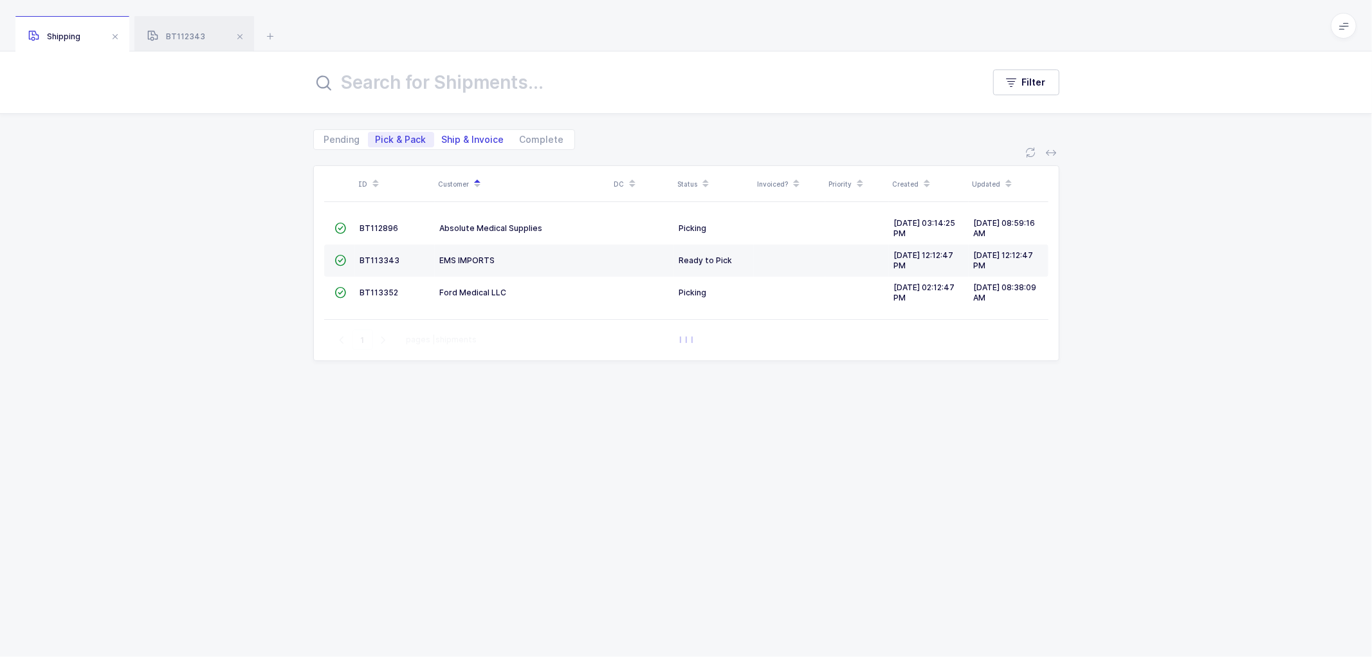
click at [464, 135] on span "Ship & Invoice" at bounding box center [473, 139] width 62 height 9
click at [442, 134] on input "Ship & Invoice" at bounding box center [438, 136] width 8 height 8
radio input "true"
radio input "false"
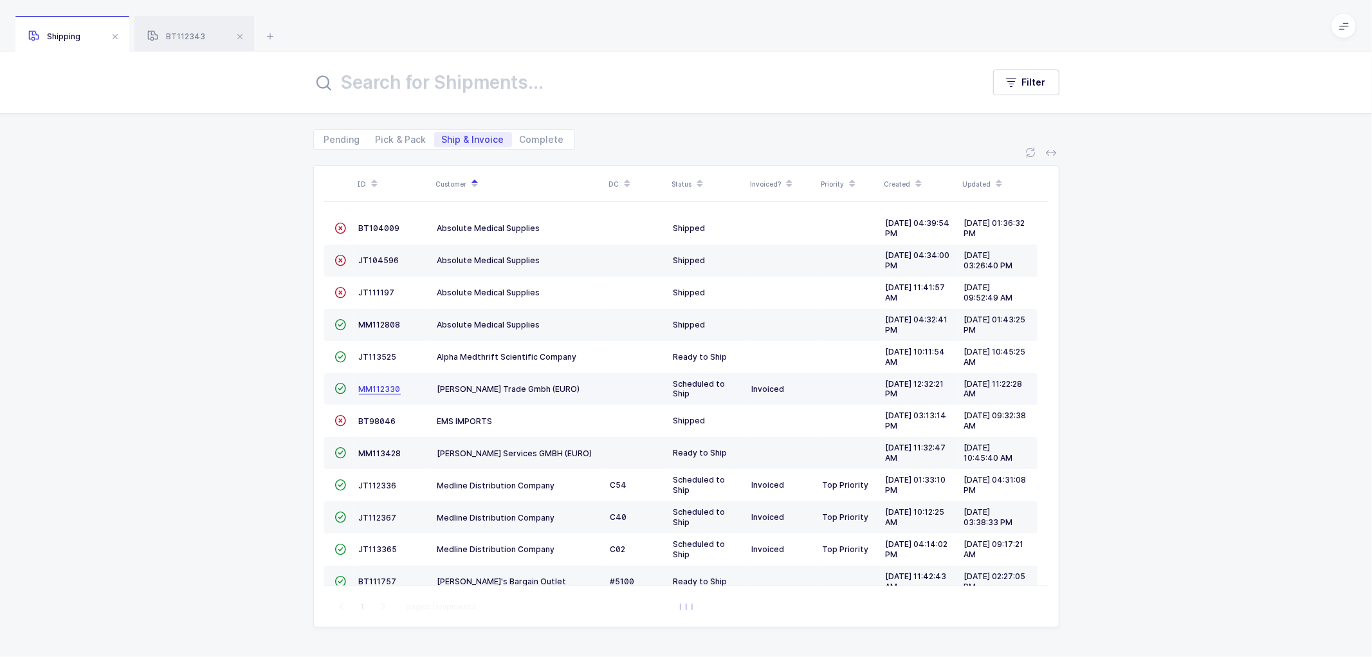
click at [377, 388] on span "MM112330" at bounding box center [380, 389] width 42 height 10
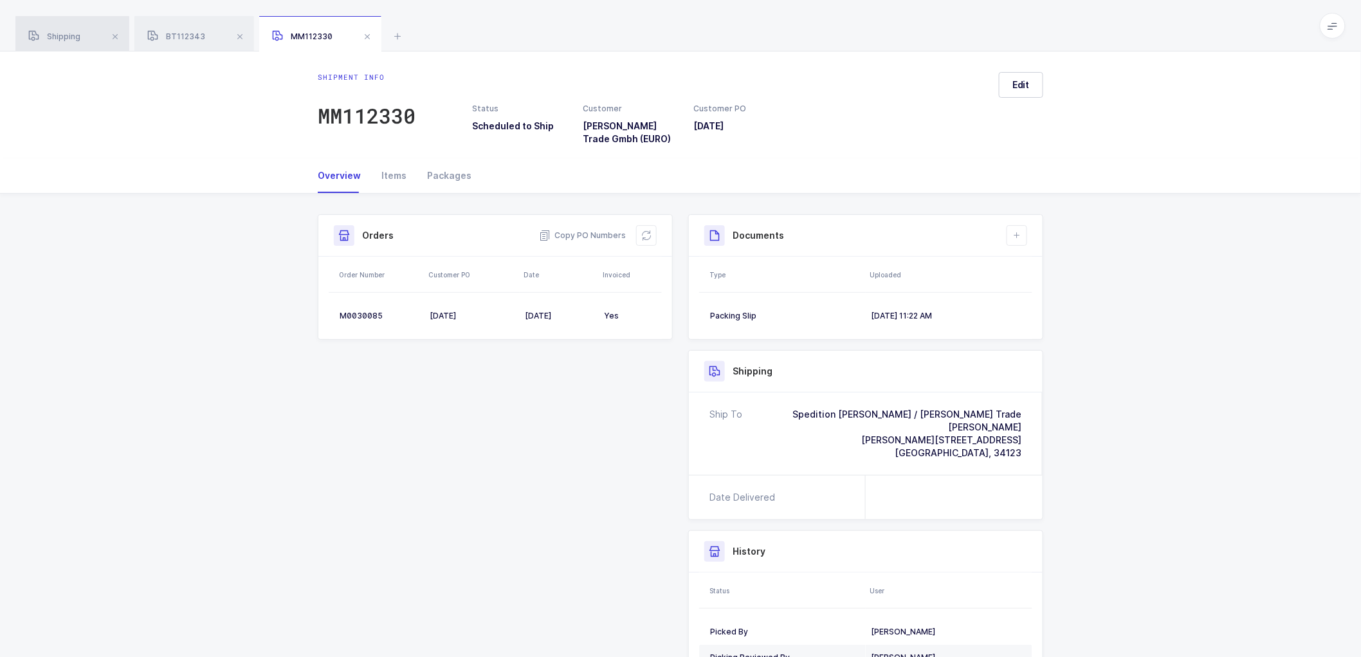
drag, startPoint x: 61, startPoint y: 39, endPoint x: 125, endPoint y: 31, distance: 64.2
click at [62, 39] on span "Shipping" at bounding box center [54, 37] width 52 height 10
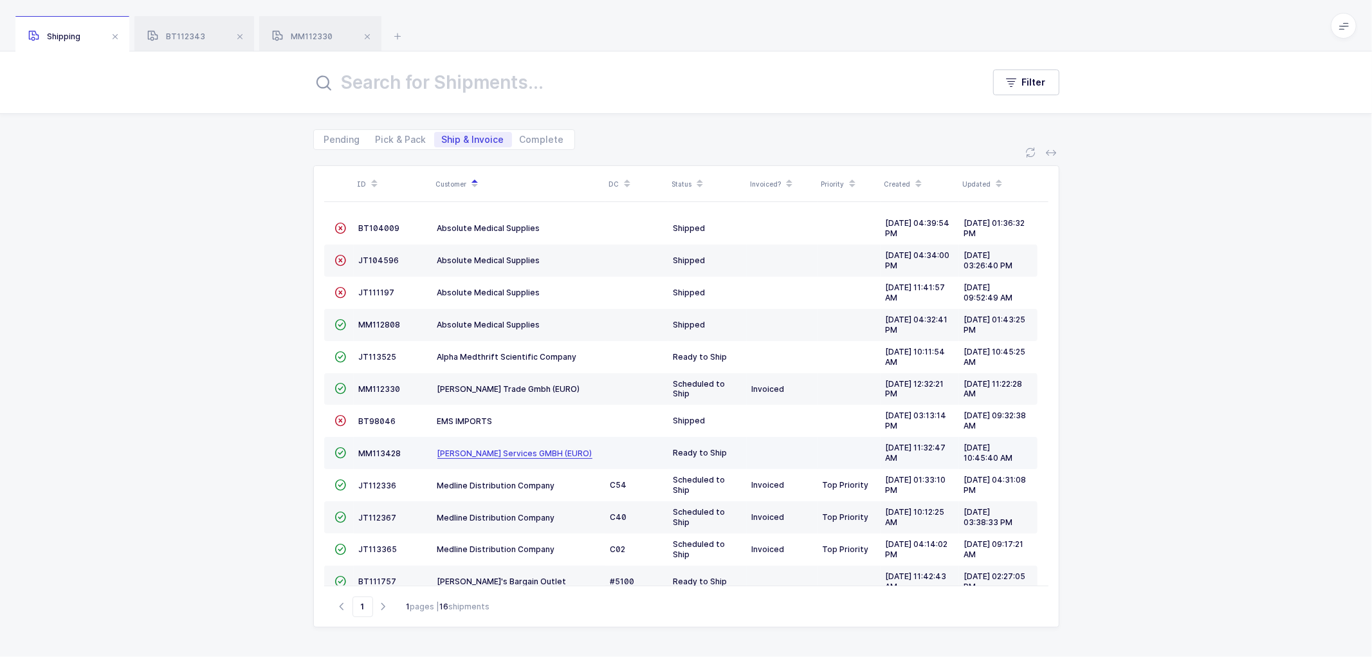
click at [465, 451] on span "[PERSON_NAME] Services GMBH (EURO)" at bounding box center [514, 453] width 155 height 10
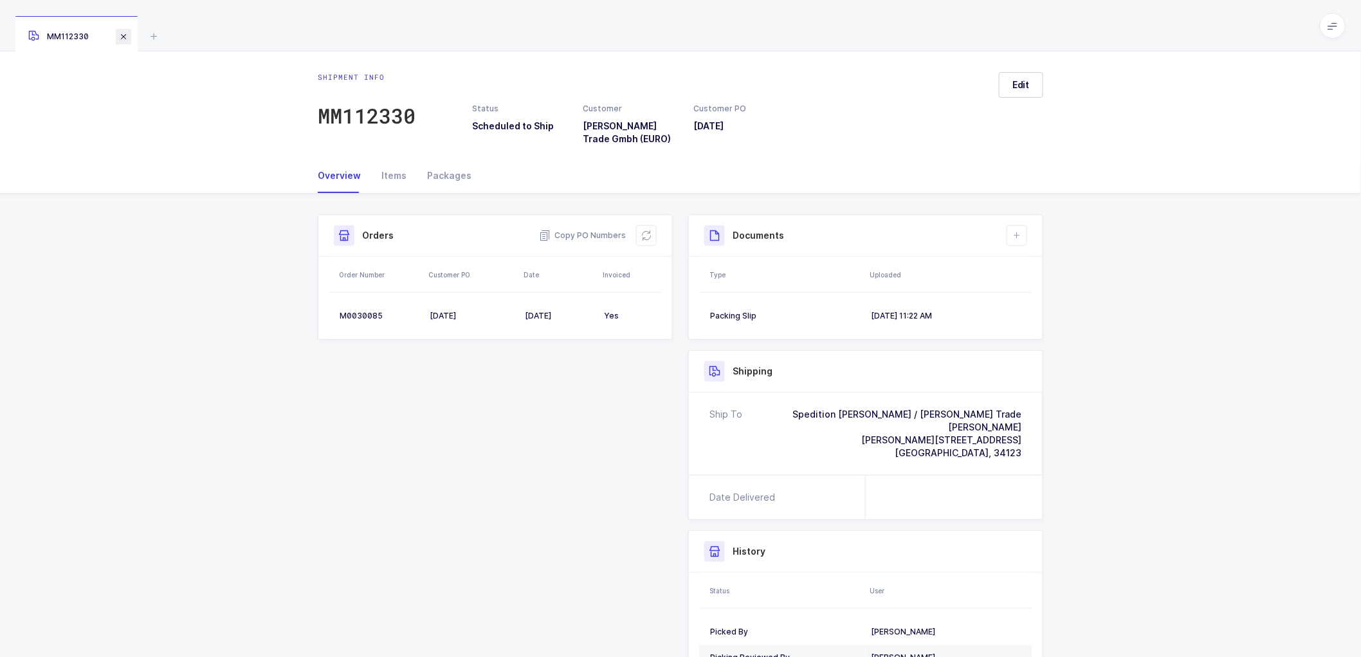
drag, startPoint x: 120, startPoint y: 35, endPoint x: 143, endPoint y: 5, distance: 37.7
click at [120, 34] on span at bounding box center [123, 36] width 15 height 15
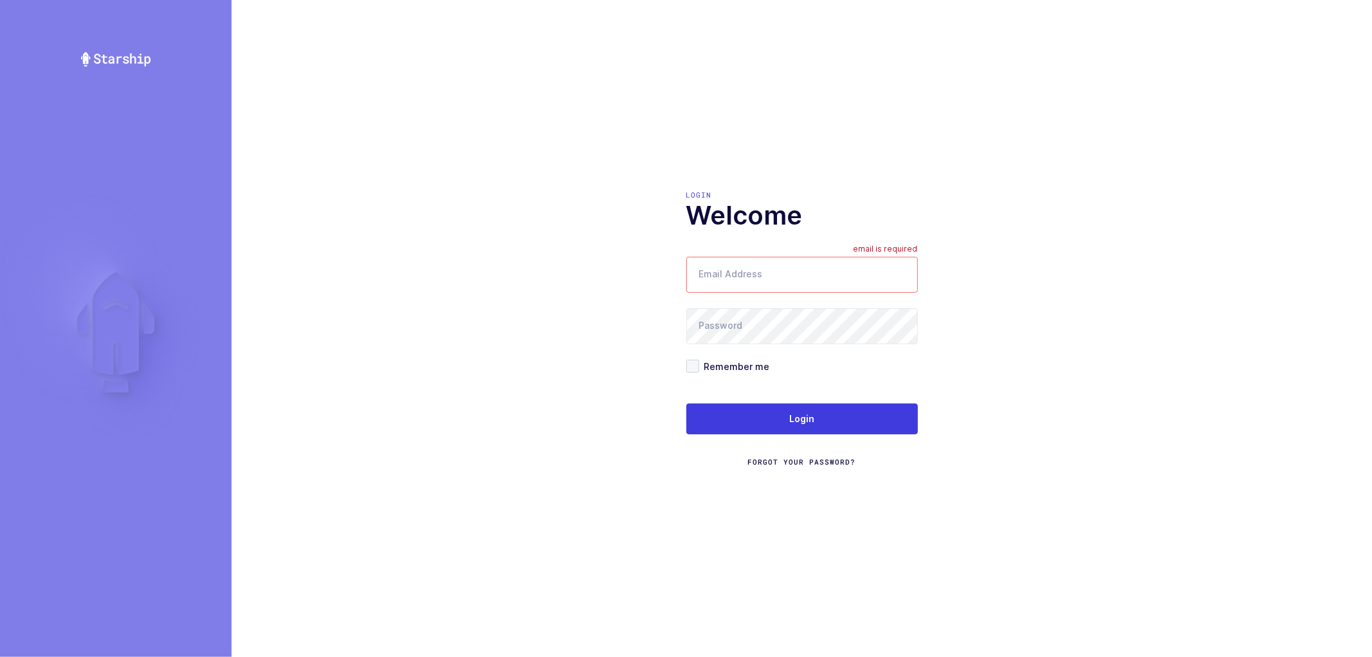
type input "[PERSON_NAME][EMAIL_ADDRESS][DOMAIN_NAME]"
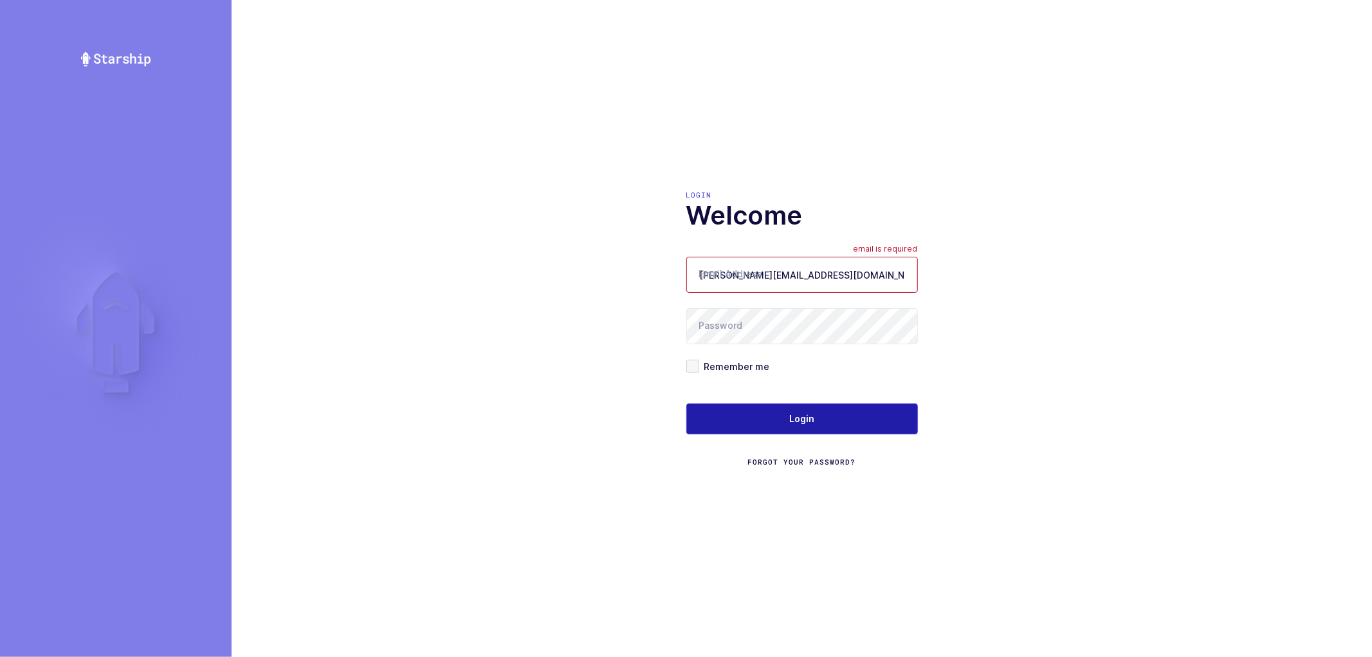
click at [798, 430] on button "Login" at bounding box center [802, 418] width 232 height 31
click at [800, 421] on span "Login" at bounding box center [801, 418] width 25 height 13
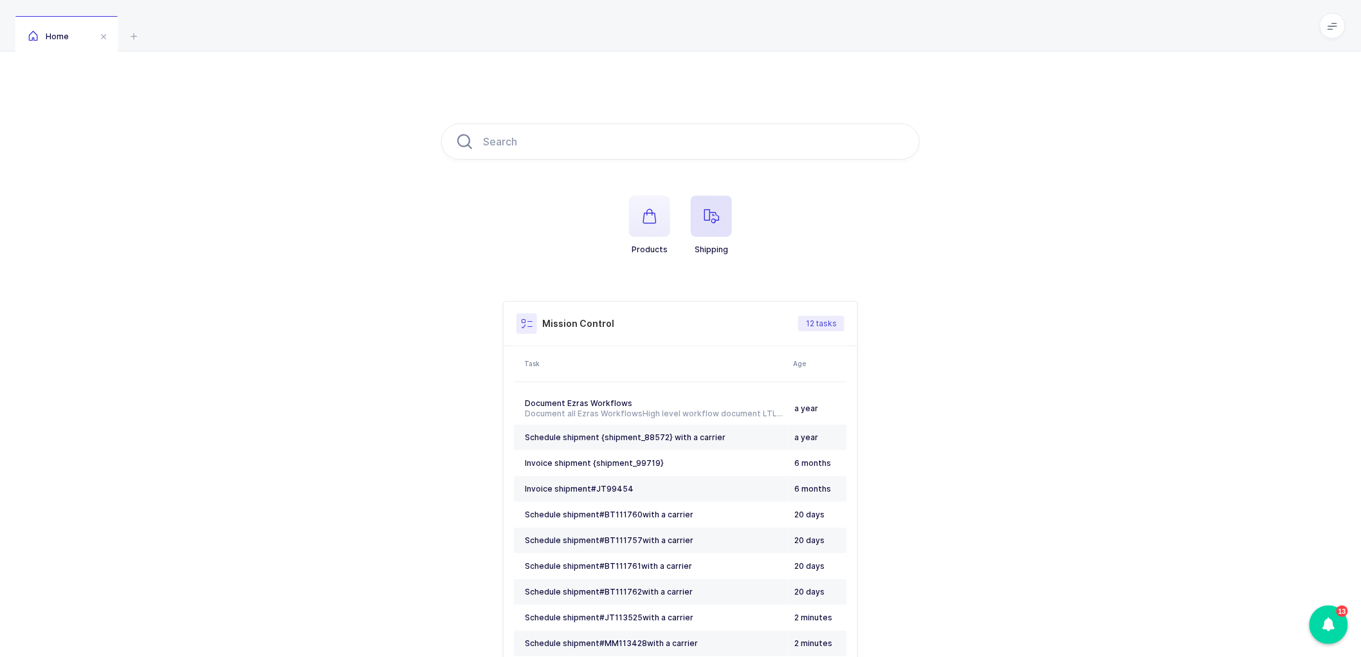
click at [704, 216] on icon "button" at bounding box center [711, 215] width 15 height 15
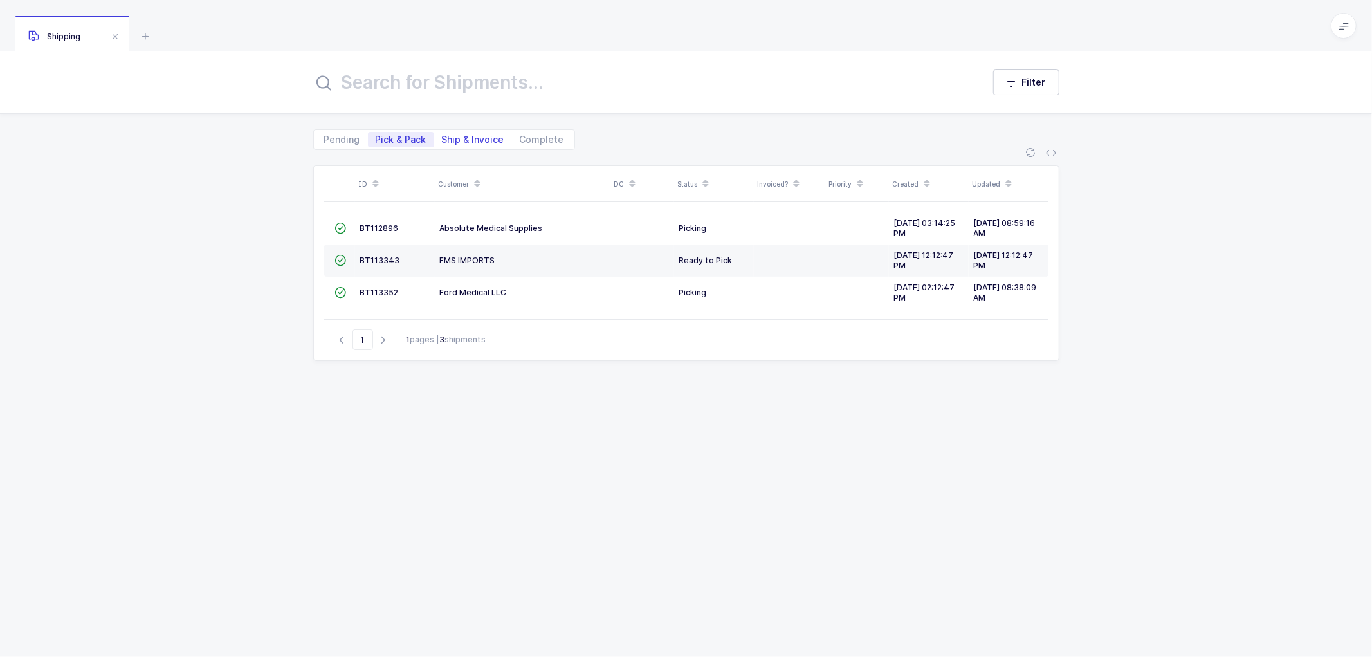
click at [471, 135] on span "Ship & Invoice" at bounding box center [473, 139] width 62 height 9
click at [442, 134] on input "Ship & Invoice" at bounding box center [438, 136] width 8 height 8
radio input "true"
radio input "false"
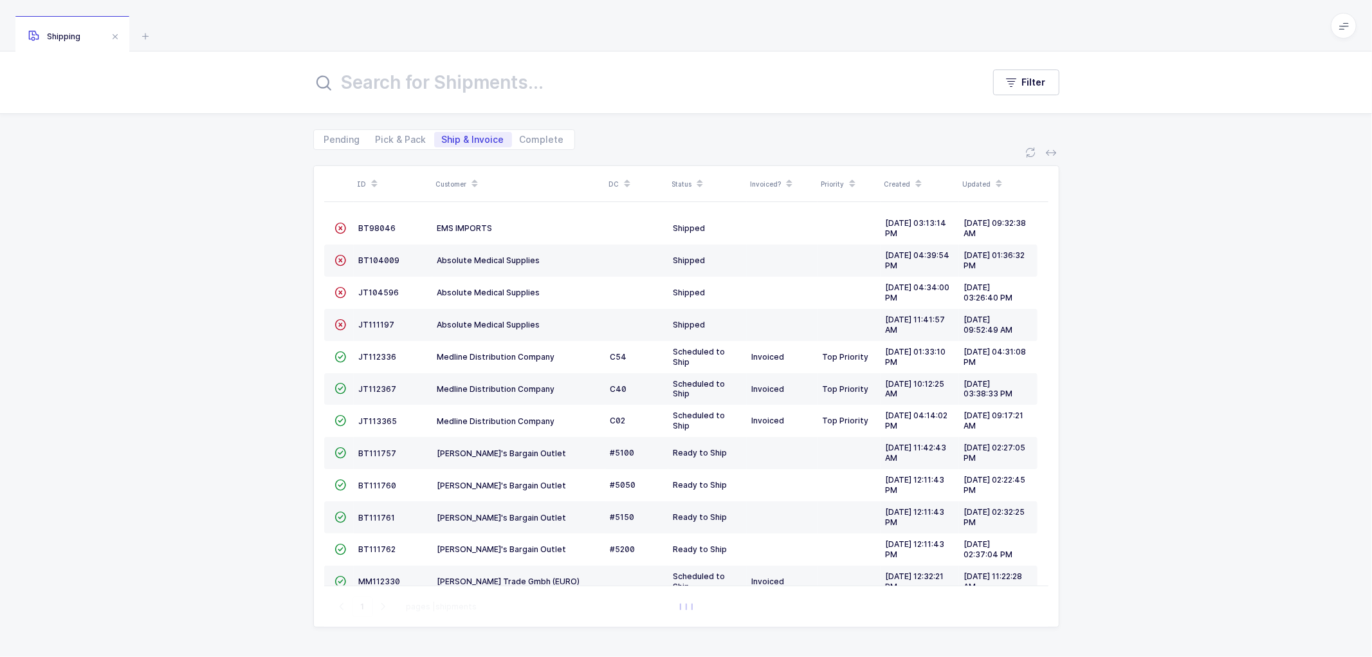
click at [471, 177] on icon at bounding box center [474, 179] width 6 height 6
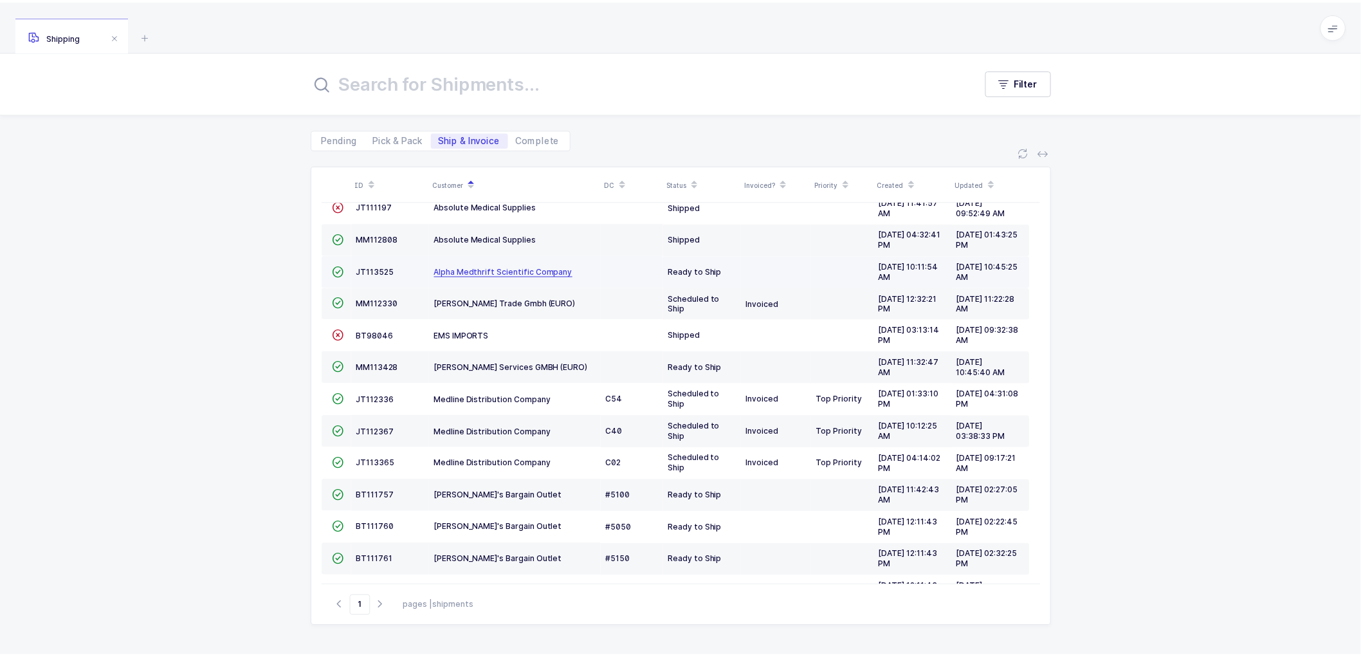
scroll to position [152, 0]
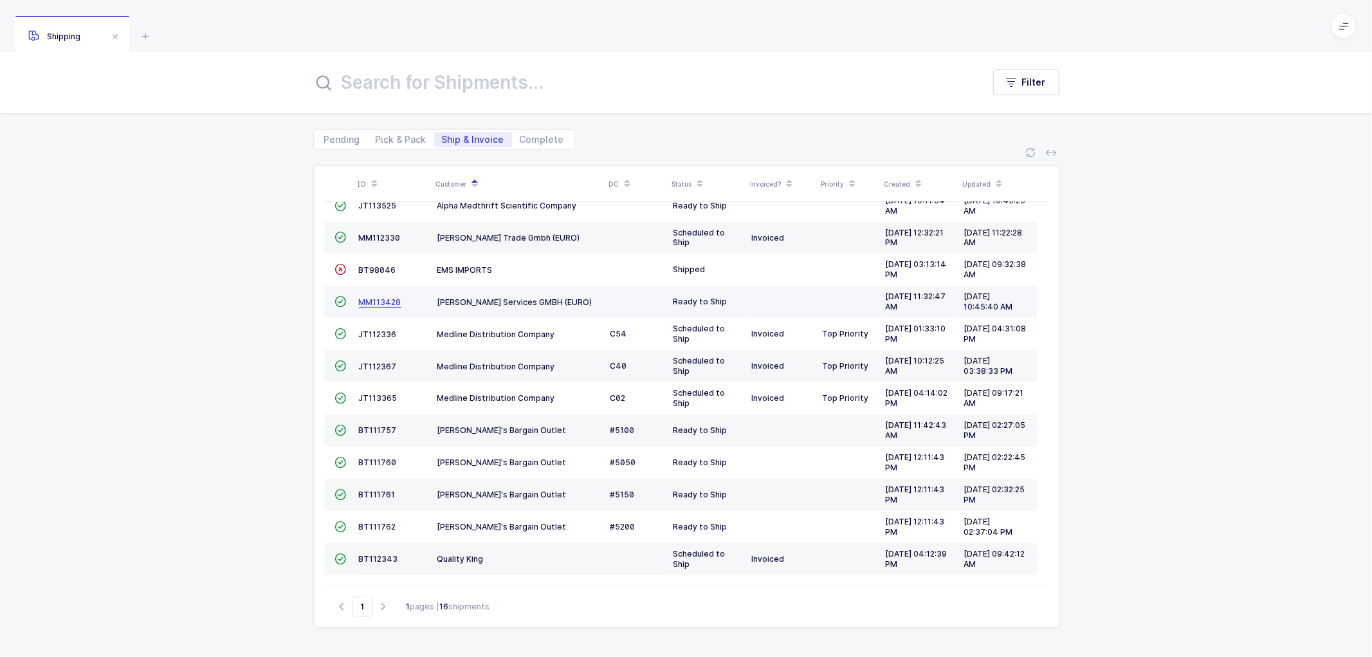
click at [370, 297] on span "MM113428" at bounding box center [380, 302] width 42 height 10
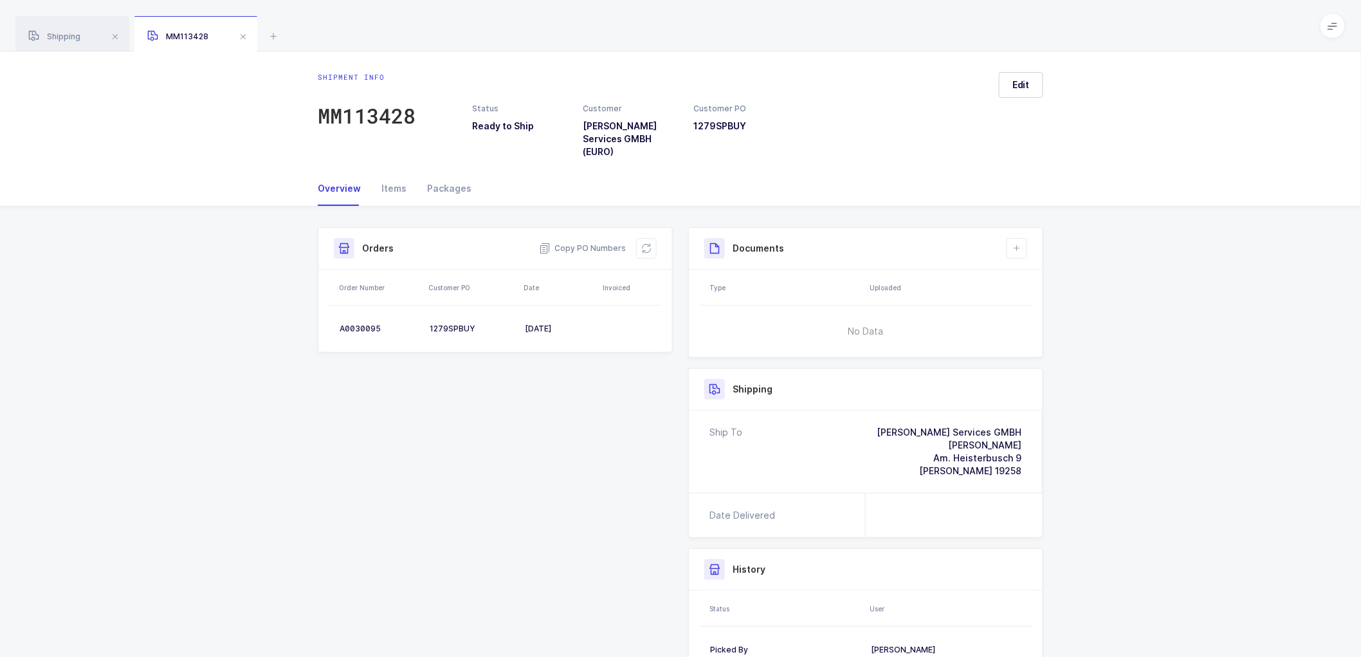
scroll to position [71, 0]
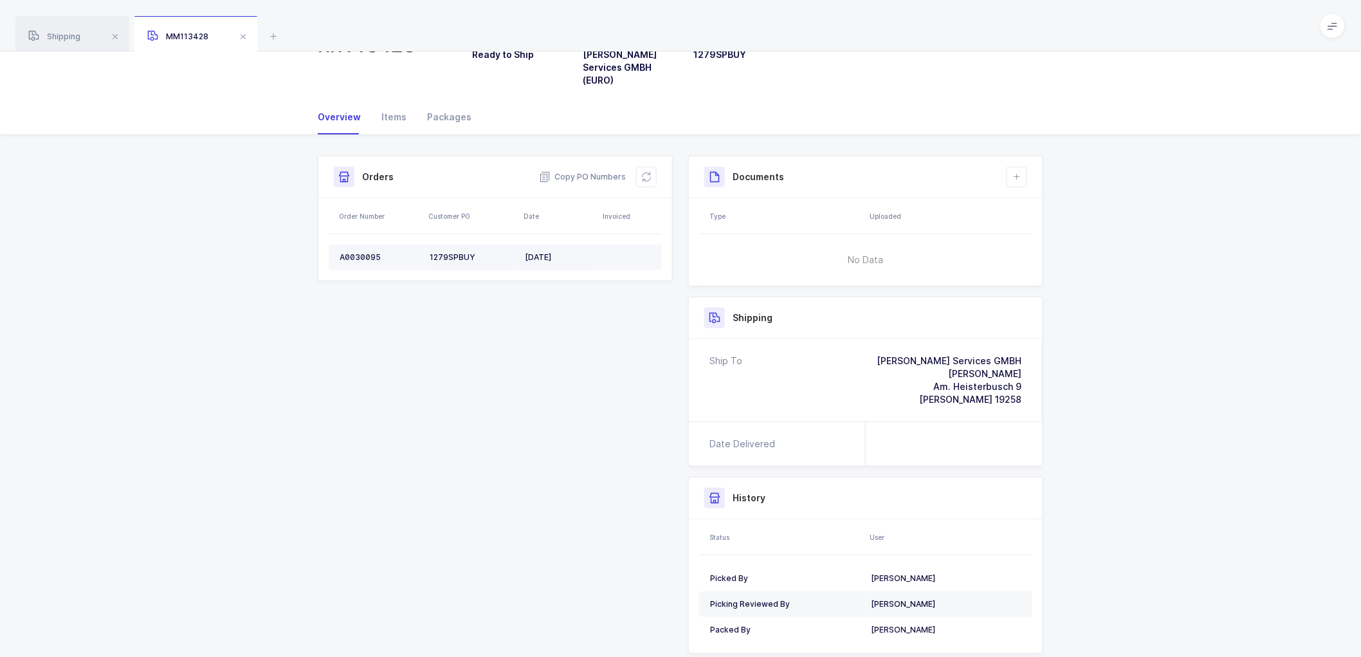
click at [361, 251] on td "A0030095" at bounding box center [377, 257] width 96 height 26
click at [358, 252] on div "A0030095" at bounding box center [380, 257] width 80 height 10
copy div "A0030095"
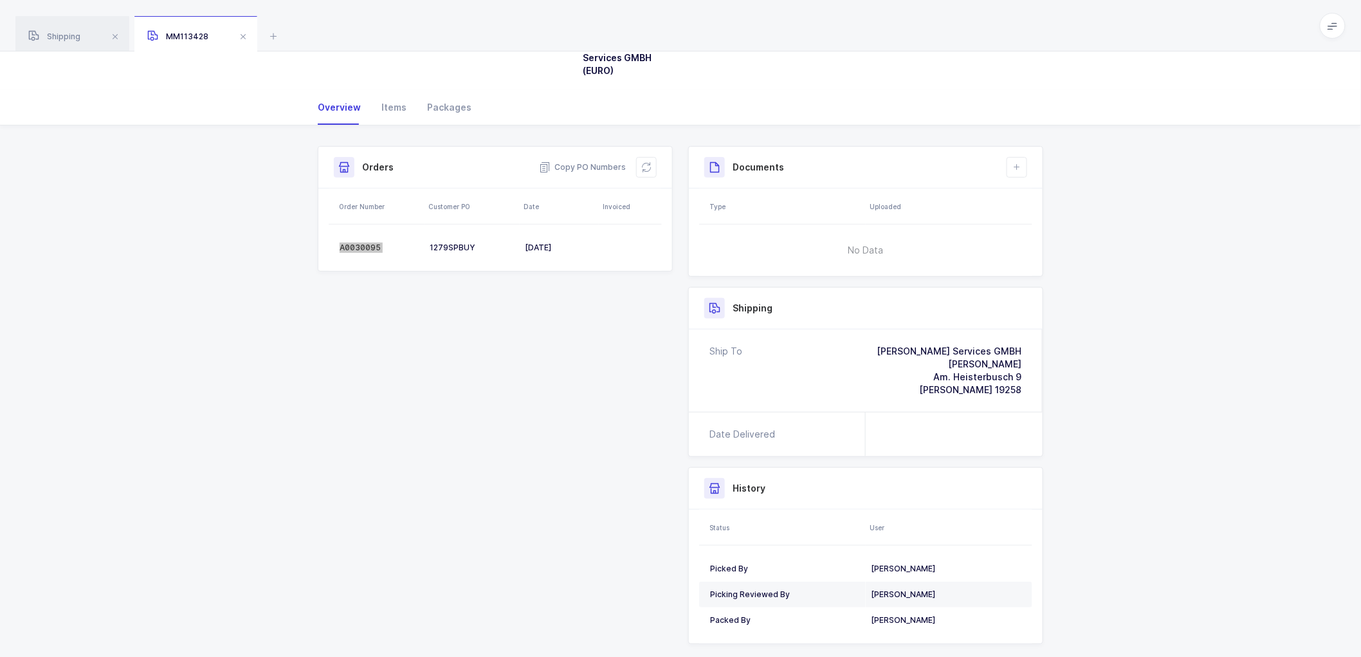
scroll to position [110, 0]
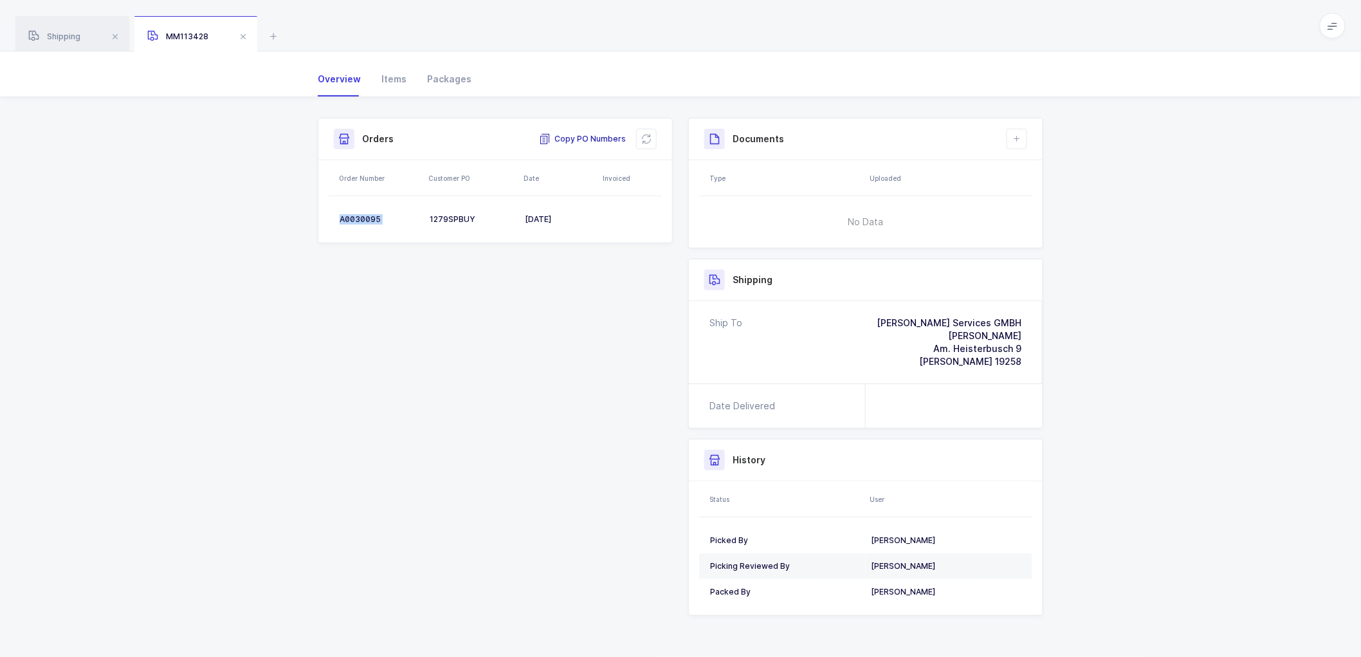
click at [586, 136] on span "Copy PO Numbers" at bounding box center [582, 138] width 87 height 13
drag, startPoint x: 448, startPoint y: 75, endPoint x: 534, endPoint y: 81, distance: 87.0
click at [448, 75] on div "Packages" at bounding box center [444, 79] width 55 height 35
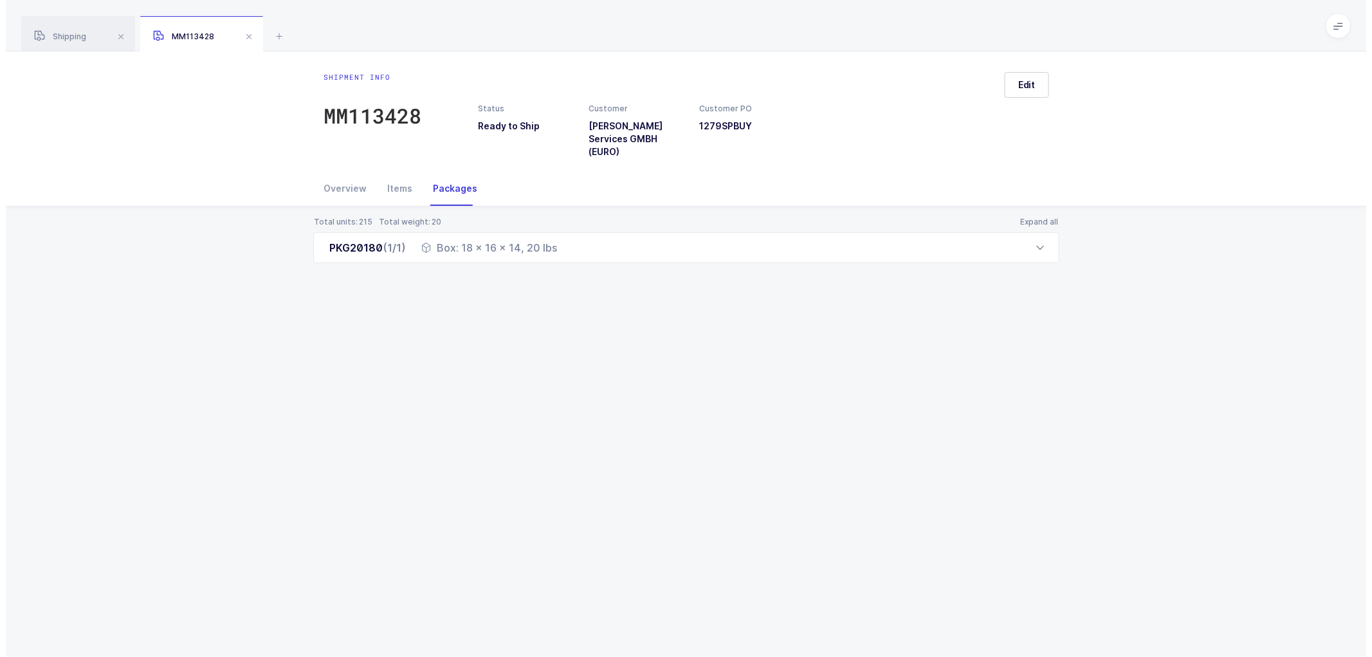
scroll to position [0, 0]
click at [812, 656] on div "Shipment info MM113428 Status Ready to Ship Customer [PERSON_NAME] Services GMB…" at bounding box center [686, 353] width 1372 height 605
click at [1035, 85] on button "Edit" at bounding box center [1027, 85] width 44 height 26
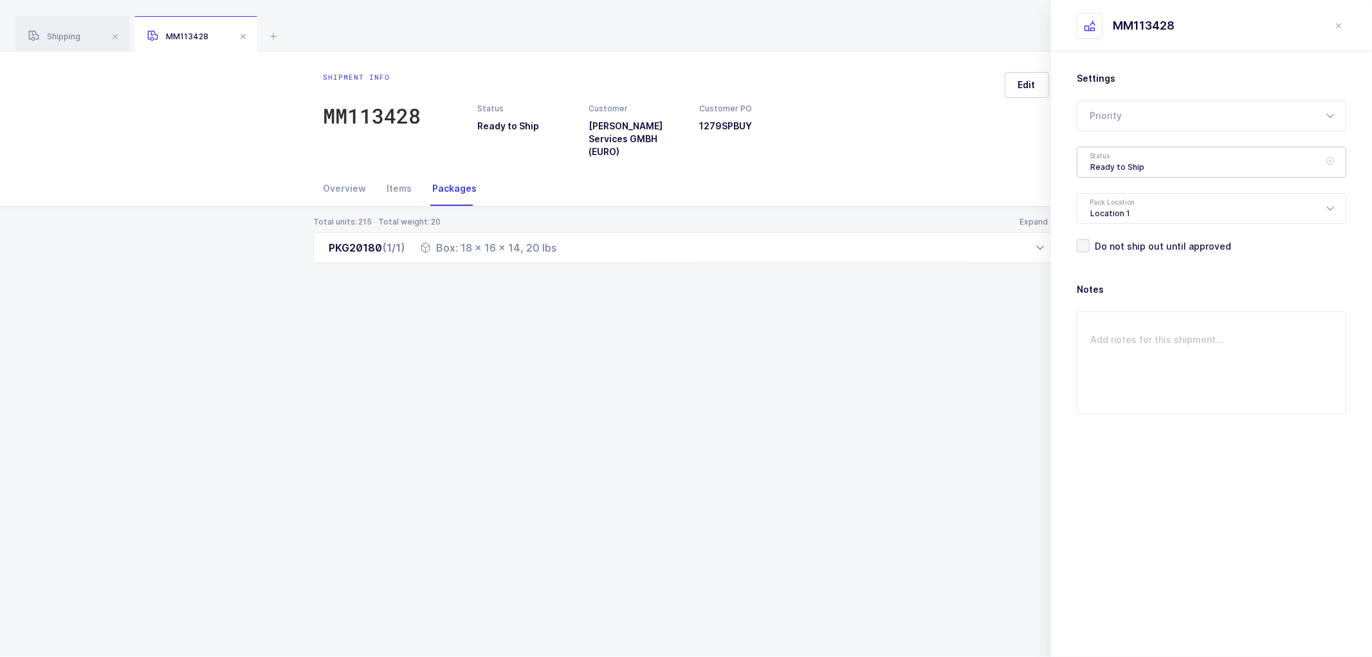
click at [1111, 156] on div "Ready to Ship" at bounding box center [1211, 162] width 269 height 31
click at [1105, 258] on span "Shipped" at bounding box center [1108, 260] width 37 height 11
type input "Shipped"
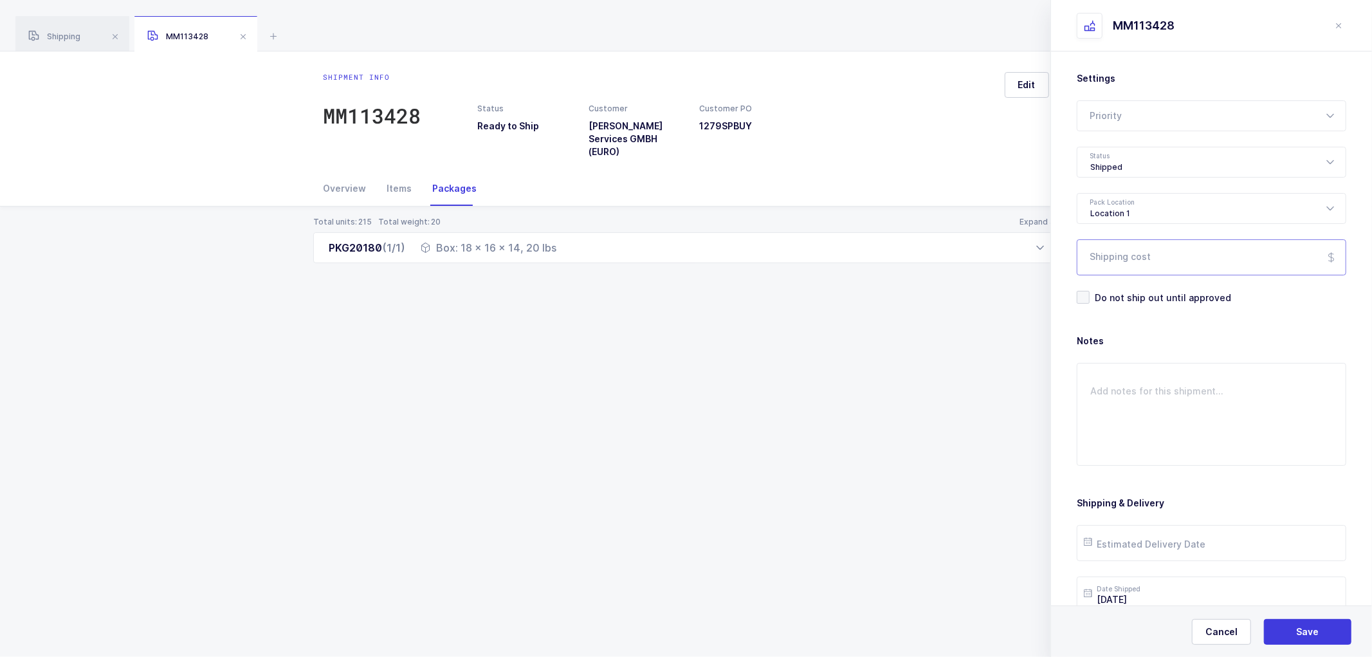
click at [1123, 260] on input "Shipping cost" at bounding box center [1211, 257] width 269 height 36
paste input "208.88"
type input "208.88"
click at [1296, 622] on button "Save" at bounding box center [1307, 632] width 87 height 26
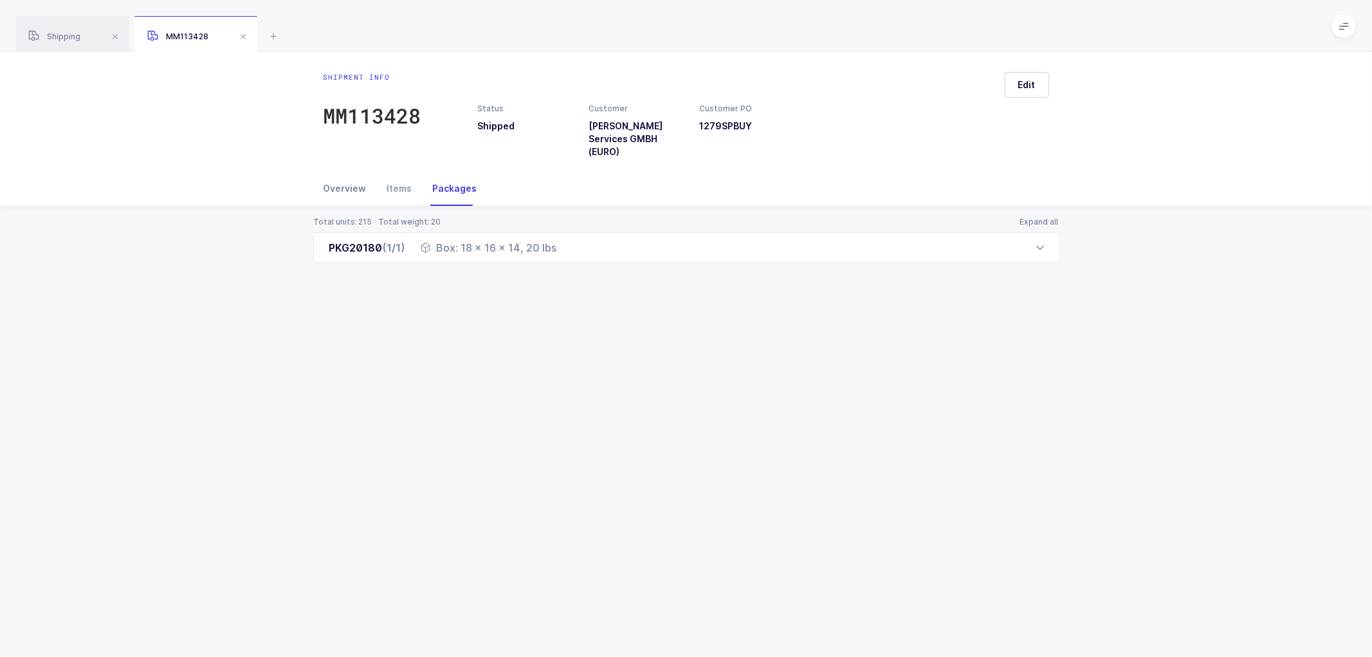
click at [342, 185] on div "Overview" at bounding box center [349, 188] width 53 height 35
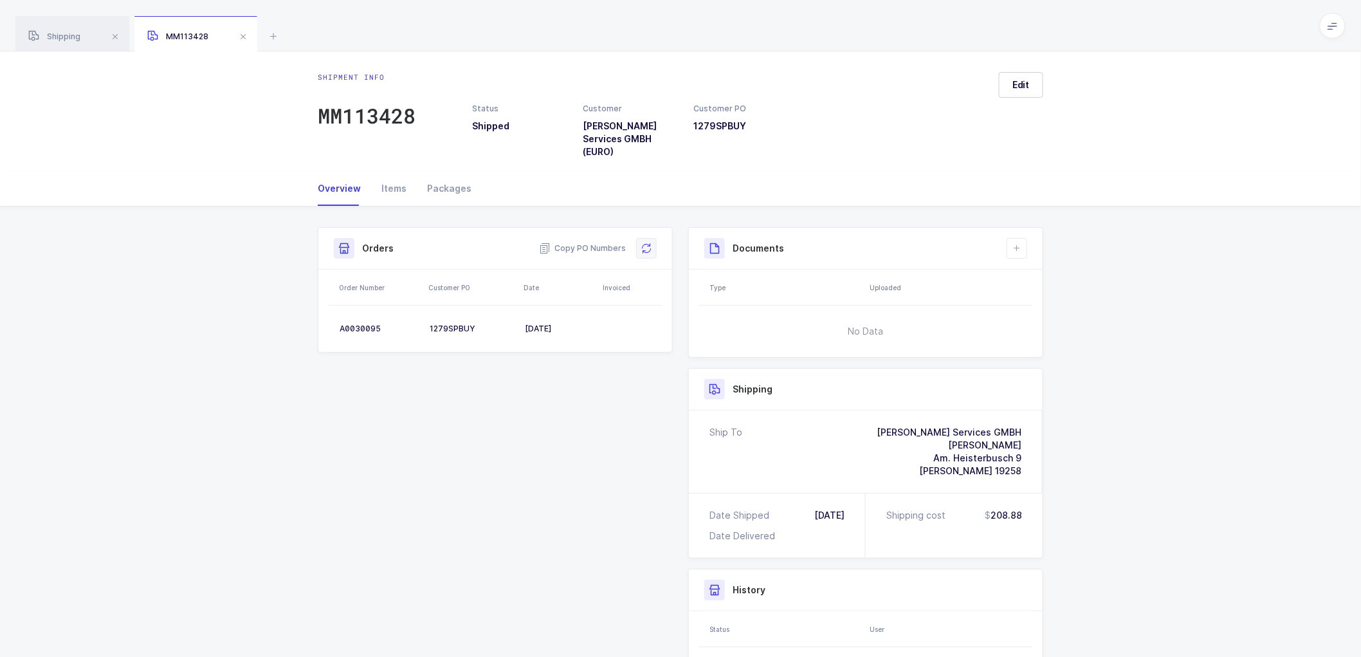
click at [651, 248] on button at bounding box center [646, 248] width 21 height 21
drag, startPoint x: 1114, startPoint y: 287, endPoint x: 1080, endPoint y: 279, distance: 34.3
click at [1114, 287] on div "Shipment Info Shipment Number MM113428 Status Shipped Customer [PERSON_NAME] Se…" at bounding box center [680, 511] width 1361 height 610
drag, startPoint x: 437, startPoint y: 183, endPoint x: 511, endPoint y: 215, distance: 80.4
click at [438, 184] on div "Packages" at bounding box center [444, 188] width 55 height 35
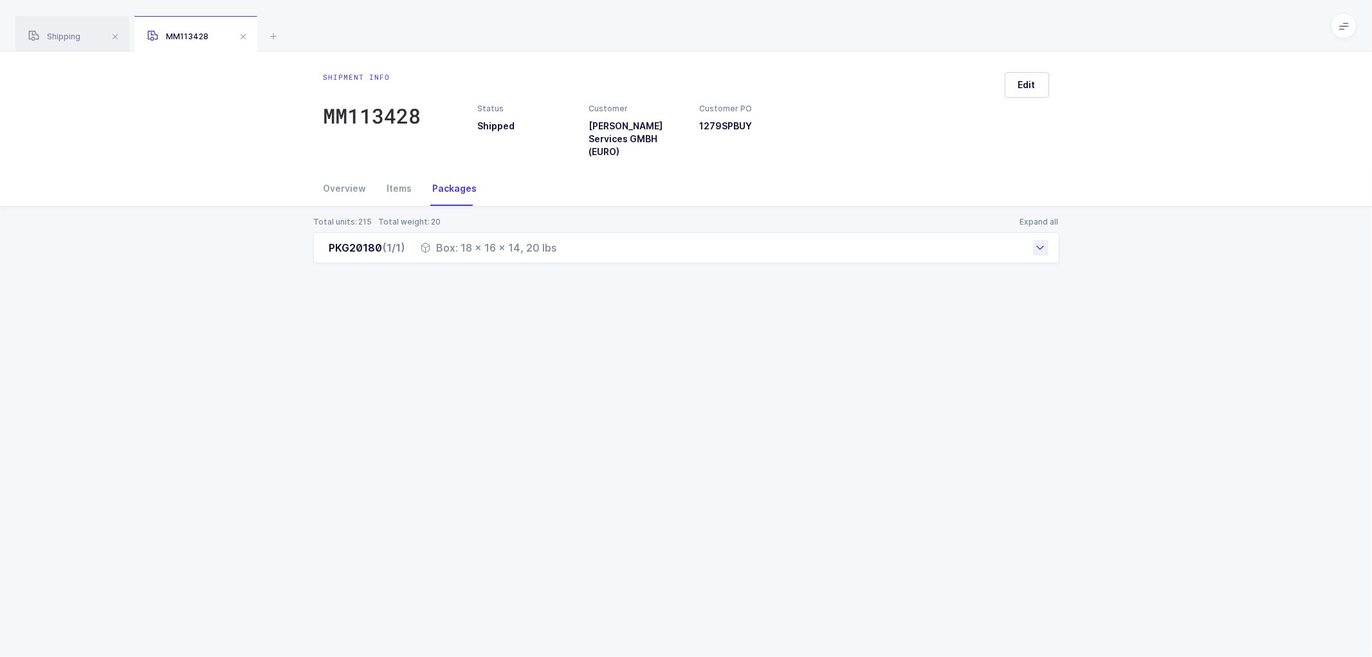
drag, startPoint x: 435, startPoint y: 246, endPoint x: 556, endPoint y: 253, distance: 120.4
click at [556, 253] on div "PKG20180 (1/1) Box: 18 x 16 x 14, 20 lbs" at bounding box center [686, 247] width 746 height 31
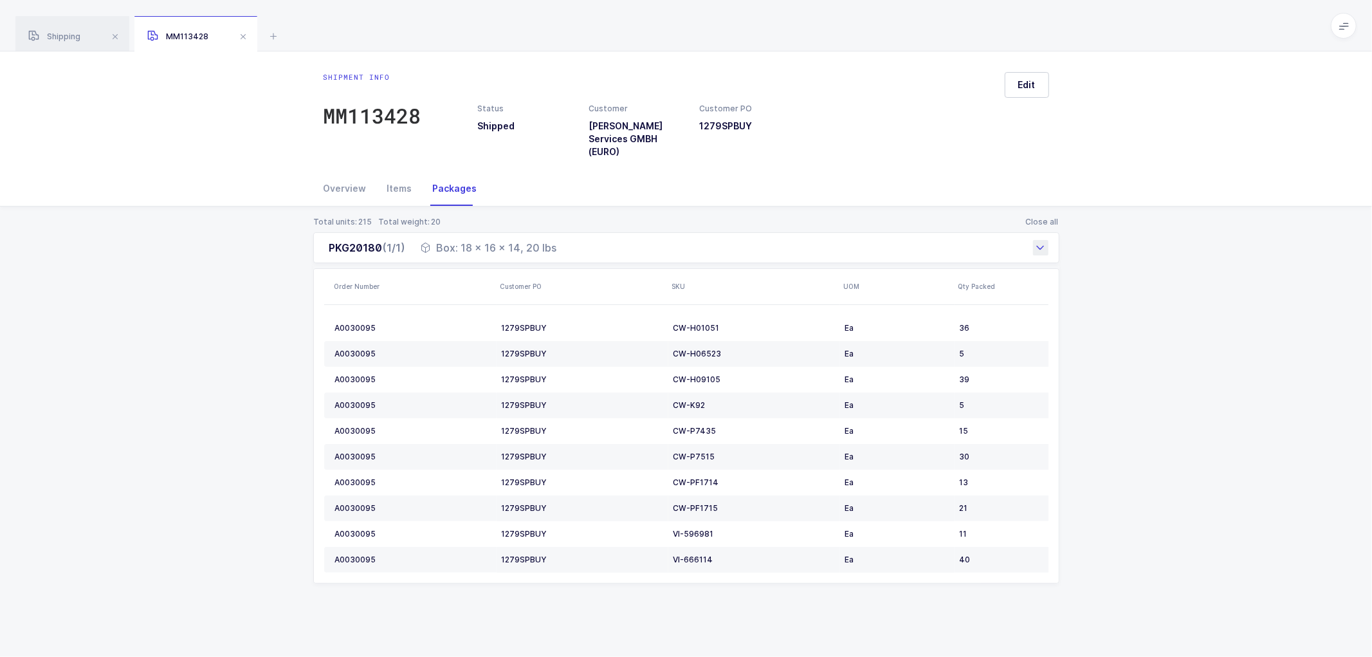
copy div "Box: 18 x 16 x 14, 20 lbs"
click at [1130, 329] on div "Total units: 215 Total weight: 20 Close all PKG20180 (1/1) Box: 18 x 16 x 14, 2…" at bounding box center [685, 415] width 1351 height 418
drag, startPoint x: 1185, startPoint y: 291, endPoint x: 1146, endPoint y: 284, distance: 39.3
click at [1185, 291] on div "Total units: 215 Total weight: 20 Close all PKG20180 (1/1) Box: 18 x 16 x 14, 2…" at bounding box center [685, 415] width 1351 height 418
click at [356, 182] on div "Overview" at bounding box center [349, 188] width 53 height 35
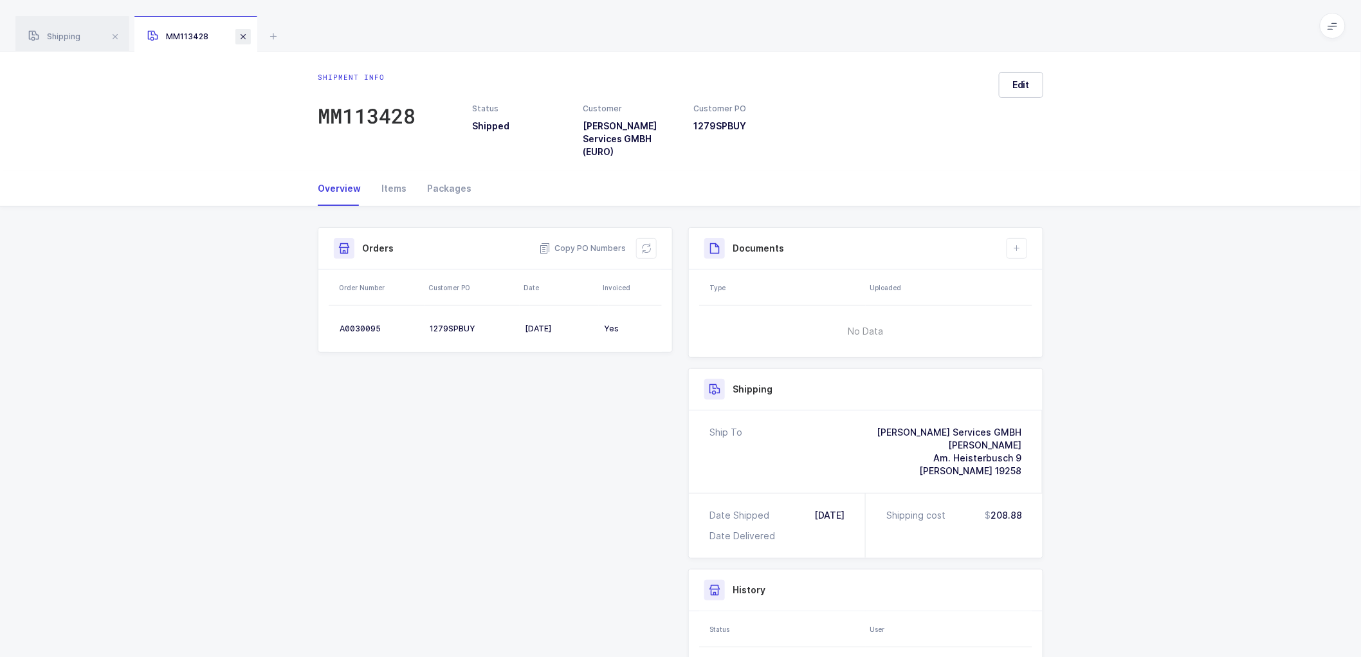
click at [246, 31] on span at bounding box center [242, 36] width 15 height 15
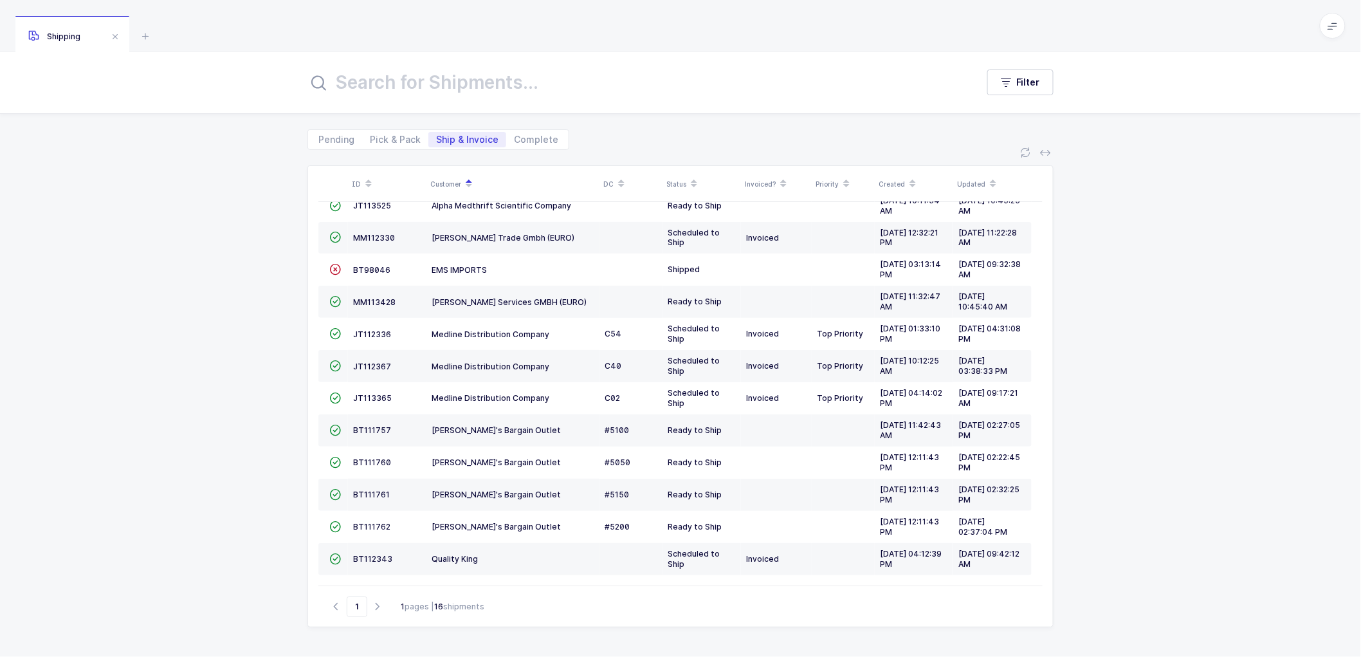
scroll to position [116, 0]
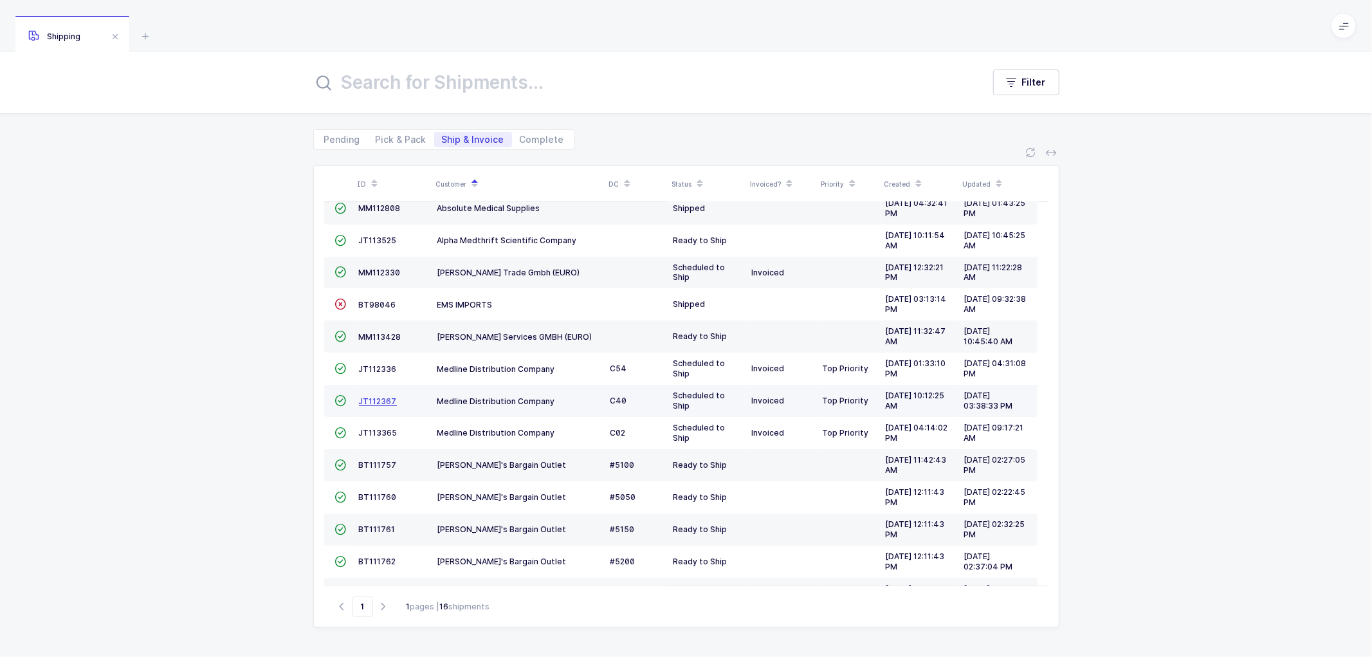
click at [374, 399] on span "JT112367" at bounding box center [378, 401] width 38 height 10
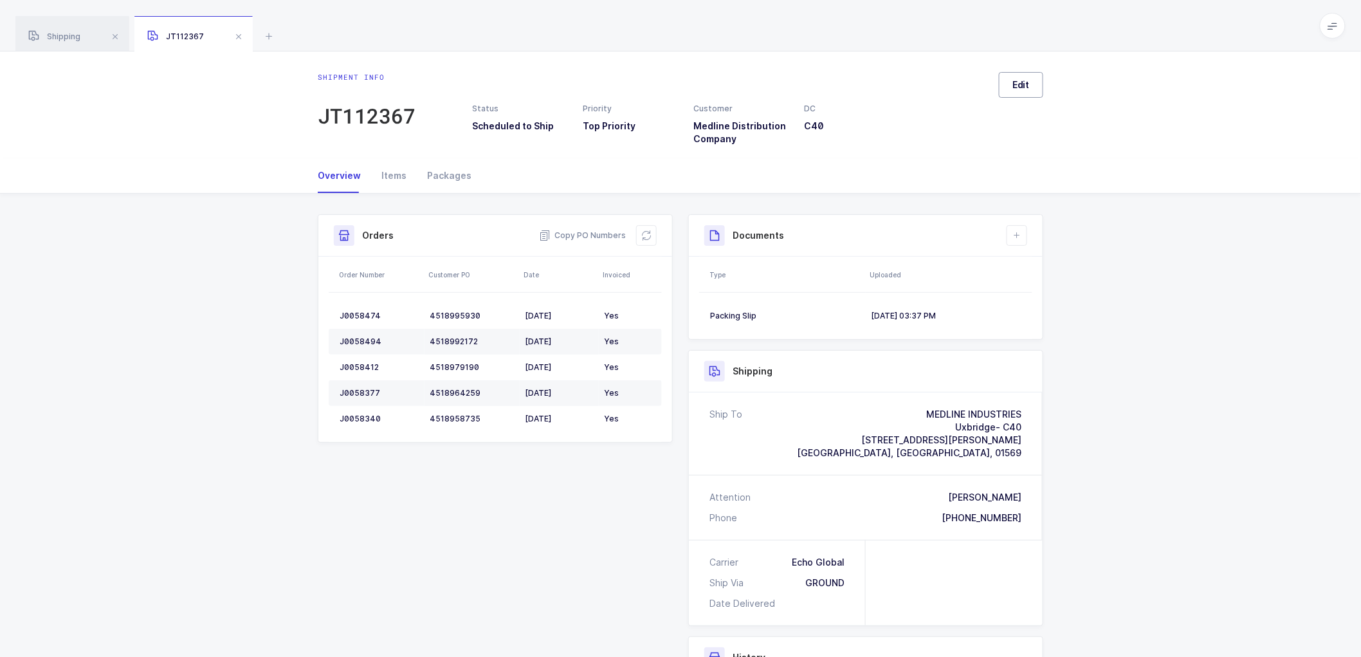
drag, startPoint x: 1019, startPoint y: 81, endPoint x: 1098, endPoint y: 119, distance: 87.7
click at [1020, 82] on span "Edit" at bounding box center [1020, 84] width 17 height 13
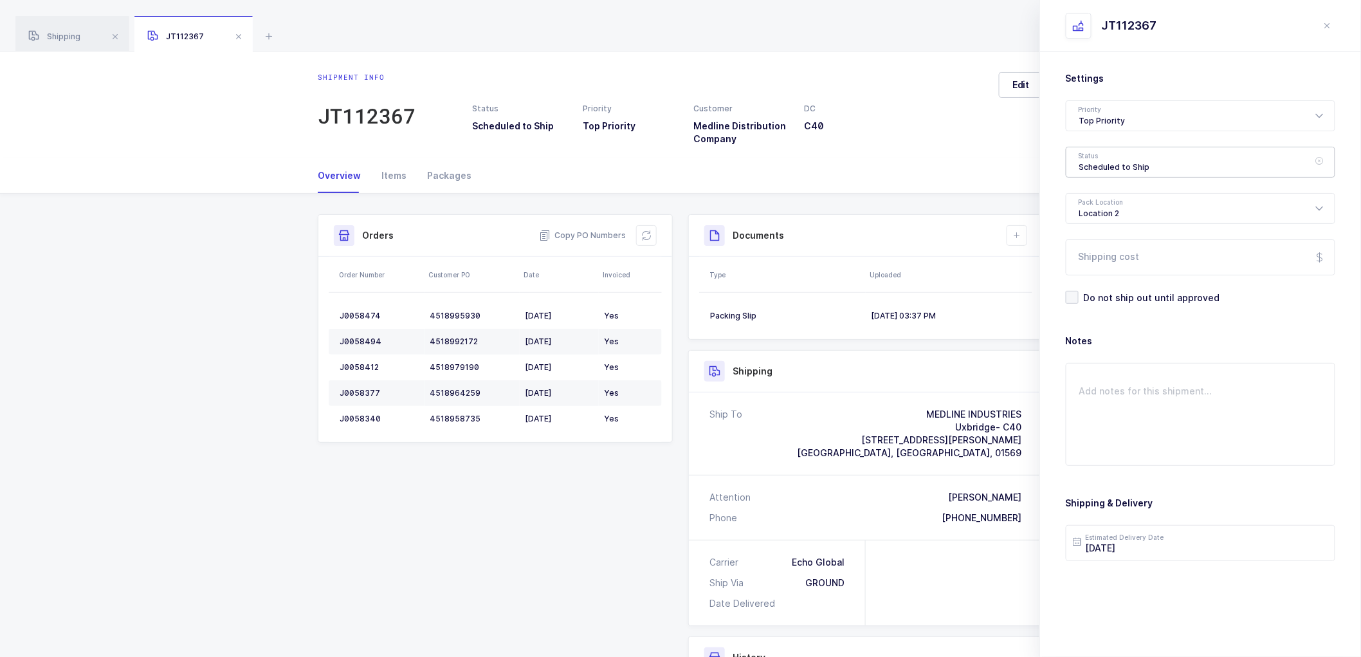
click at [1136, 161] on div "Scheduled to Ship" at bounding box center [1200, 162] width 269 height 31
click at [1091, 255] on span "Shipped" at bounding box center [1097, 260] width 37 height 11
type input "Shipped"
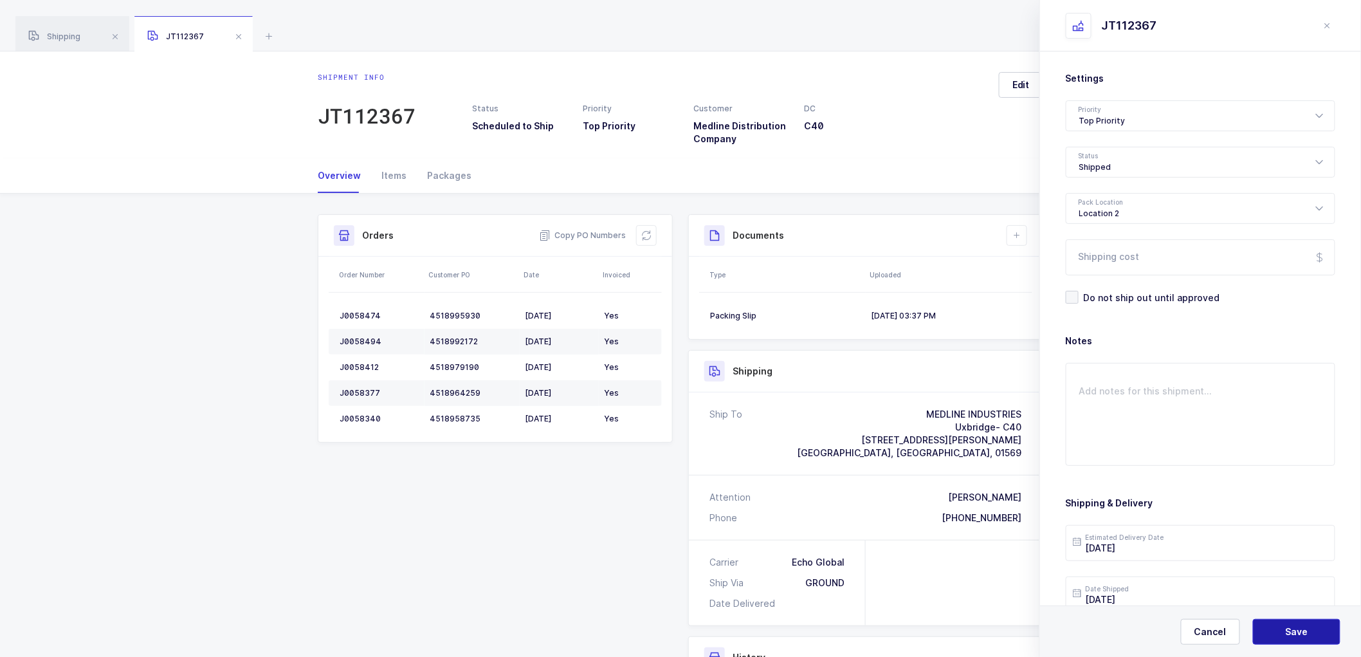
click at [1290, 631] on span "Save" at bounding box center [1297, 631] width 23 height 13
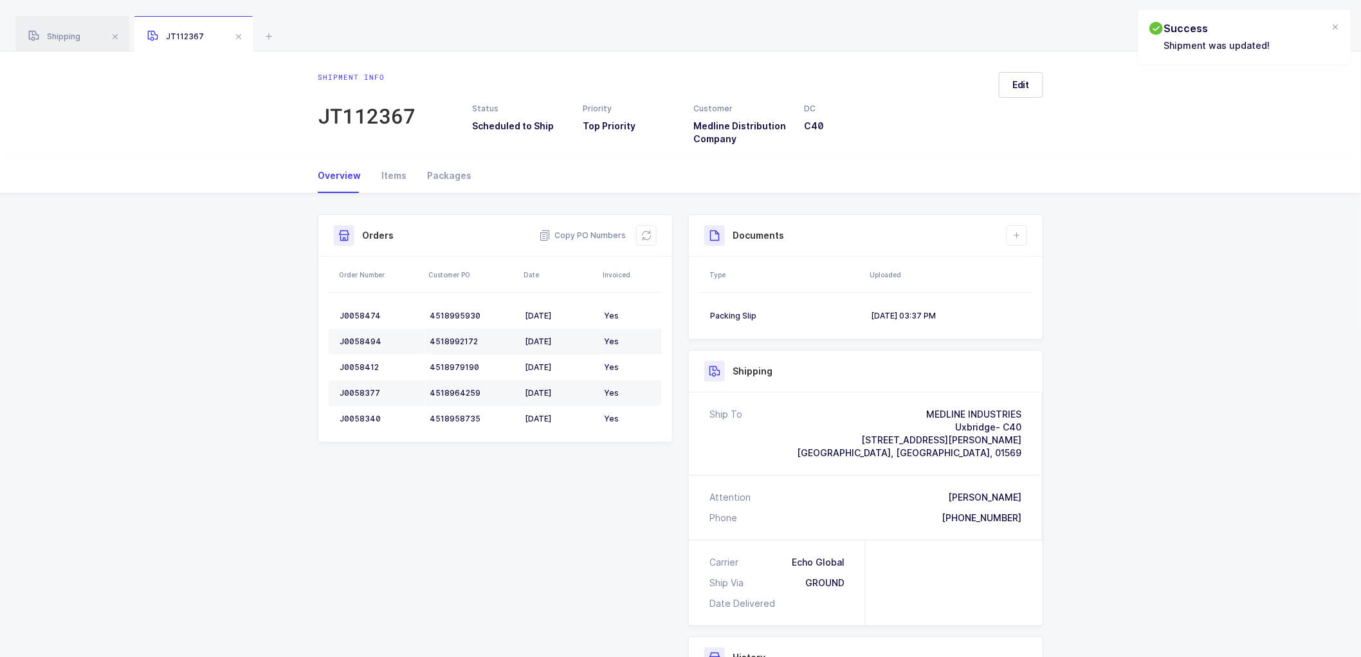
drag, startPoint x: 1016, startPoint y: 237, endPoint x: 1058, endPoint y: 293, distance: 69.8
click at [1016, 238] on icon at bounding box center [1017, 235] width 10 height 10
click at [1050, 287] on li "Upload Document" at bounding box center [1060, 292] width 96 height 21
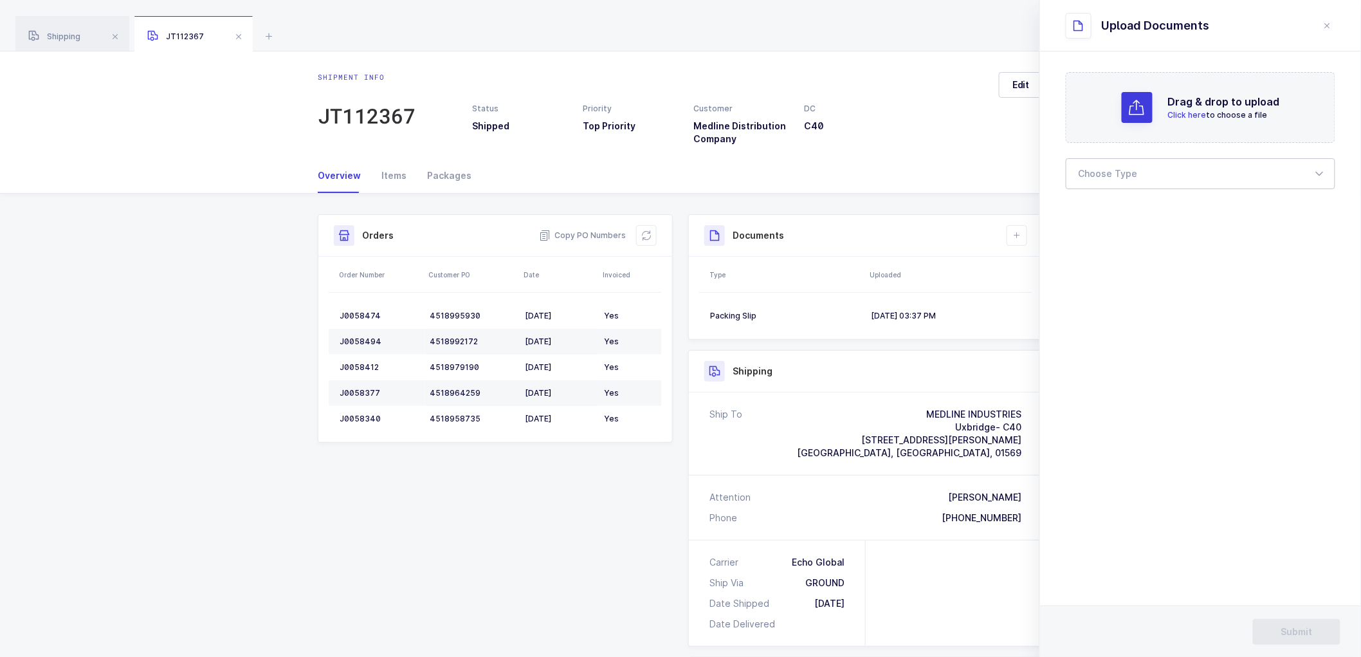
click at [1106, 171] on div at bounding box center [1200, 173] width 269 height 31
click at [1095, 213] on span "Bill of Lading" at bounding box center [1108, 213] width 58 height 11
type input "Bill of Lading"
drag, startPoint x: 1291, startPoint y: 632, endPoint x: 1102, endPoint y: 450, distance: 262.0
click at [1289, 629] on span "Submit" at bounding box center [1297, 631] width 32 height 13
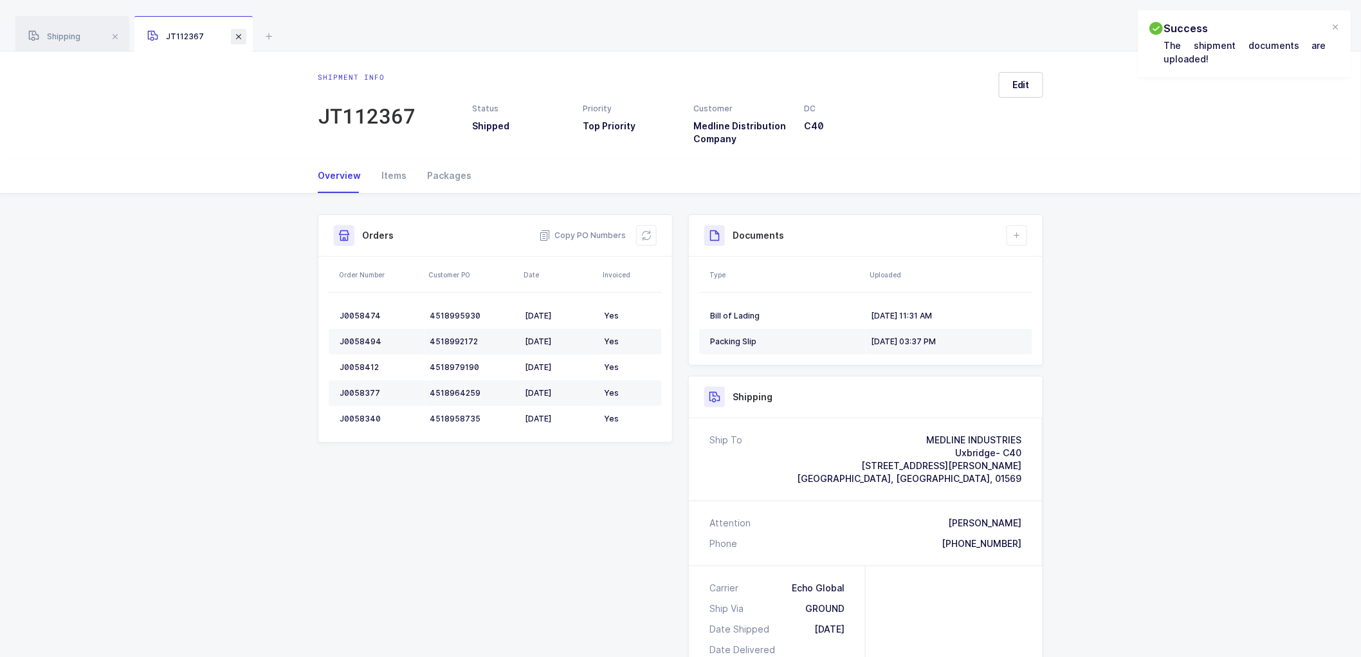
click at [239, 33] on span at bounding box center [238, 36] width 15 height 15
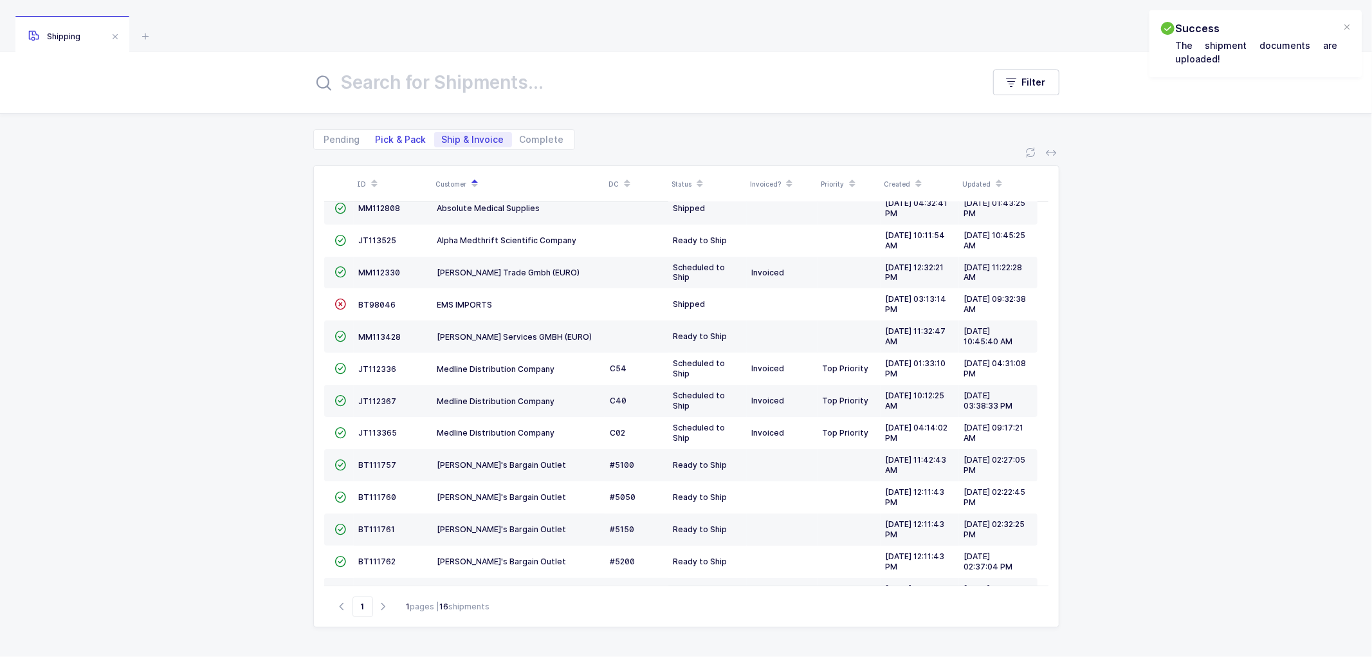
click at [401, 140] on span "Pick & Pack" at bounding box center [401, 139] width 51 height 9
drag, startPoint x: 384, startPoint y: 135, endPoint x: 394, endPoint y: 135, distance: 9.6
click at [390, 135] on span "Pick & Pack" at bounding box center [401, 139] width 51 height 9
drag, startPoint x: 404, startPoint y: 137, endPoint x: 413, endPoint y: 137, distance: 9.0
click at [407, 136] on span "Pick & Pack" at bounding box center [401, 139] width 51 height 9
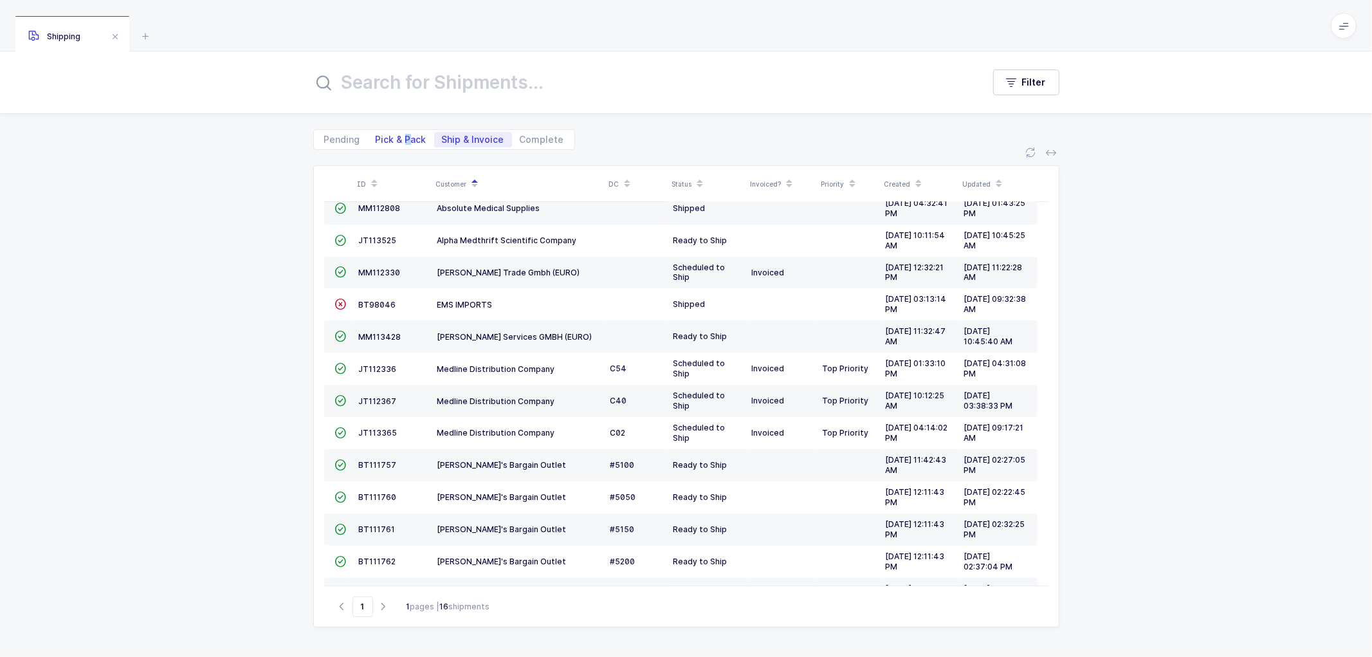
click at [410, 136] on span "Pick & Pack" at bounding box center [401, 139] width 51 height 9
click at [376, 136] on input "Pick & Pack" at bounding box center [372, 136] width 8 height 8
radio input "true"
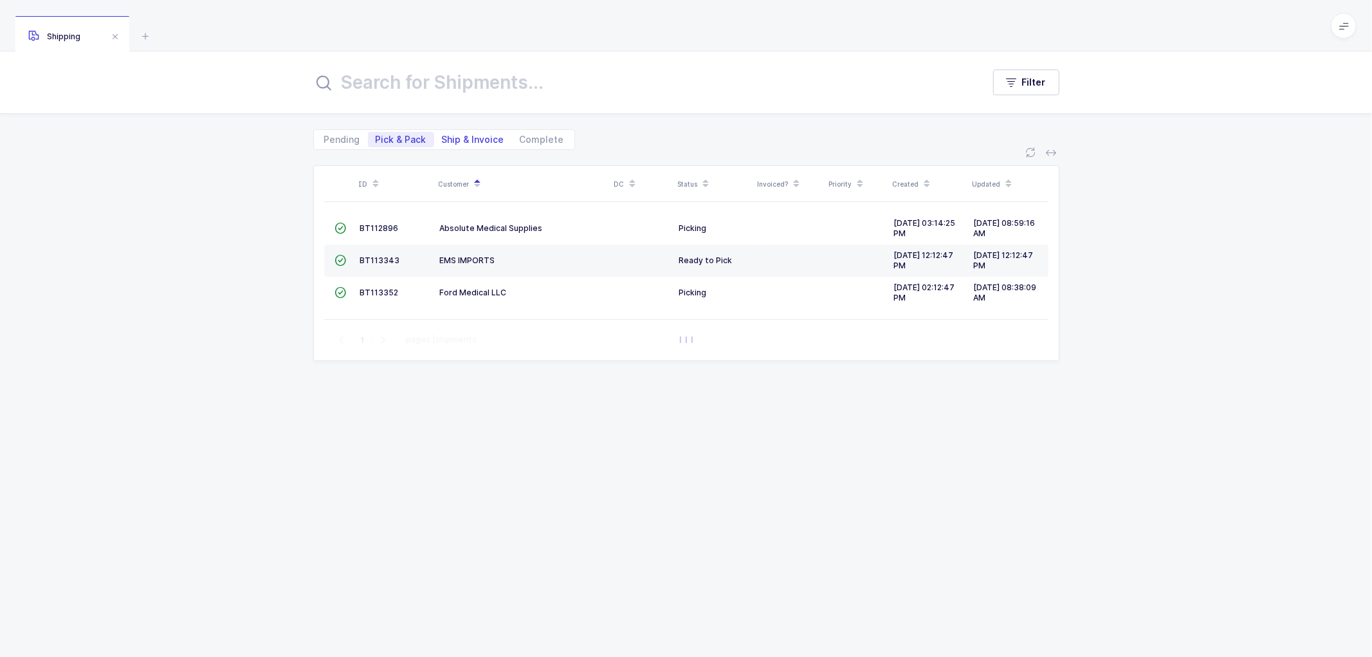
click at [462, 135] on span "Ship & Invoice" at bounding box center [473, 139] width 62 height 9
click at [442, 134] on input "Ship & Invoice" at bounding box center [438, 136] width 8 height 8
radio input "true"
radio input "false"
click at [462, 135] on span "Ship & Invoice" at bounding box center [473, 139] width 62 height 9
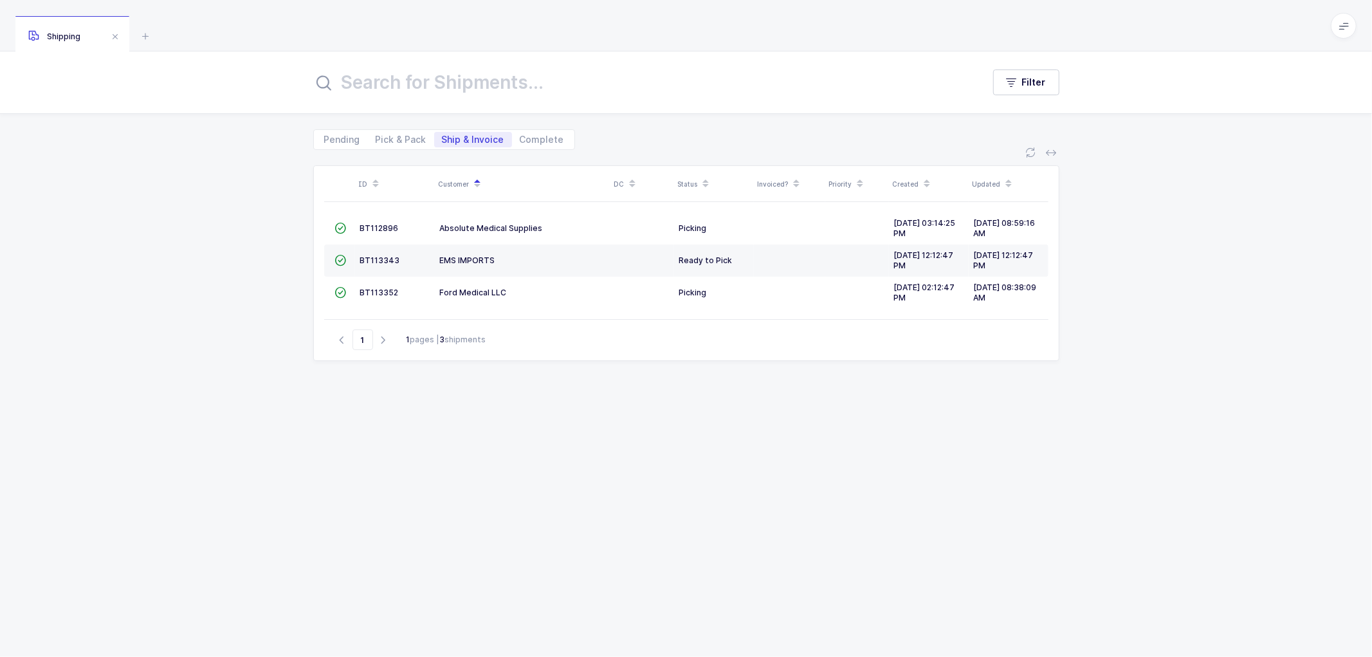
click at [442, 134] on input "Ship & Invoice" at bounding box center [438, 136] width 8 height 8
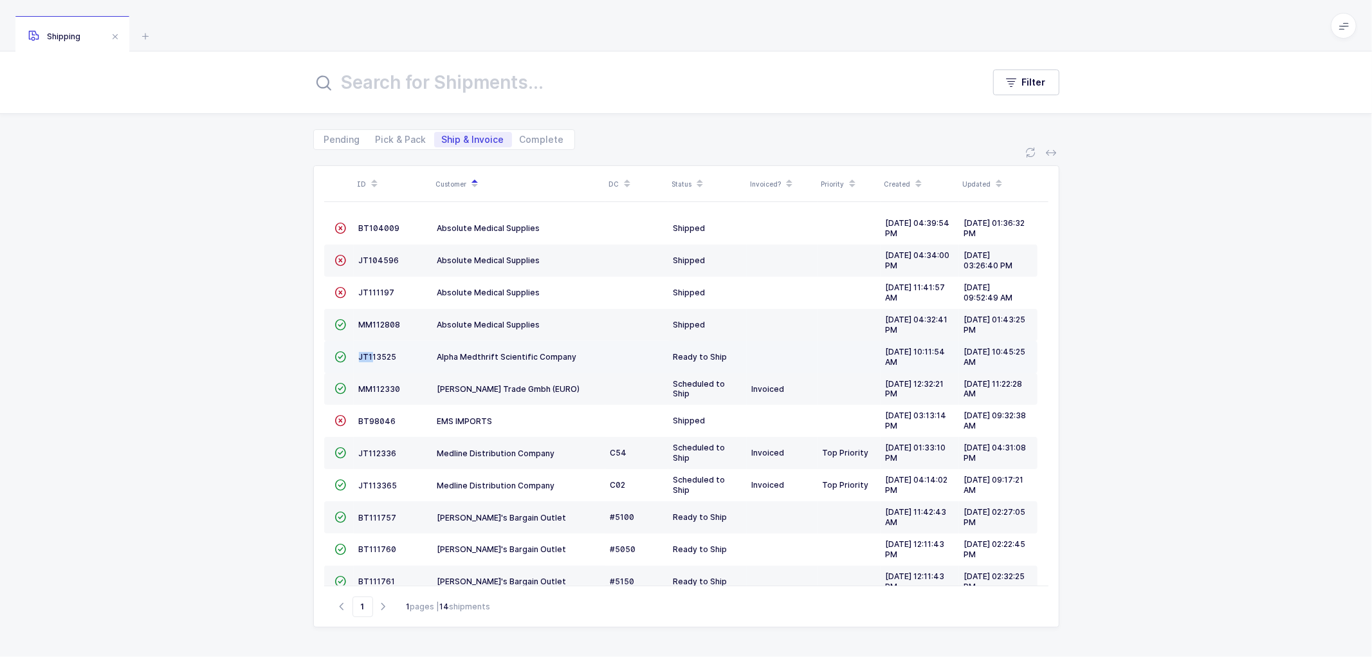
click at [373, 350] on td "JT113525" at bounding box center [393, 357] width 78 height 32
click at [386, 361] on span "JT113525" at bounding box center [378, 357] width 38 height 10
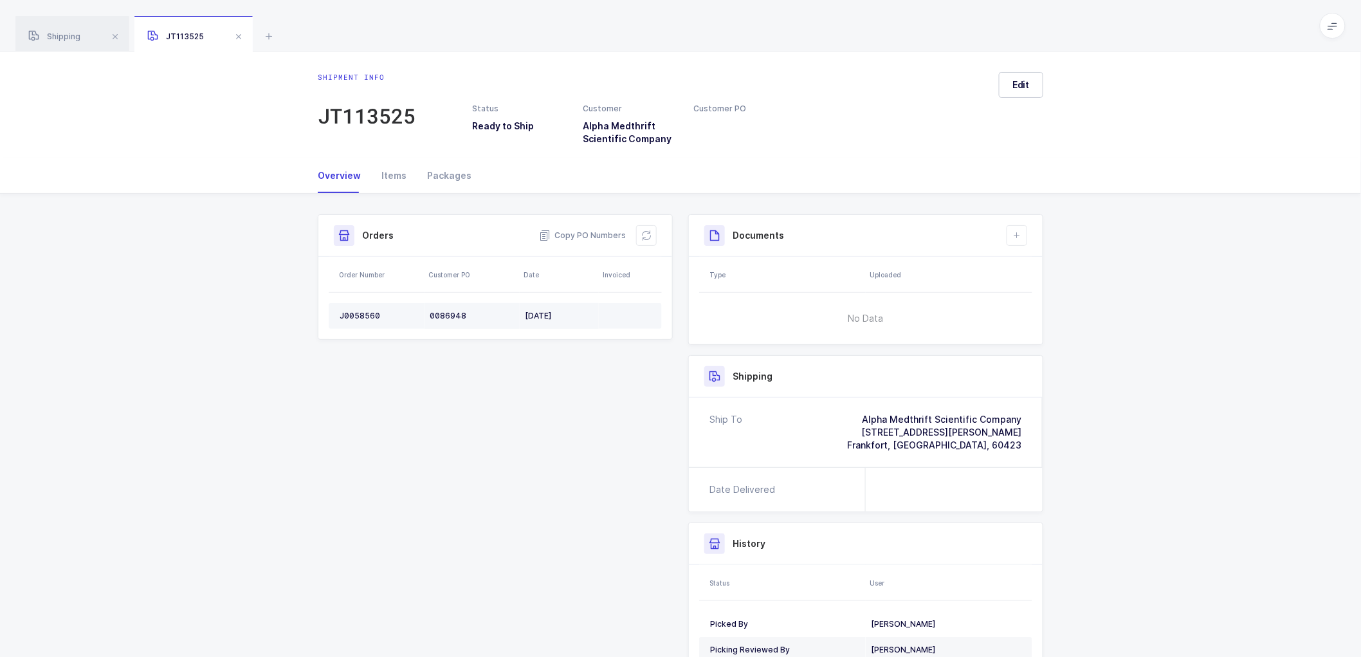
click at [355, 305] on td "J0058560" at bounding box center [377, 316] width 96 height 26
copy div "J0058560"
click at [588, 235] on span "Copy PO Numbers" at bounding box center [582, 235] width 87 height 13
click at [452, 169] on div "Packages" at bounding box center [444, 175] width 55 height 35
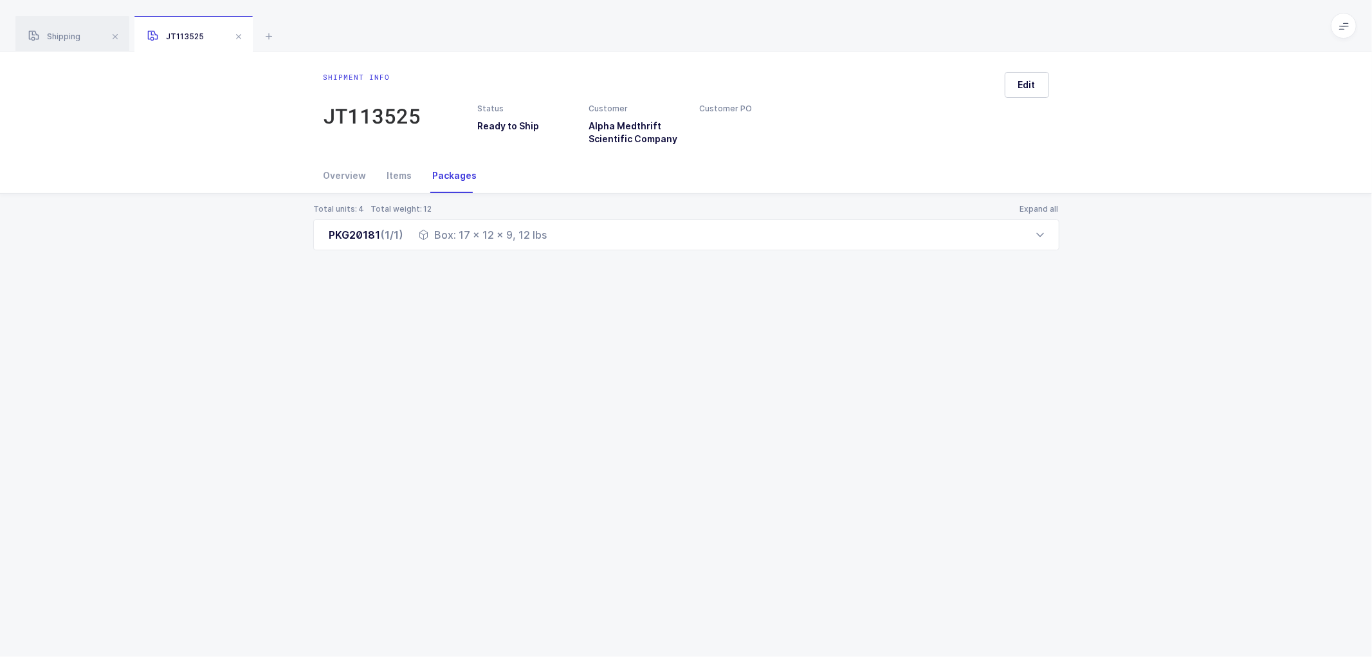
click at [896, 575] on div "Shipment info JT113525 Status Ready to Ship Customer Alpha Medthrift Scientific…" at bounding box center [686, 353] width 1372 height 605
drag, startPoint x: 358, startPoint y: 176, endPoint x: 395, endPoint y: 176, distance: 37.3
click at [359, 176] on div "Overview" at bounding box center [349, 175] width 53 height 35
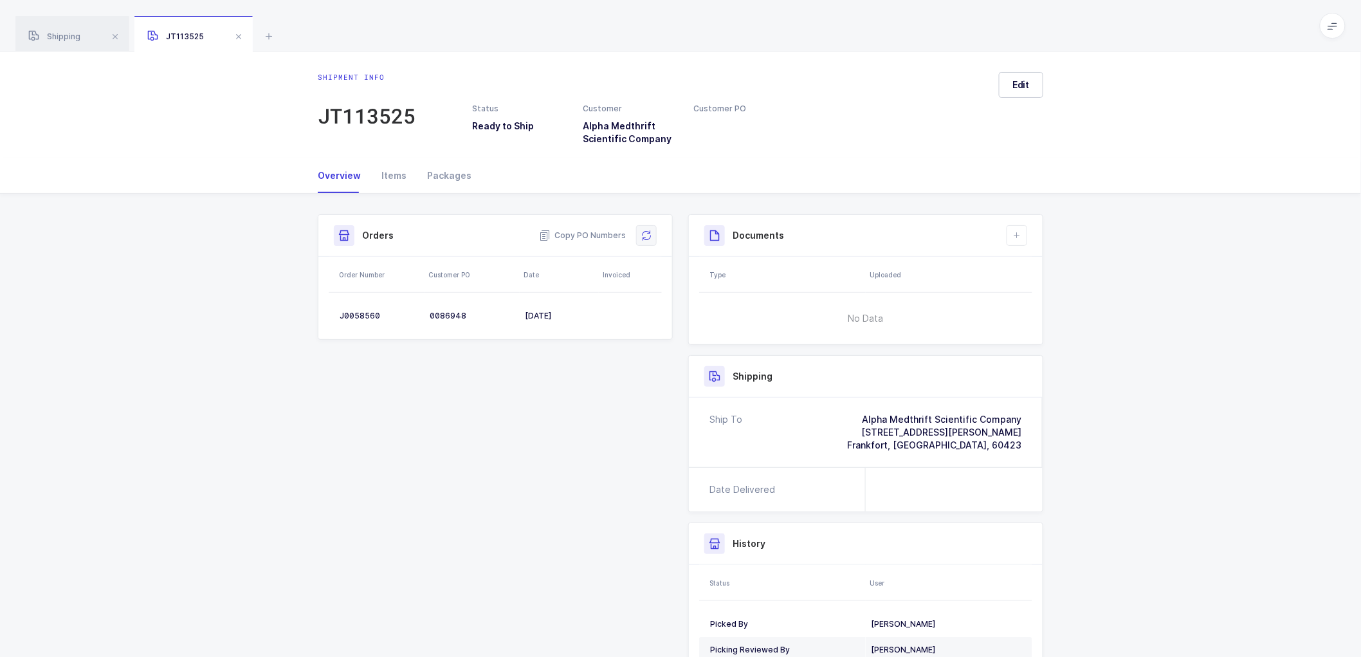
drag, startPoint x: 644, startPoint y: 228, endPoint x: 648, endPoint y: 235, distance: 8.9
click at [644, 228] on button at bounding box center [646, 235] width 21 height 21
click at [1030, 87] on span "Edit" at bounding box center [1020, 84] width 17 height 13
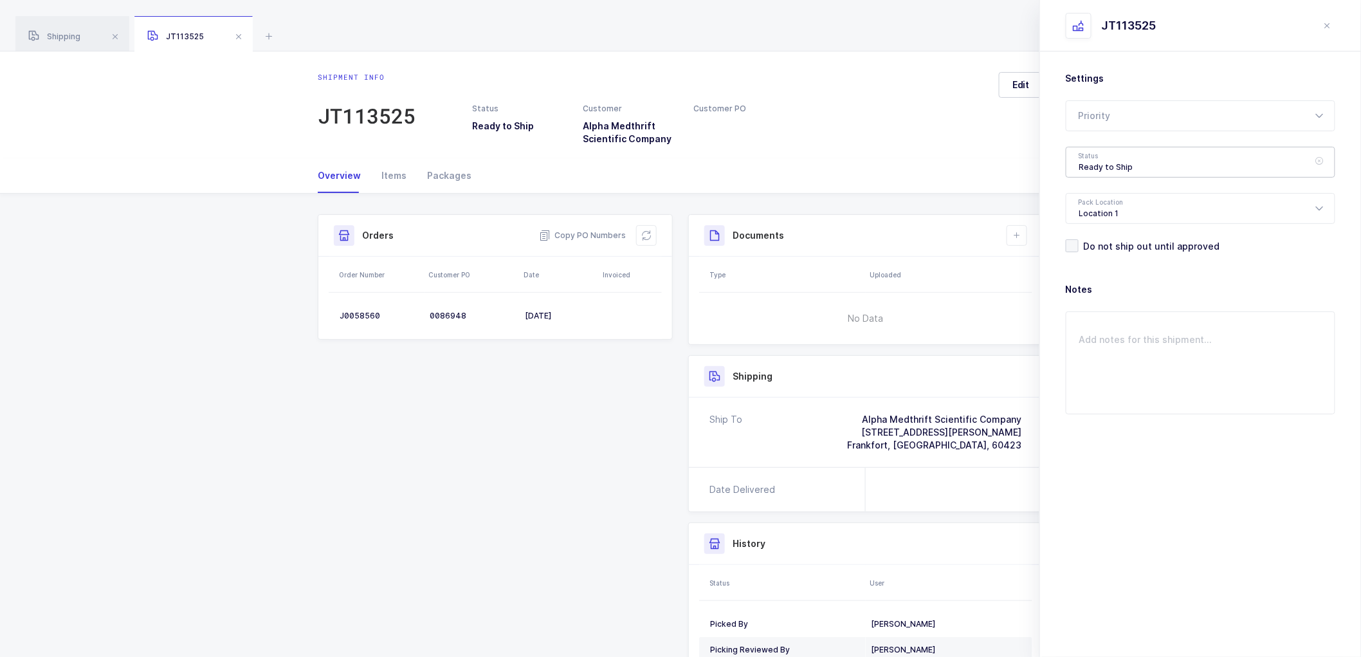
drag, startPoint x: 1114, startPoint y: 153, endPoint x: 1117, endPoint y: 165, distance: 12.5
click at [1114, 154] on div "Ready to Ship" at bounding box center [1200, 162] width 269 height 31
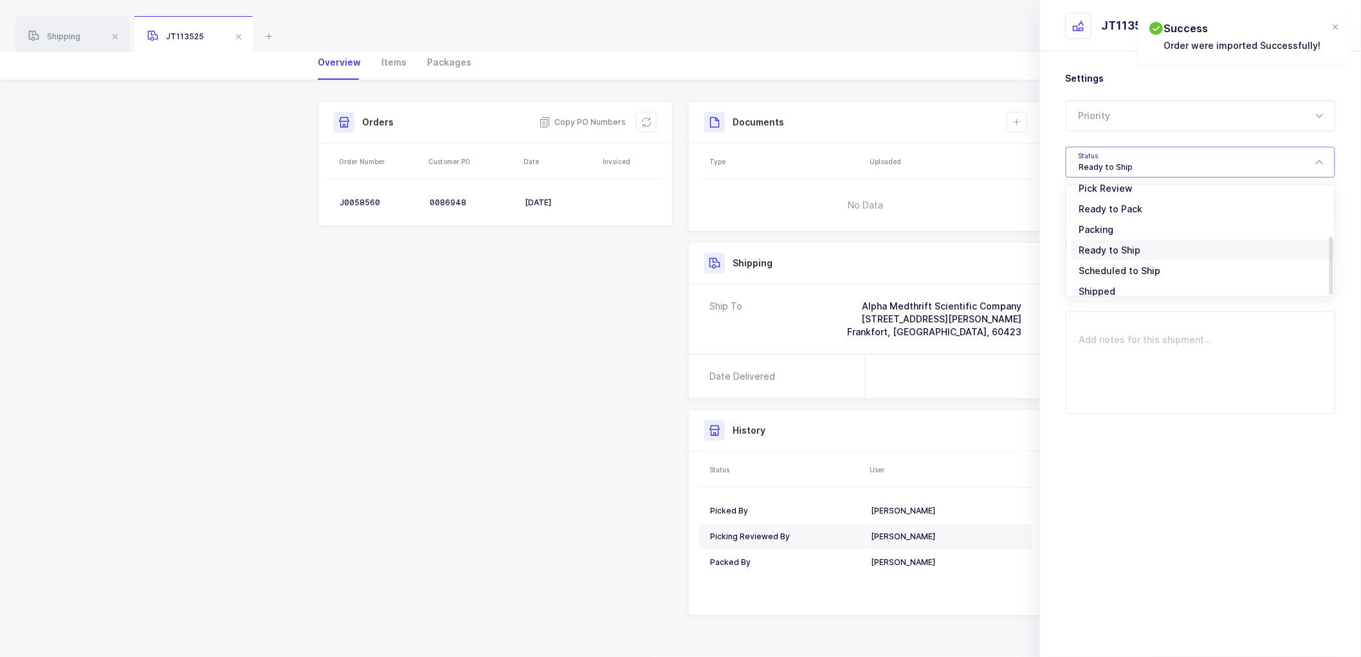
scroll to position [106, 0]
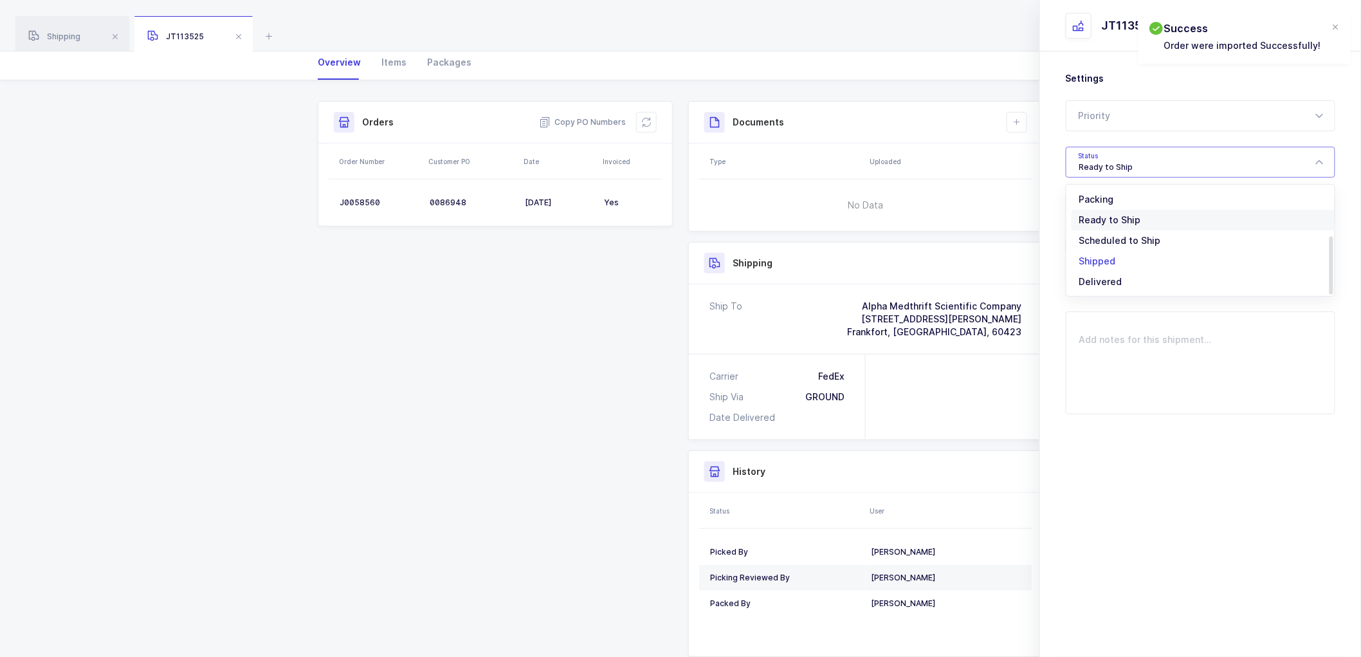
click at [1118, 258] on li "Shipped" at bounding box center [1205, 261] width 269 height 21
type input "Shipped"
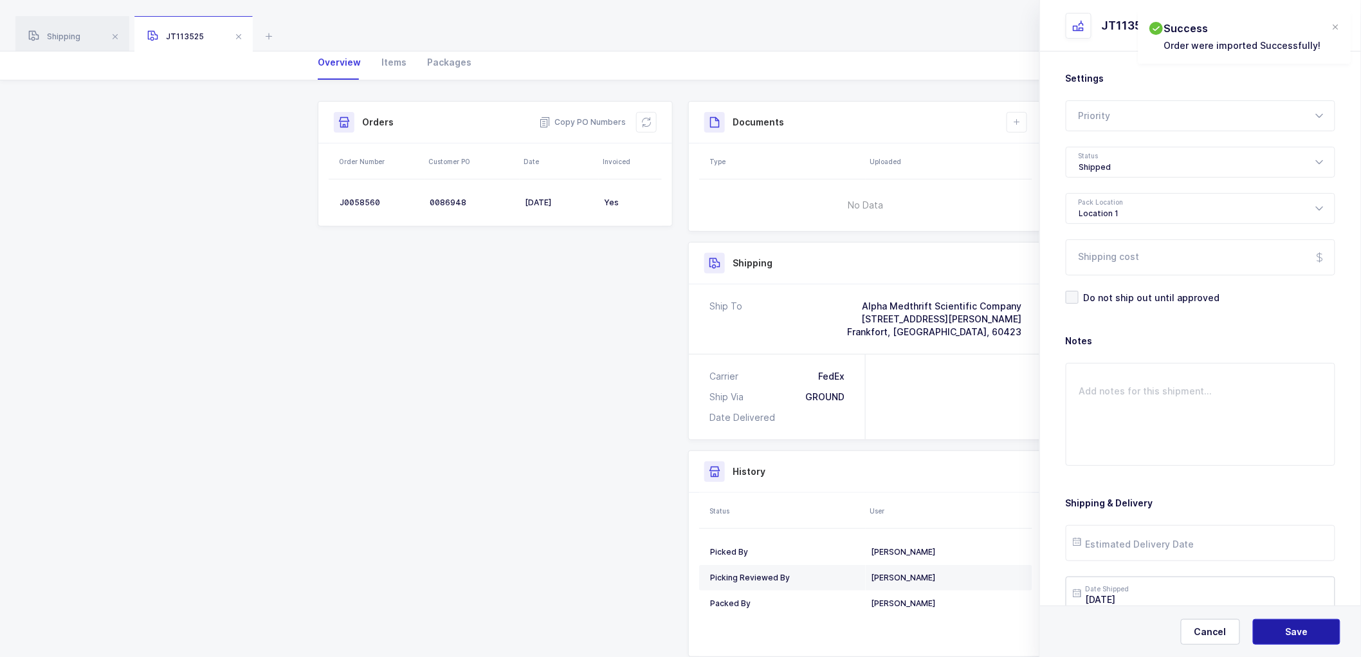
drag, startPoint x: 1277, startPoint y: 630, endPoint x: 1260, endPoint y: 581, distance: 51.7
click at [1277, 627] on button "Save" at bounding box center [1296, 632] width 87 height 26
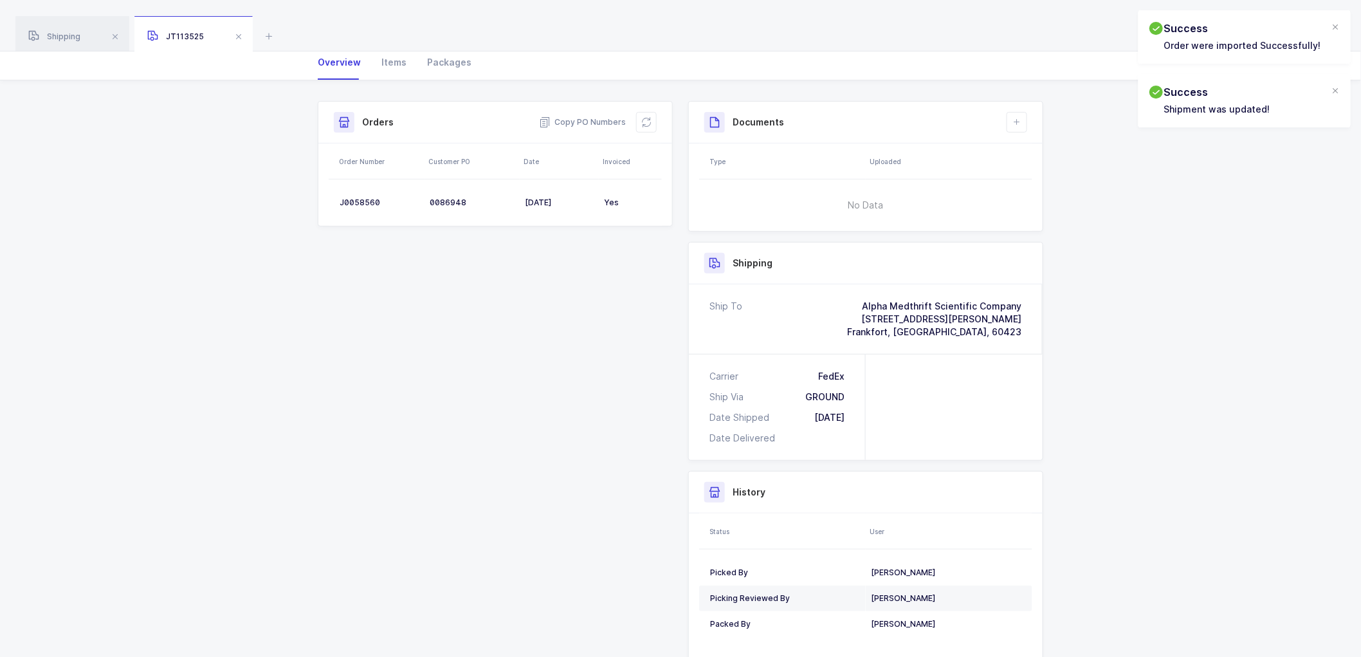
drag, startPoint x: 1018, startPoint y: 113, endPoint x: 1051, endPoint y: 150, distance: 49.7
click at [1019, 113] on button at bounding box center [1016, 122] width 21 height 21
click at [1047, 166] on ul "Create Document Upload Document" at bounding box center [1059, 169] width 107 height 58
click at [1050, 152] on li "Create Document" at bounding box center [1060, 159] width 96 height 21
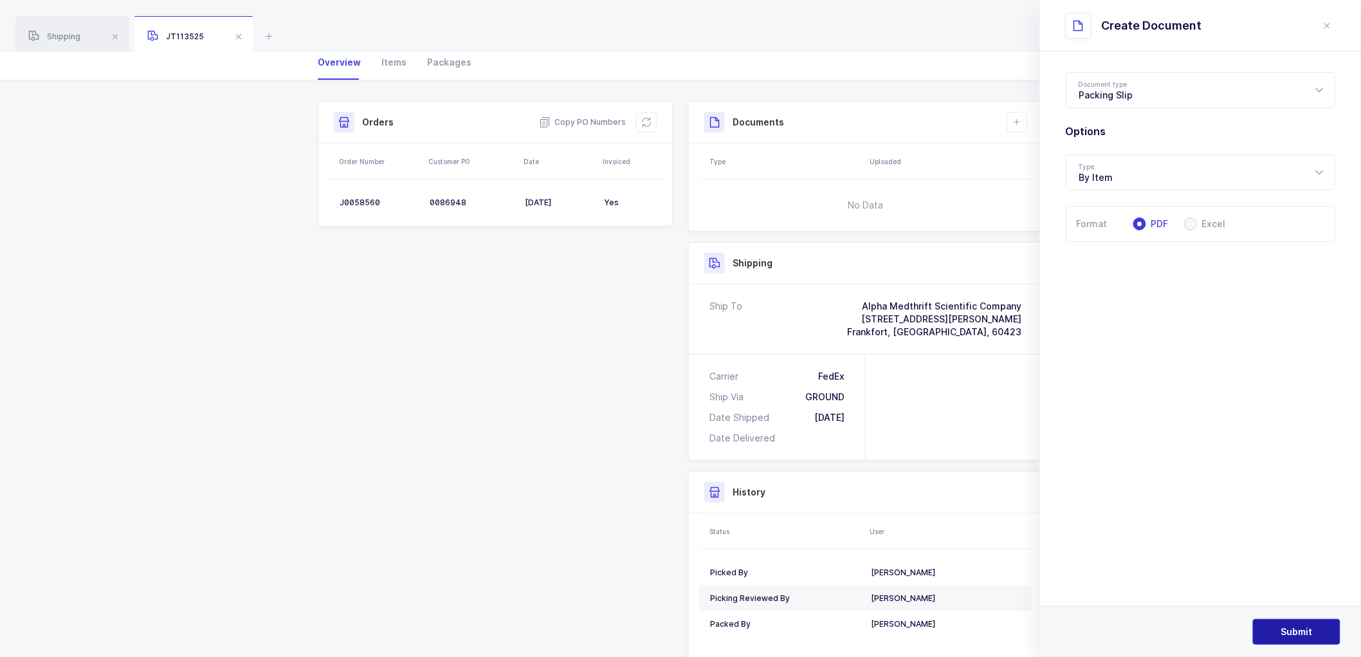
click at [1289, 629] on span "Submit" at bounding box center [1297, 631] width 32 height 13
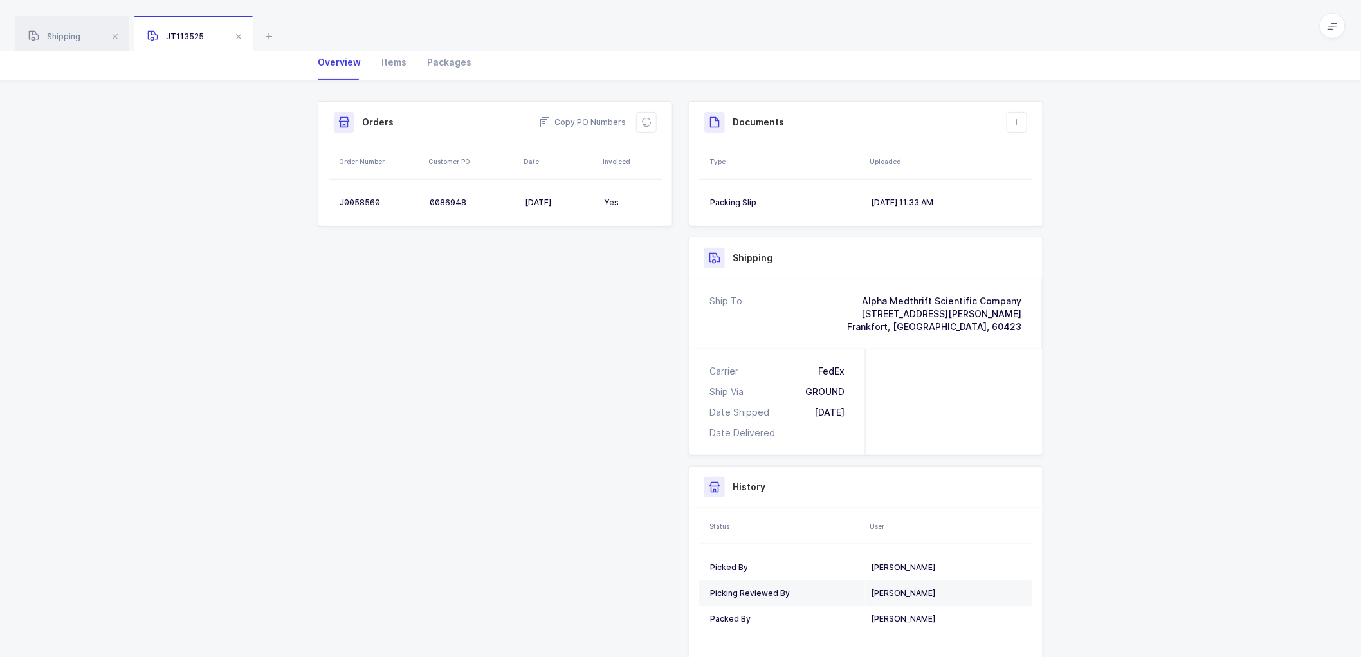
click at [545, 269] on div "Shipment Info Shipment Number JT113525 Status Shipped Customer Alpha Medthrift …" at bounding box center [680, 391] width 741 height 581
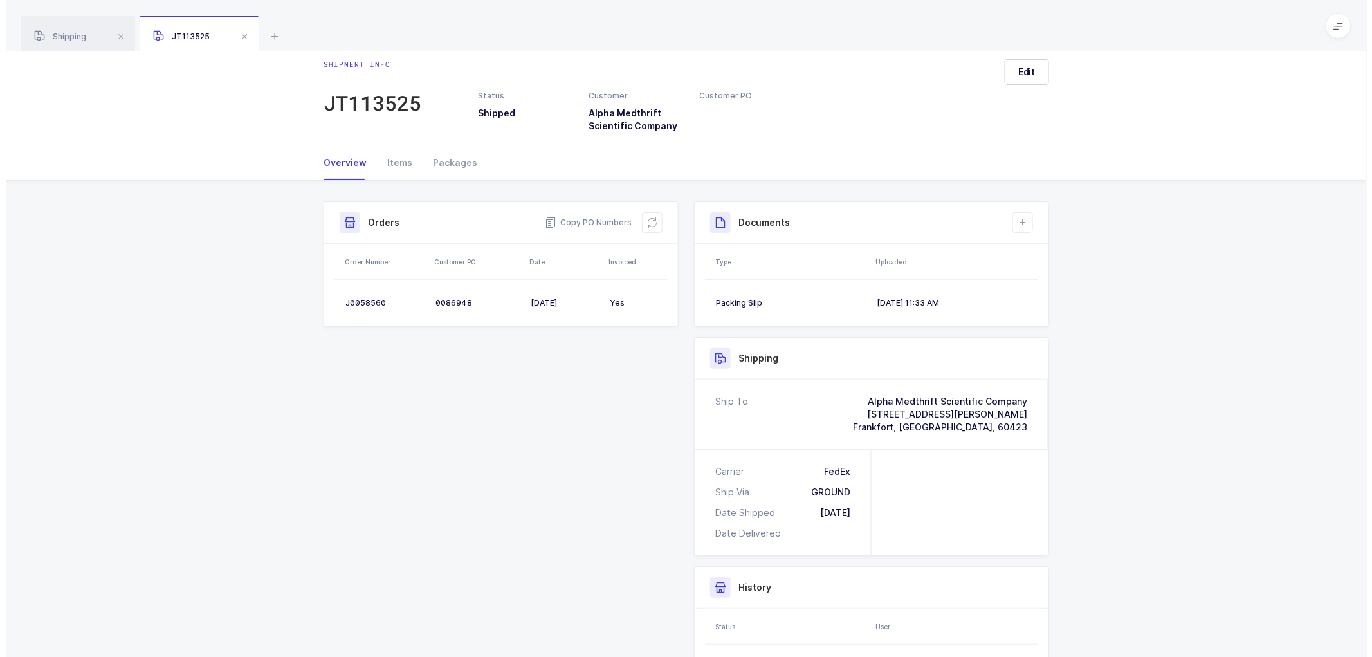
scroll to position [0, 0]
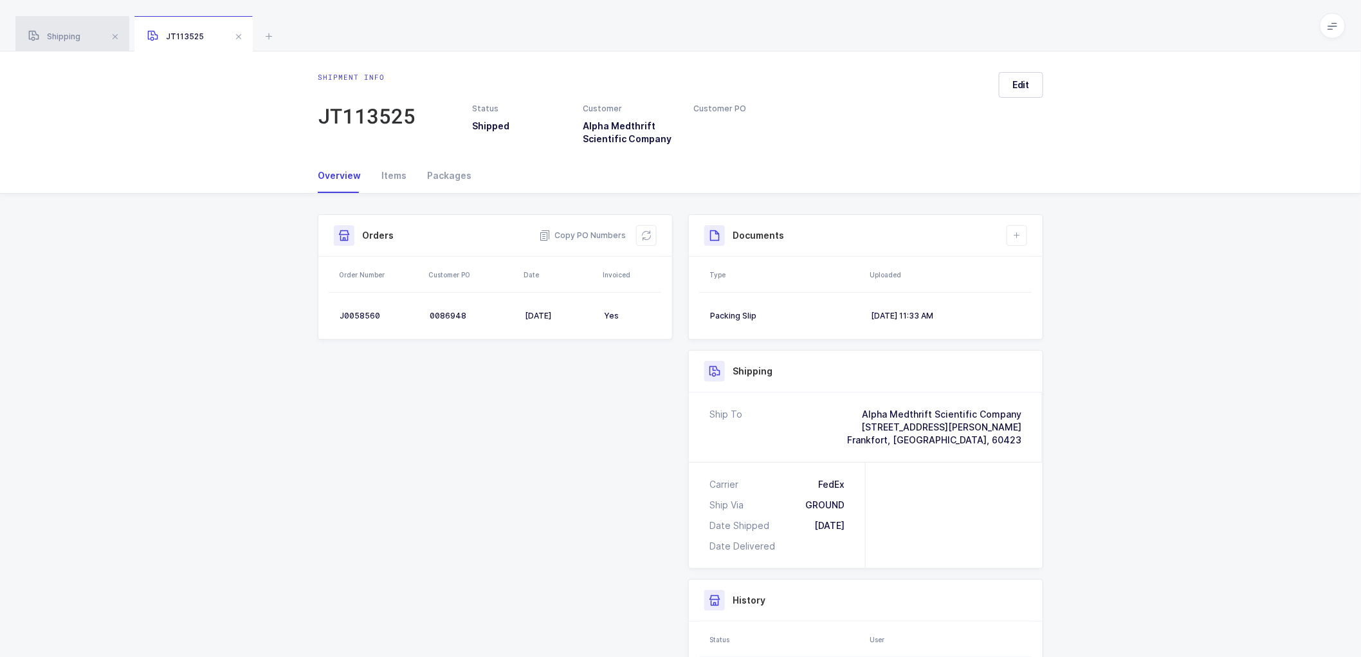
drag, startPoint x: 62, startPoint y: 32, endPoint x: 96, endPoint y: 31, distance: 34.1
click at [63, 31] on div "Shipping" at bounding box center [72, 34] width 114 height 36
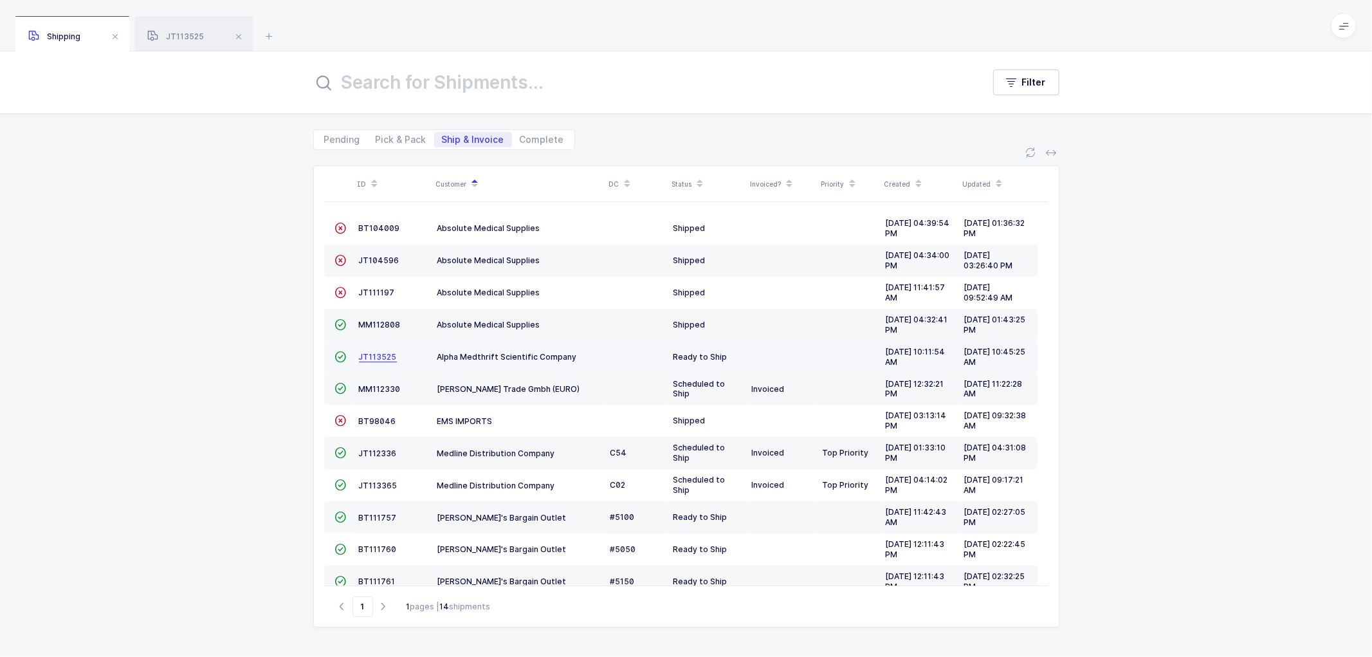
click at [368, 354] on span "JT113525" at bounding box center [378, 357] width 38 height 10
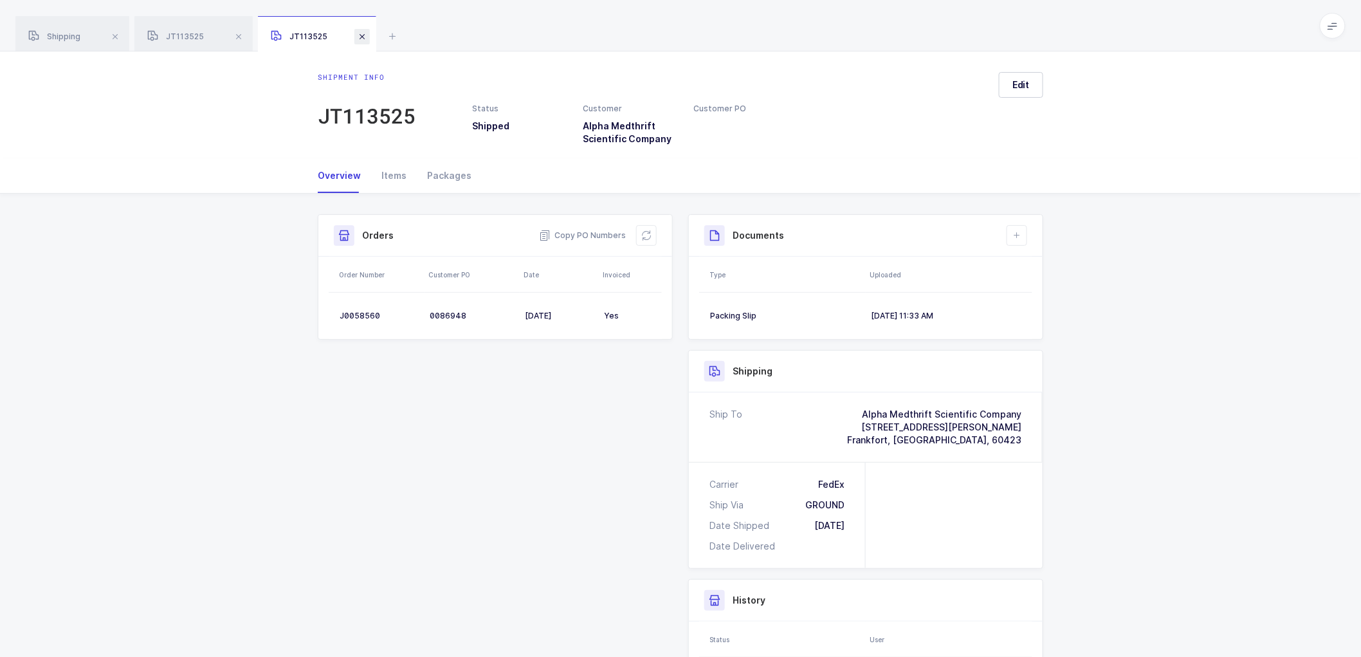
click at [361, 35] on span at bounding box center [361, 36] width 15 height 15
click at [241, 35] on span at bounding box center [238, 36] width 15 height 15
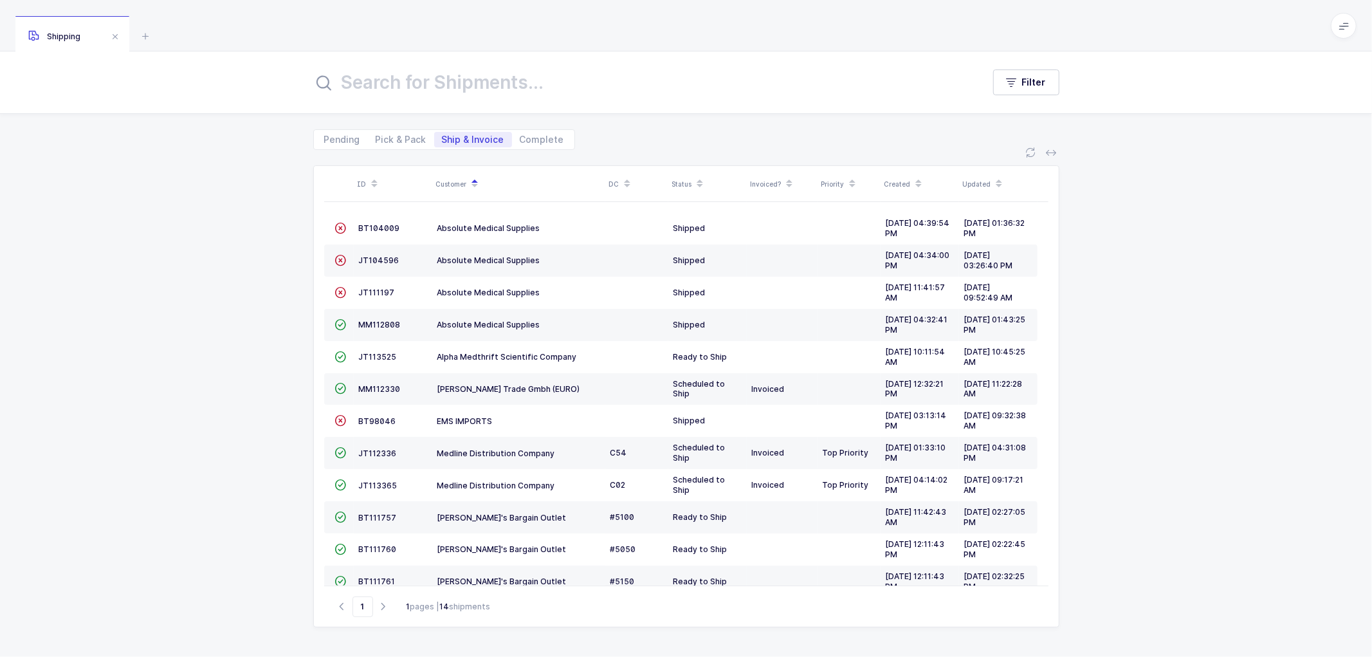
drag, startPoint x: 389, startPoint y: 139, endPoint x: 460, endPoint y: 144, distance: 71.6
click at [390, 139] on span "Pick & Pack" at bounding box center [401, 139] width 51 height 9
click at [376, 139] on input "Pick & Pack" at bounding box center [372, 136] width 8 height 8
radio input "true"
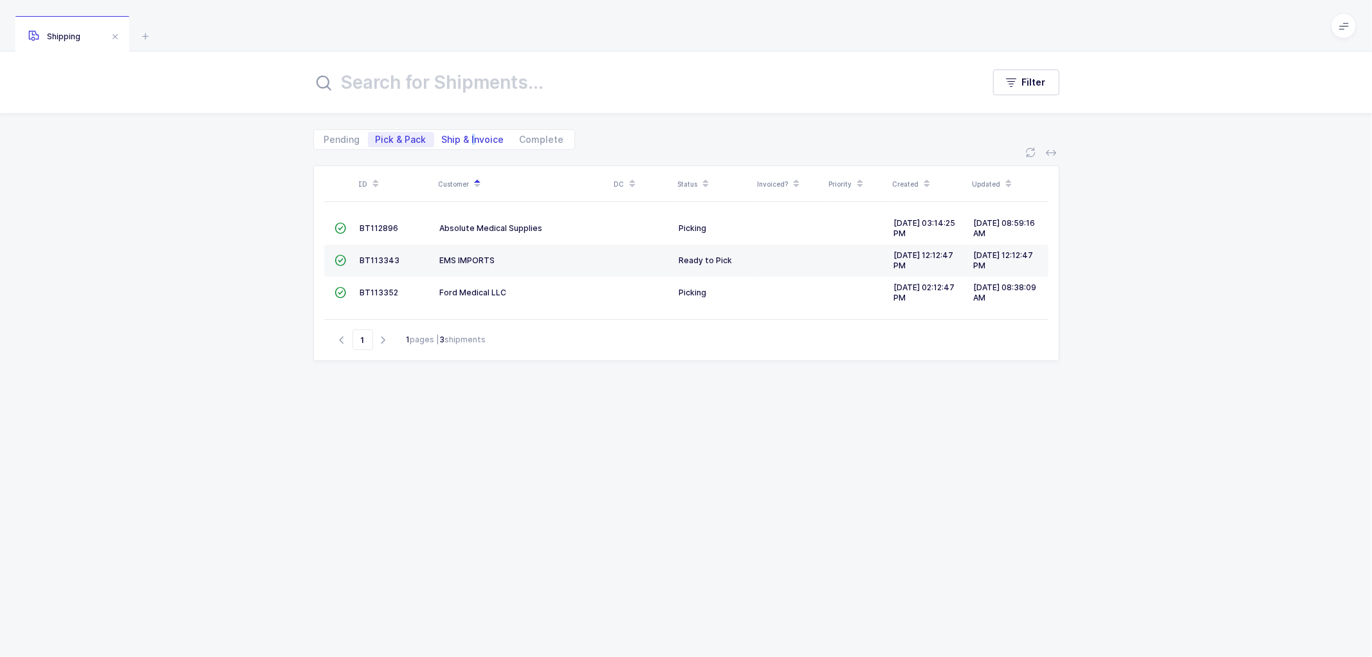
click at [471, 138] on span "Ship & Invoice" at bounding box center [473, 139] width 62 height 9
click at [492, 136] on span "Ship & Invoice" at bounding box center [473, 139] width 62 height 9
click at [442, 136] on input "Ship & Invoice" at bounding box center [438, 136] width 8 height 8
radio input "true"
radio input "false"
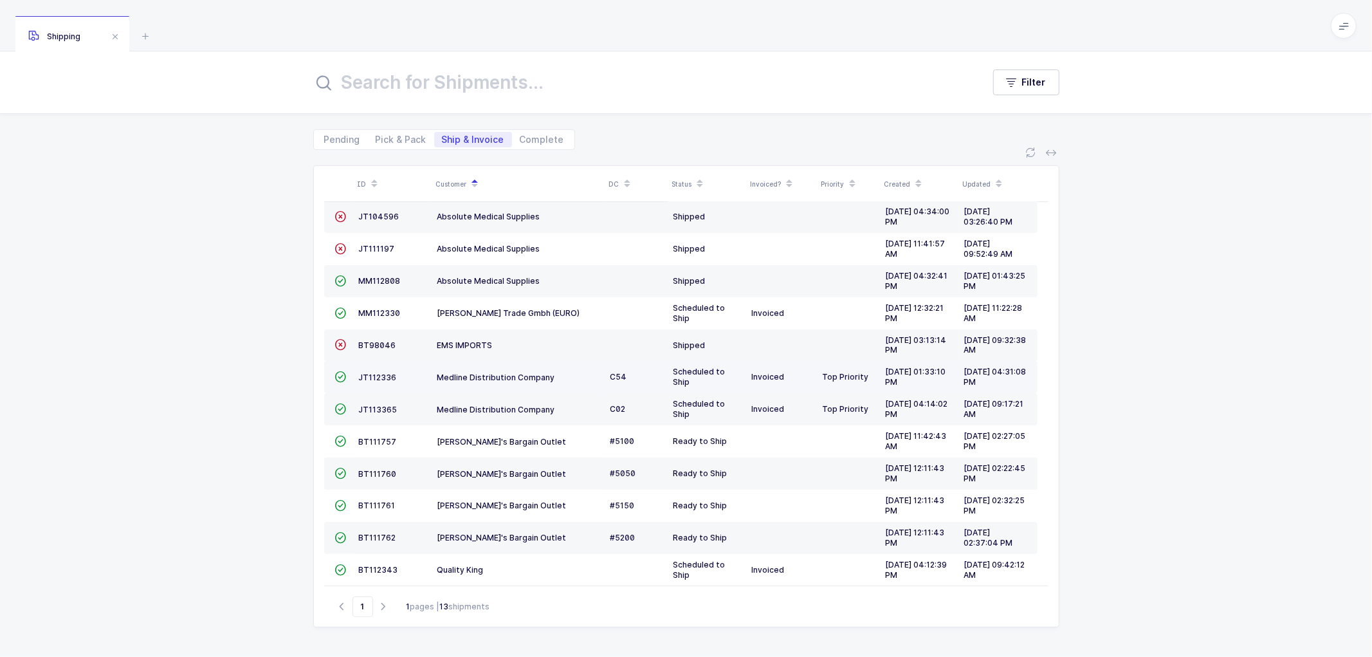
scroll to position [56, 0]
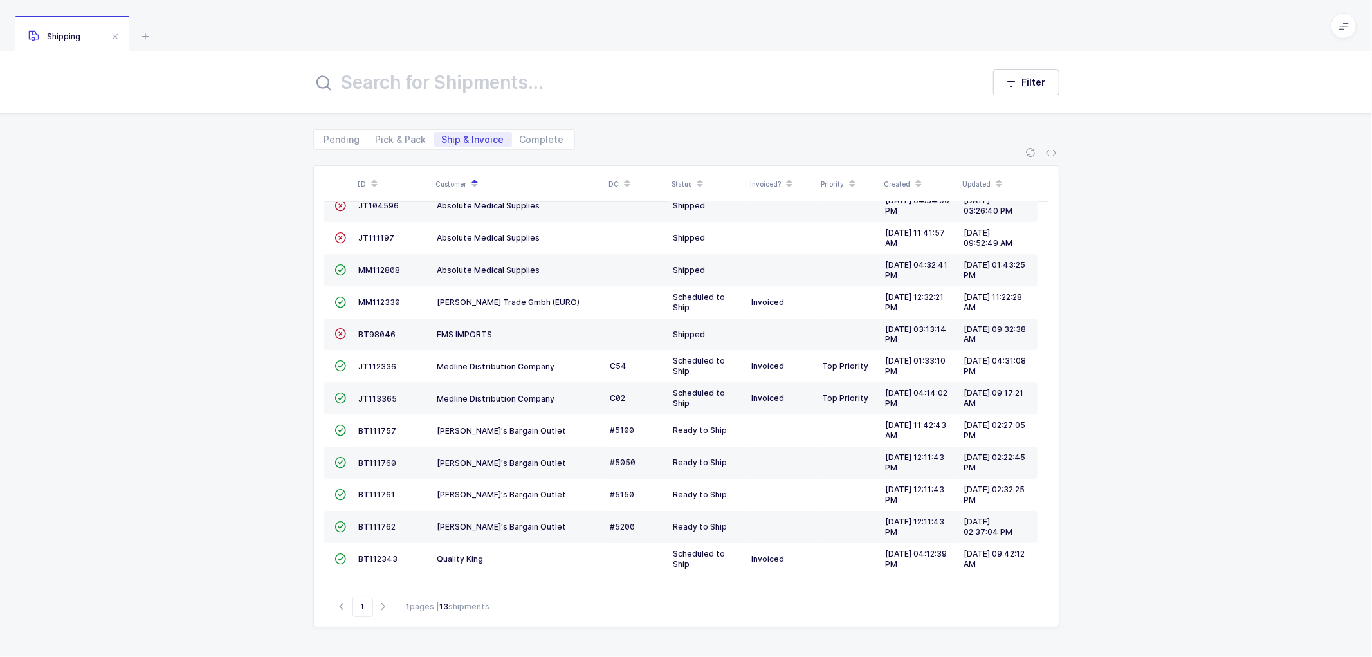
click at [281, 460] on div "ID Customer DC Status Invoiced? Priority Created Updated  BT104009 Absolute Me…" at bounding box center [686, 403] width 1372 height 507
click at [372, 361] on span "JT112336" at bounding box center [378, 366] width 38 height 10
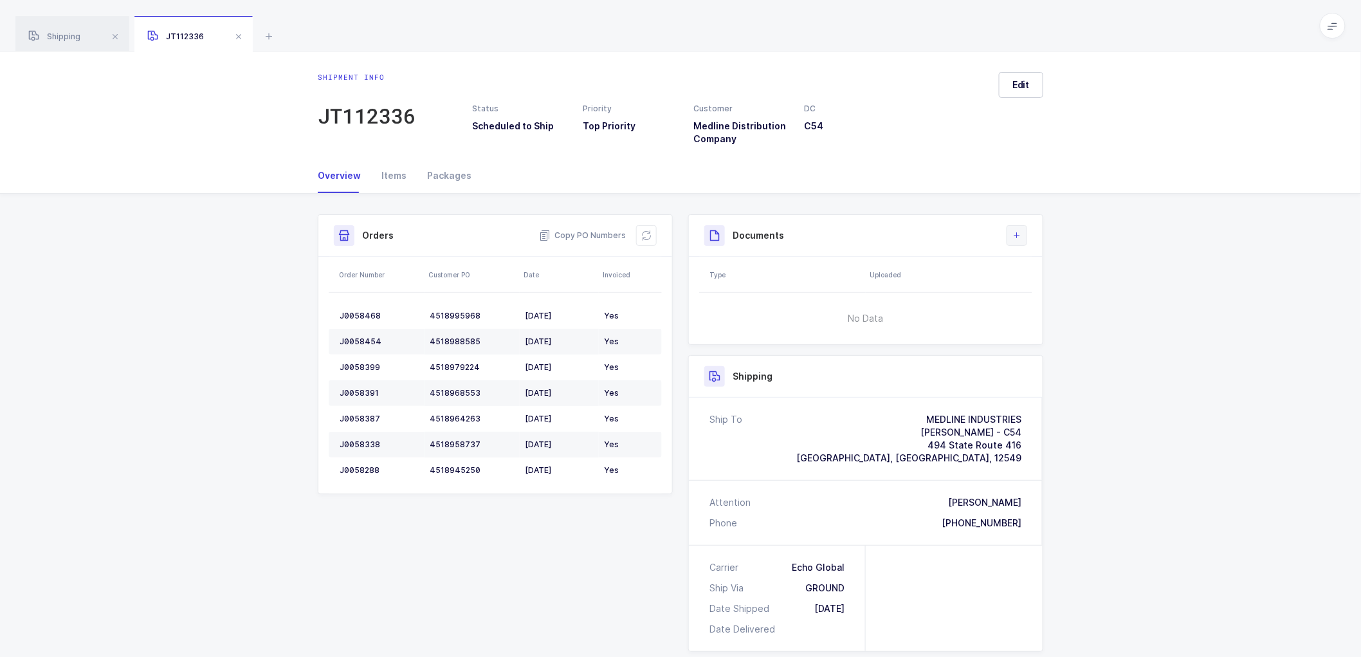
click at [1021, 233] on icon at bounding box center [1017, 235] width 10 height 10
click at [1036, 266] on li "Create Document" at bounding box center [1060, 272] width 96 height 21
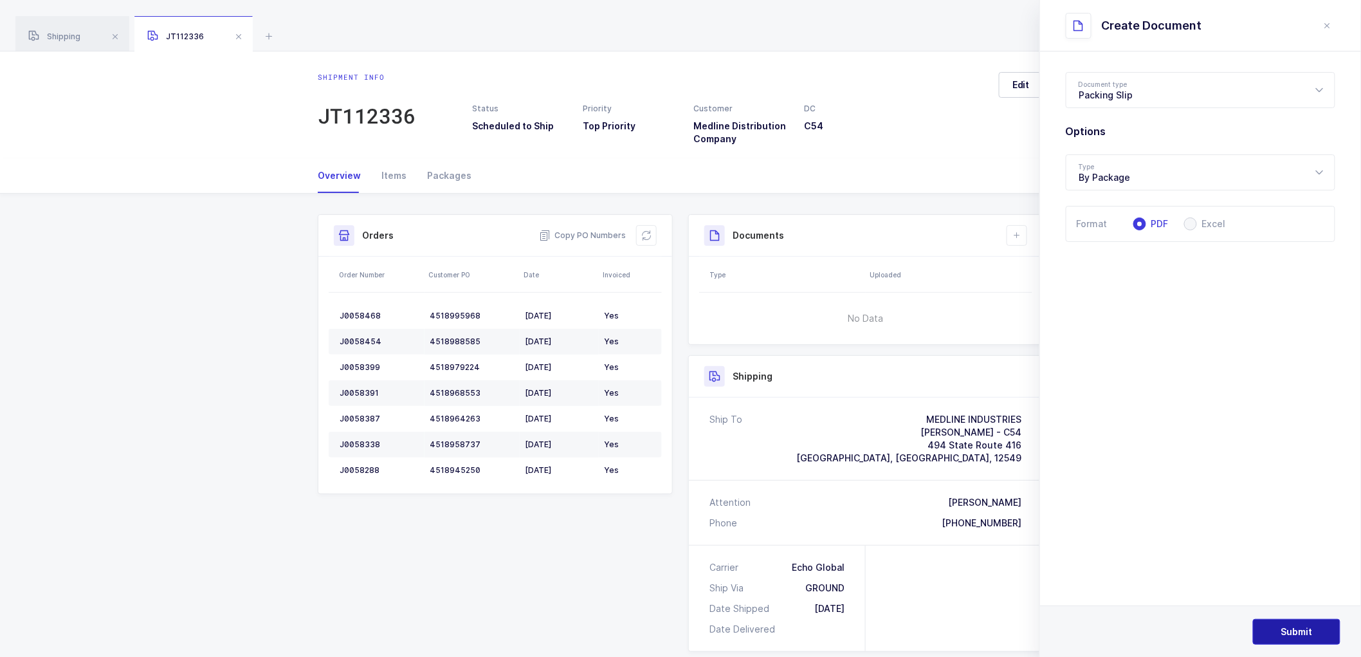
click at [1295, 624] on button "Submit" at bounding box center [1296, 632] width 87 height 26
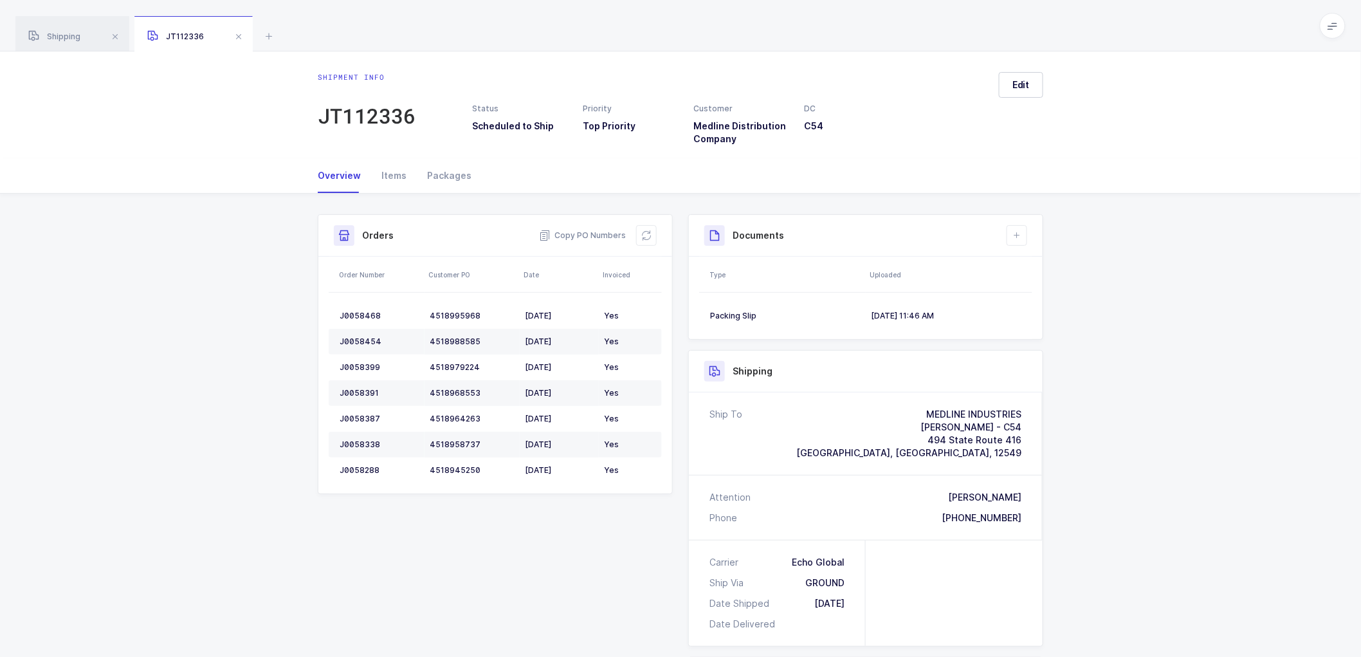
click at [1133, 266] on div "Shipment Info Shipment Number JT112336 Status Scheduled to Ship Priority Top Pr…" at bounding box center [680, 534] width 1361 height 681
click at [239, 34] on span at bounding box center [238, 36] width 15 height 15
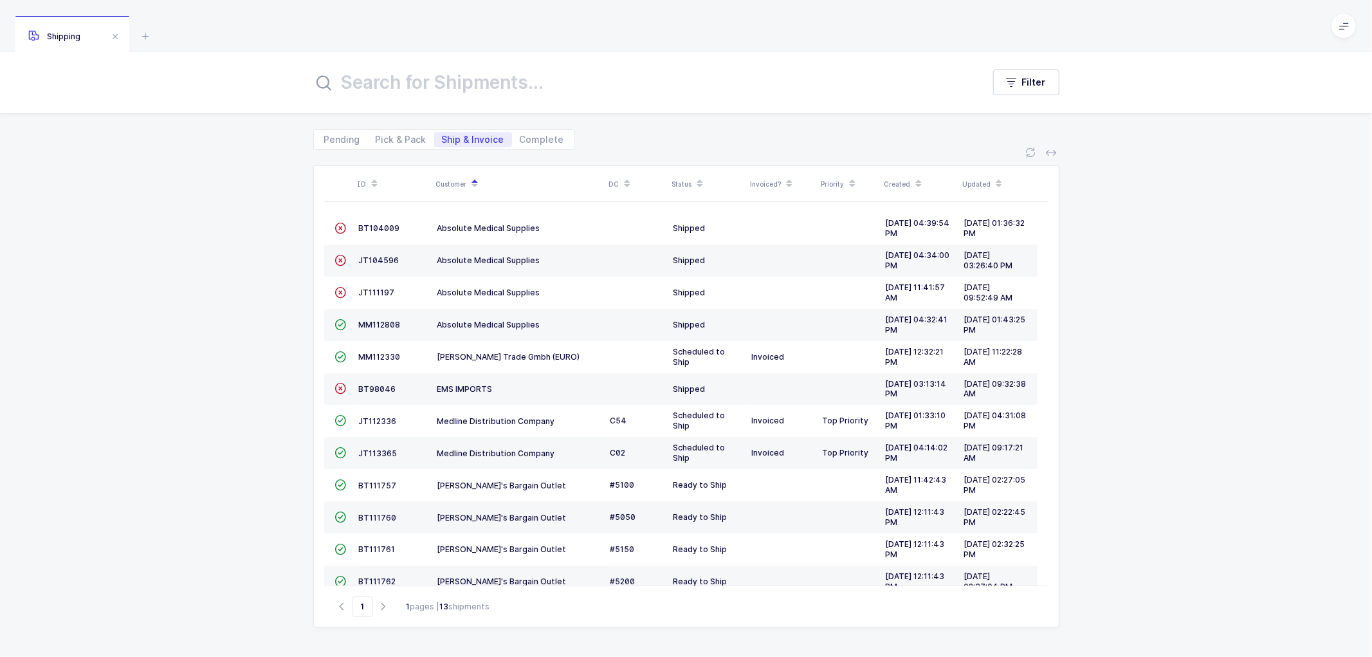
click at [188, 307] on div "ID Customer DC Status Invoiced? Priority Created Updated  BT104009 Absolute Me…" at bounding box center [686, 403] width 1372 height 507
